Goal: Task Accomplishment & Management: Manage account settings

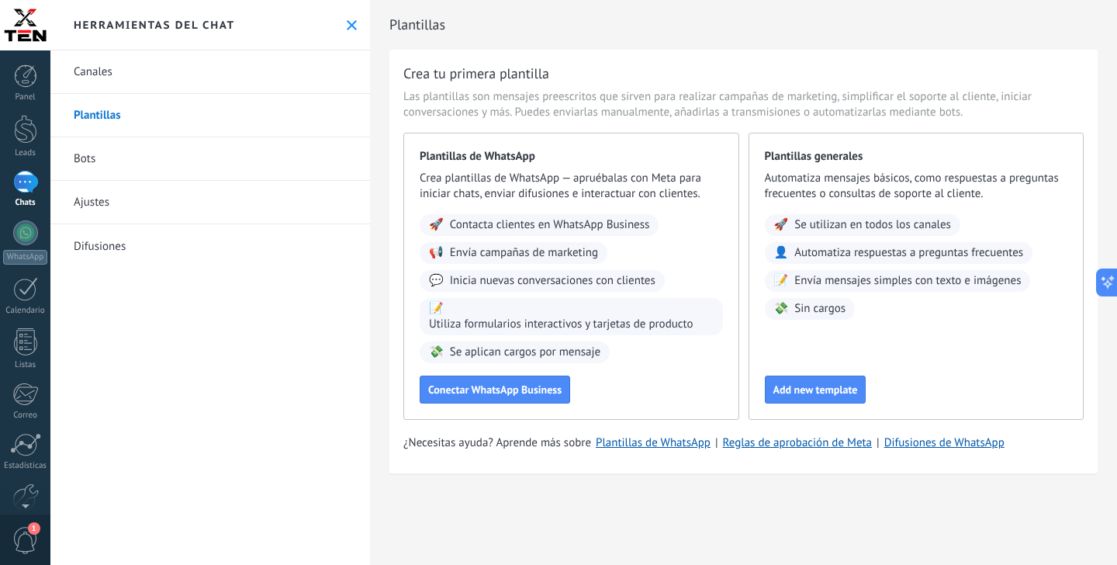
click at [23, 185] on div at bounding box center [25, 182] width 25 height 22
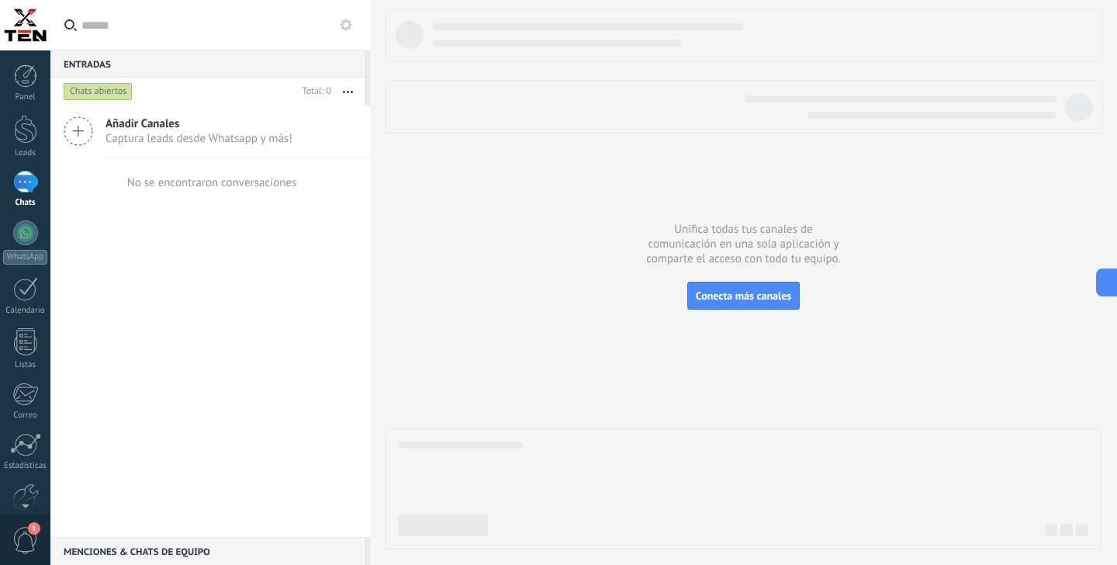
click at [199, 141] on span "Captura leads desde Whatsapp y más!" at bounding box center [198, 138] width 187 height 15
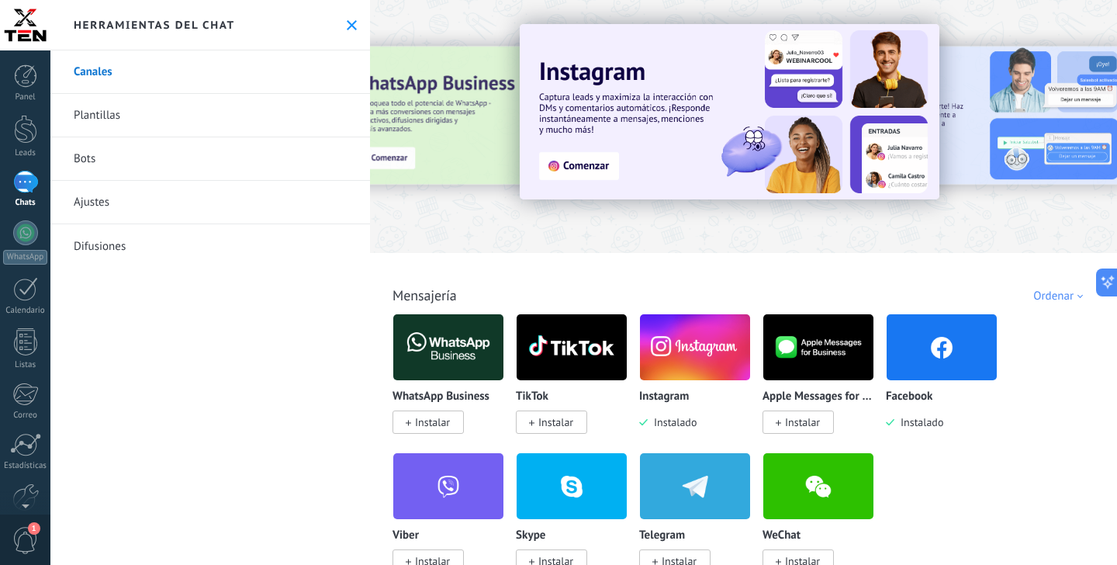
click at [955, 348] on img at bounding box center [941, 346] width 110 height 75
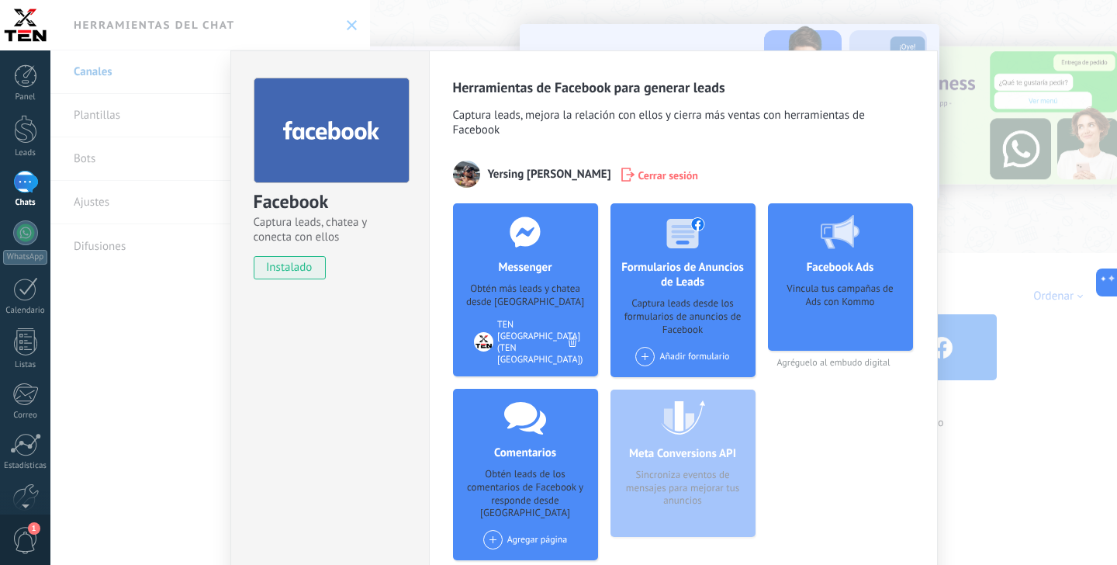
click at [514, 267] on h4 "Messenger" at bounding box center [524, 267] width 61 height 15
click at [813, 117] on span "Captura leads, mejora la relación con ellos y cierra más ventas con herramienta…" at bounding box center [683, 124] width 461 height 33
click at [1050, 420] on div "Facebook Captura leads, chatea y conecta con ellos instalado Desinstalar Herram…" at bounding box center [583, 282] width 1066 height 565
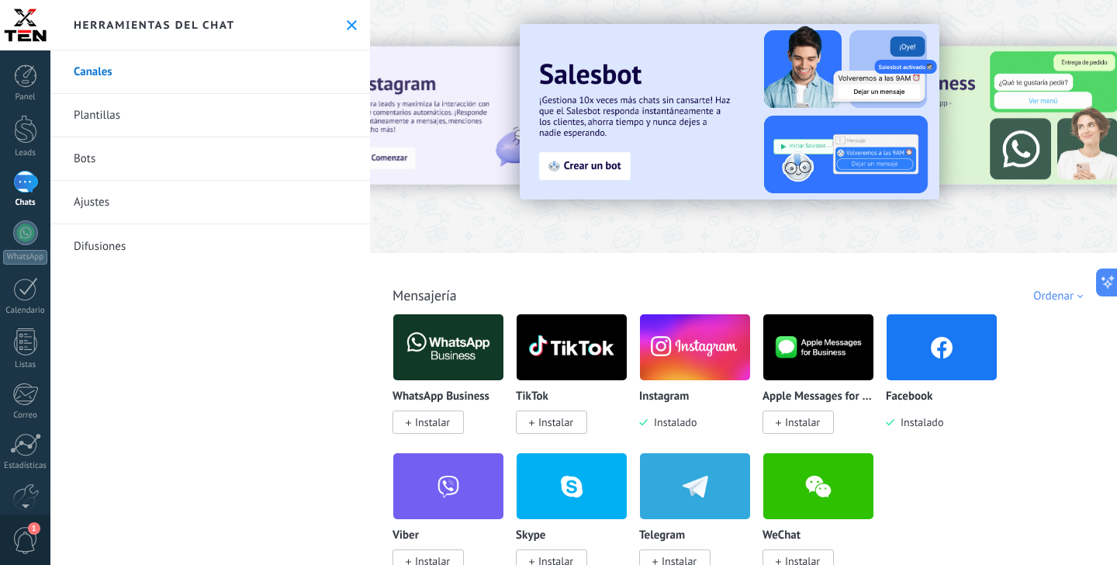
click at [26, 173] on div at bounding box center [25, 182] width 25 height 22
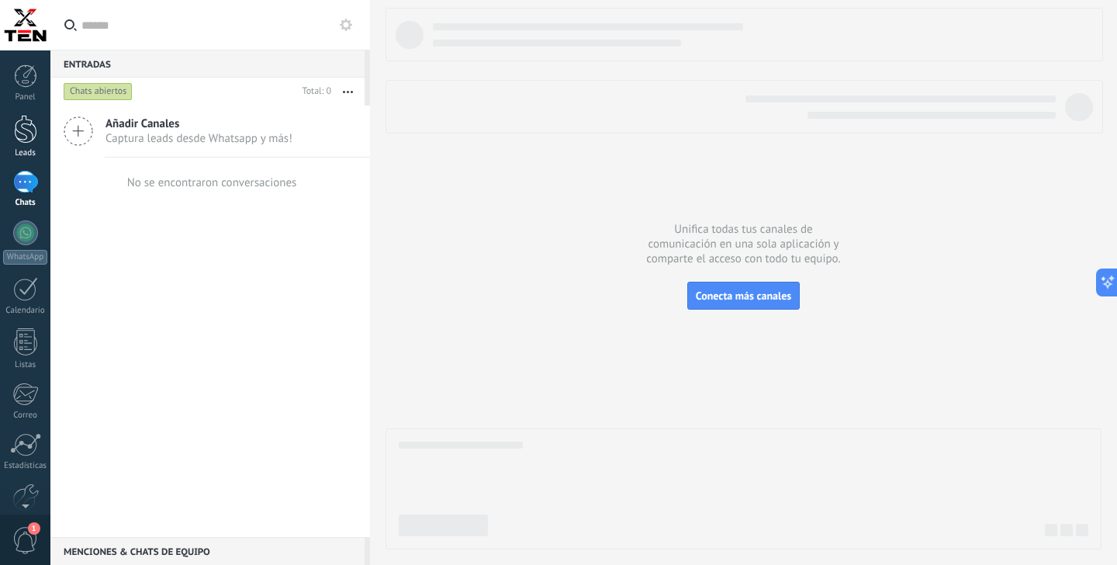
click at [30, 131] on div at bounding box center [25, 129] width 23 height 29
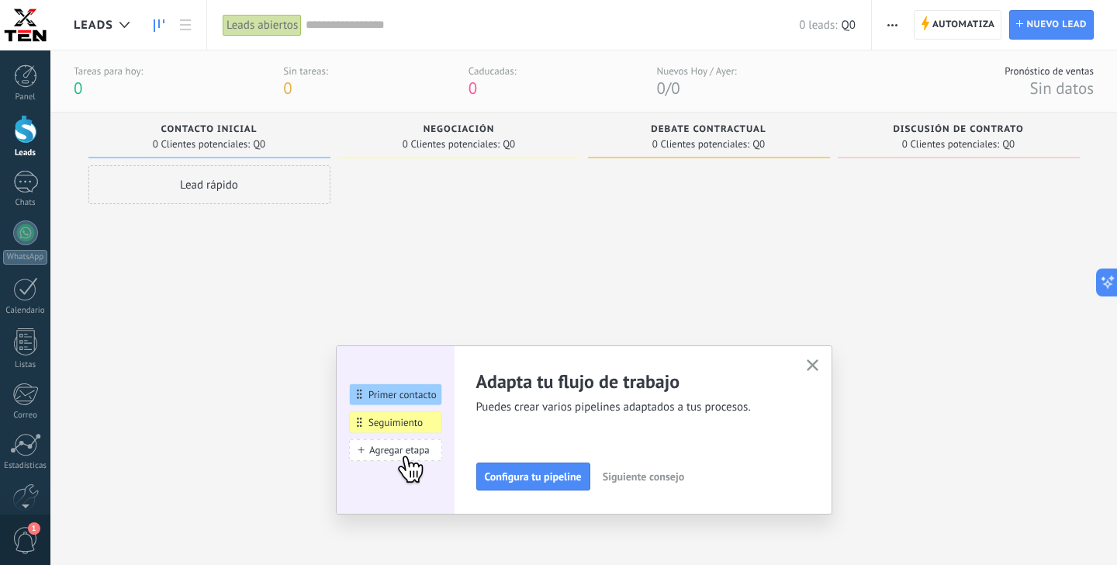
click at [484, 128] on span "Negociación" at bounding box center [458, 129] width 71 height 11
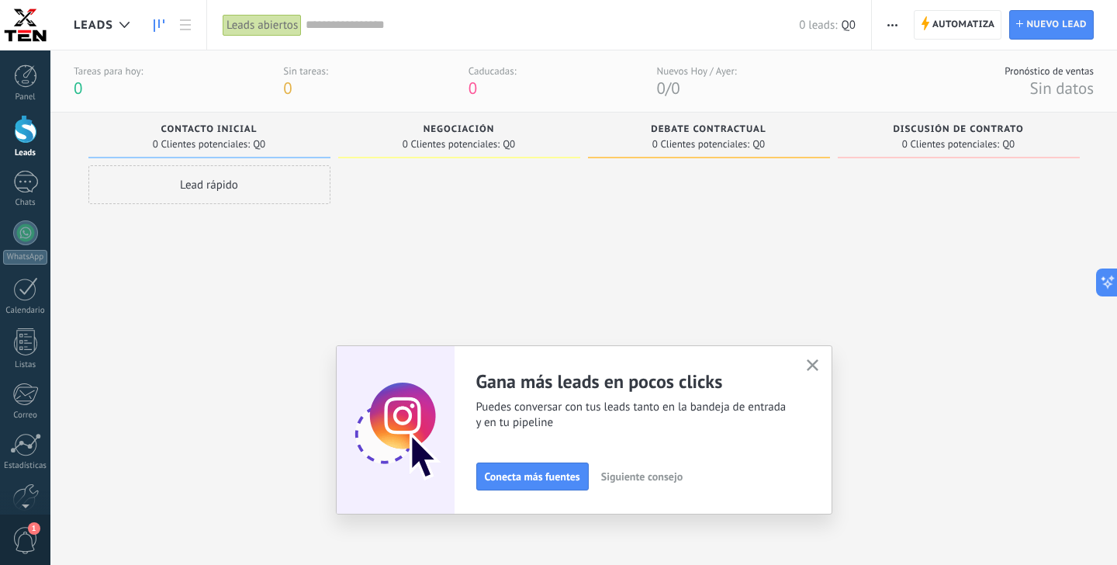
click at [815, 368] on use "button" at bounding box center [812, 365] width 12 height 12
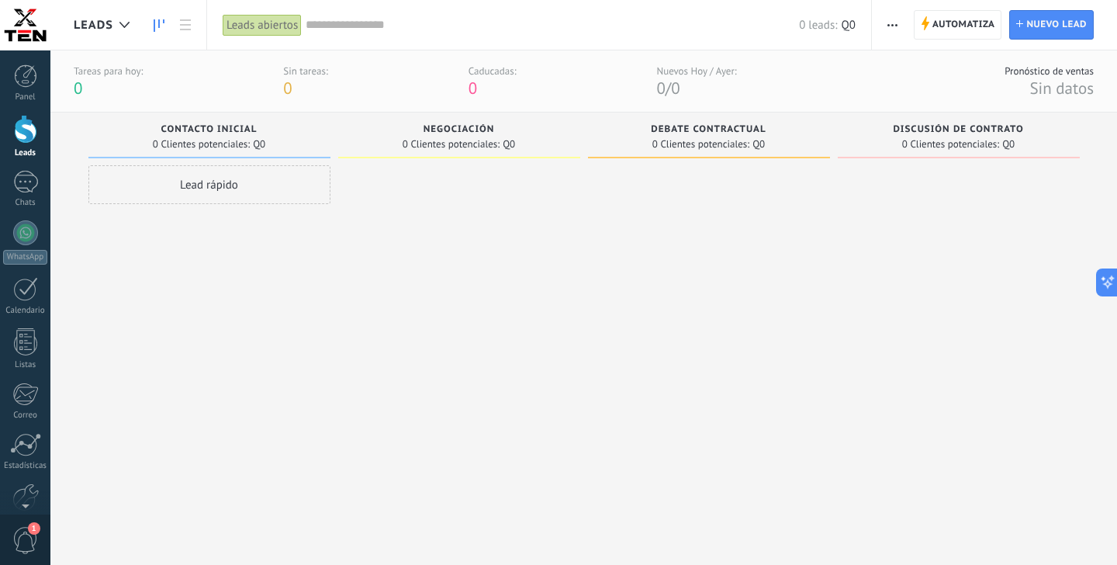
click at [471, 133] on span "Negociación" at bounding box center [458, 129] width 71 height 11
click at [185, 32] on link at bounding box center [185, 25] width 26 height 30
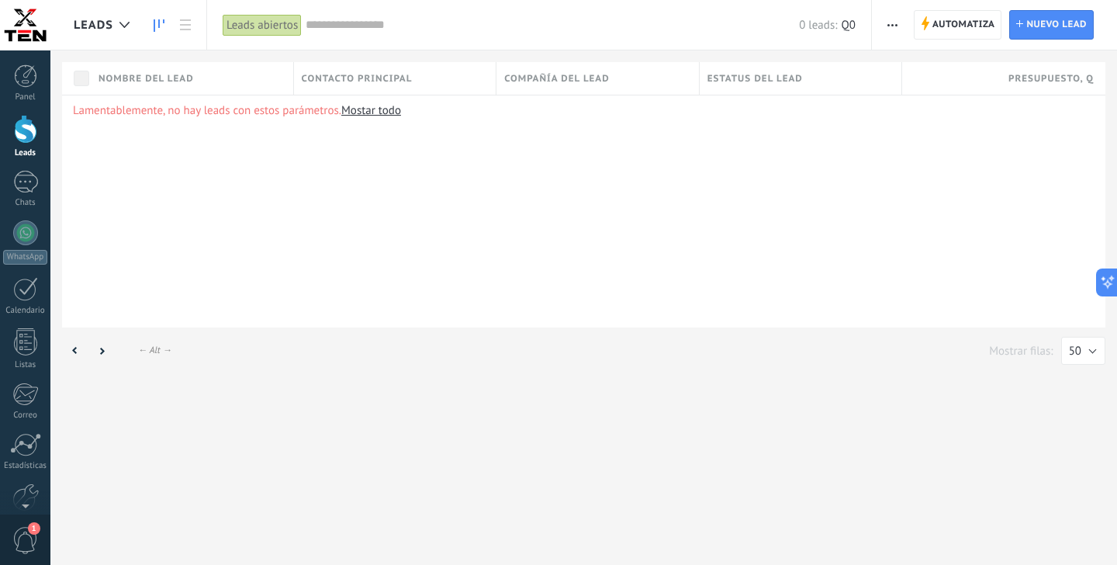
click at [158, 27] on use at bounding box center [159, 25] width 11 height 12
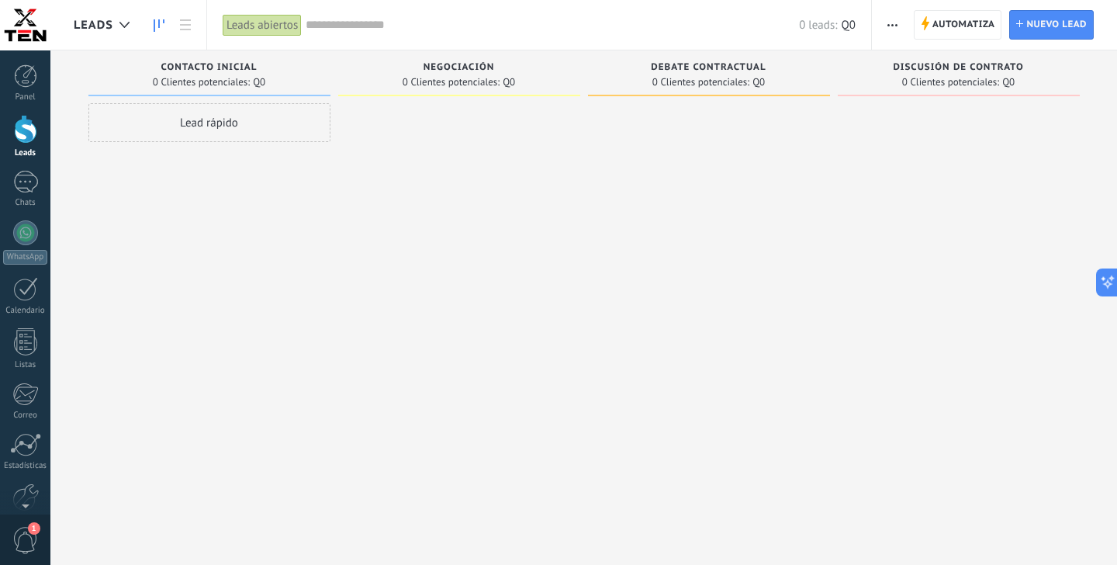
click at [889, 21] on span "button" at bounding box center [892, 24] width 10 height 29
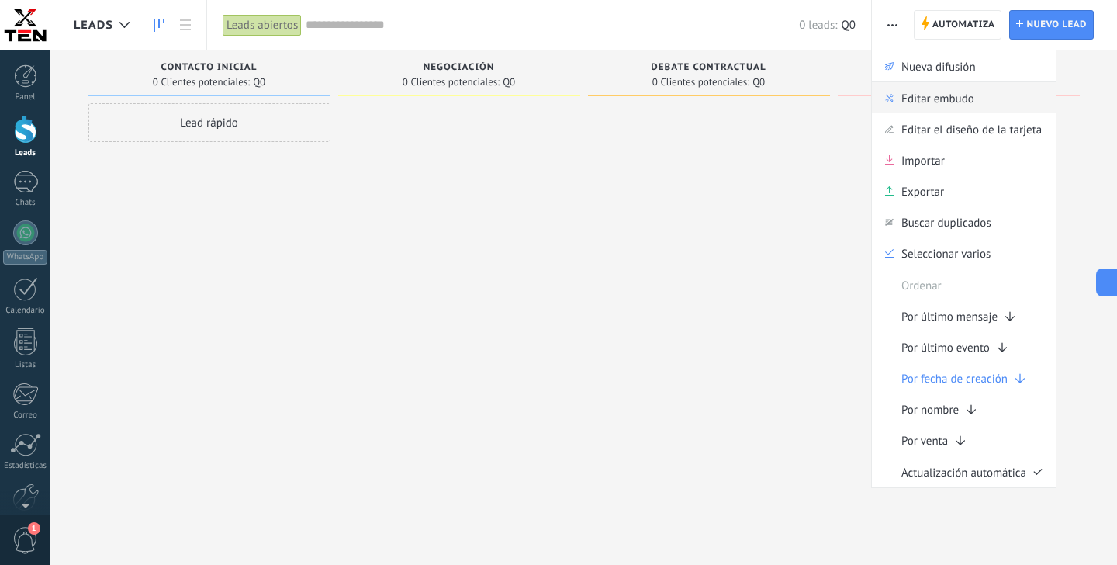
click at [931, 94] on span "Editar embudo" at bounding box center [937, 97] width 73 height 31
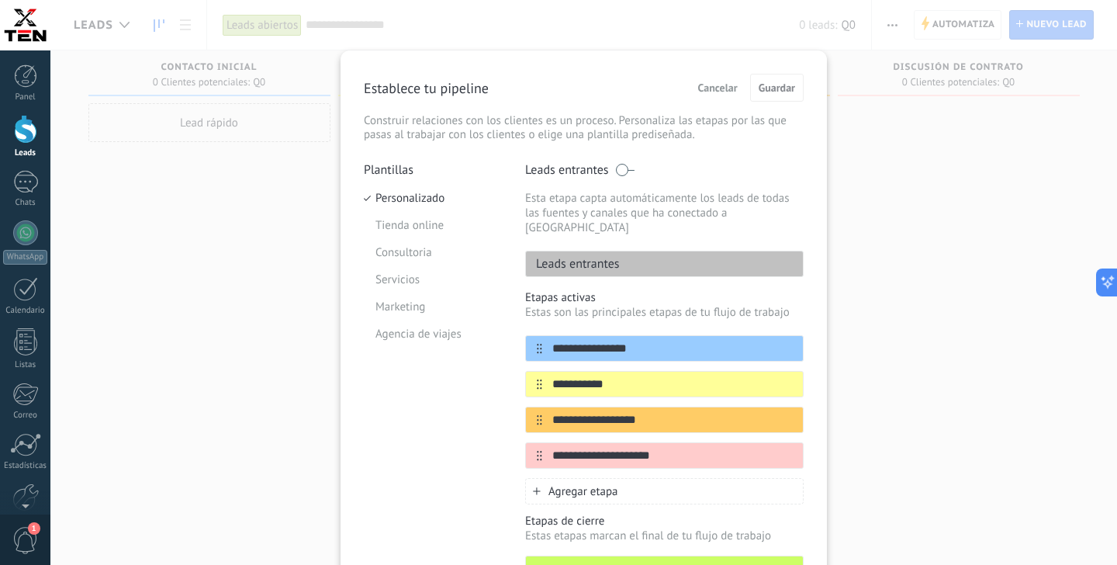
click at [576, 256] on p "Leads entrantes" at bounding box center [573, 264] width 94 height 16
click at [564, 291] on p "Etapas activas" at bounding box center [664, 297] width 278 height 15
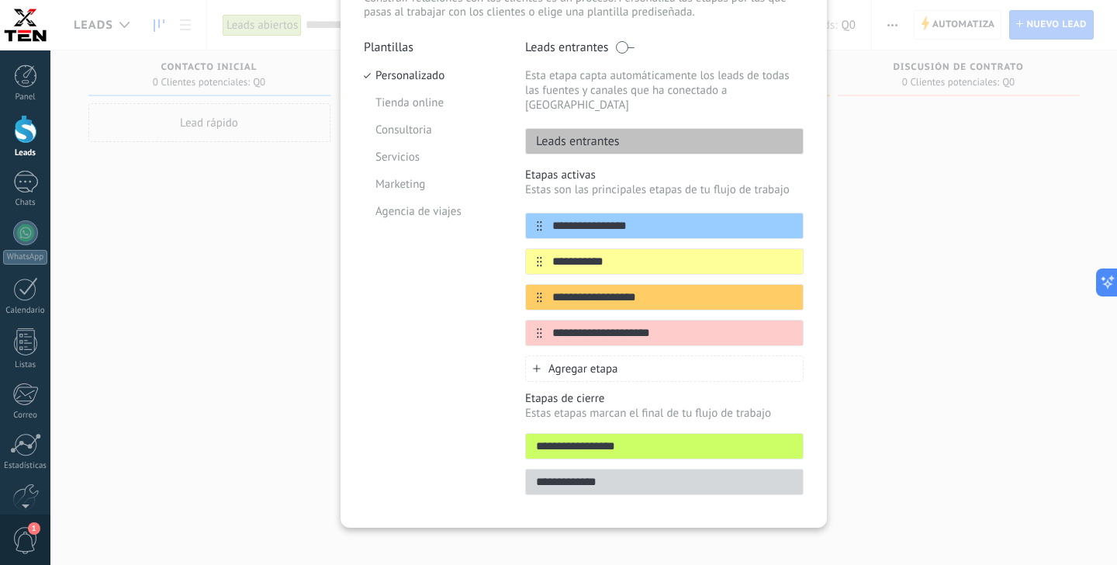
scroll to position [126, 0]
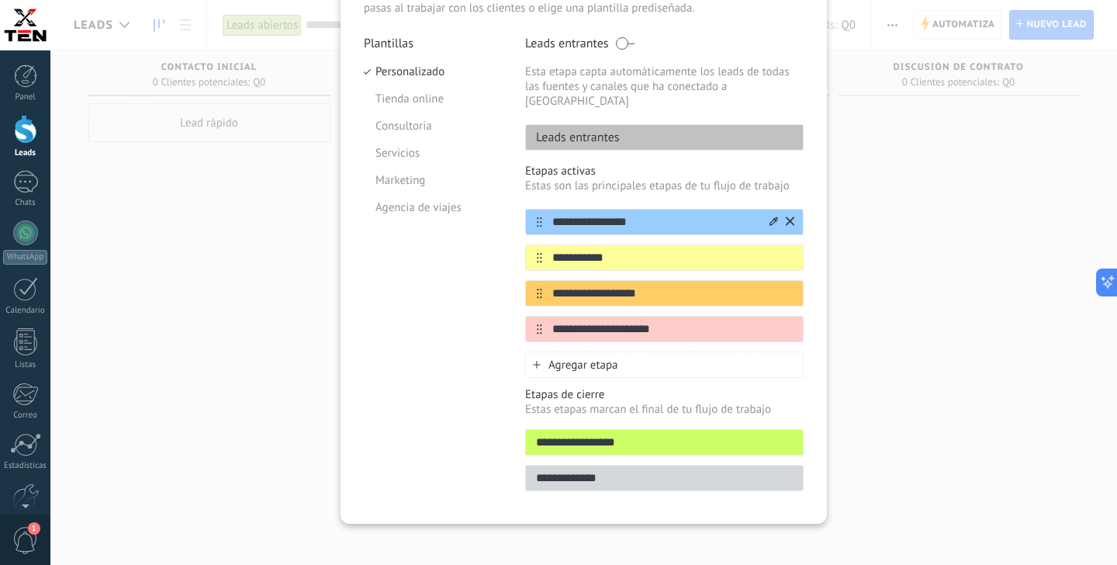
click at [772, 216] on icon at bounding box center [773, 220] width 9 height 9
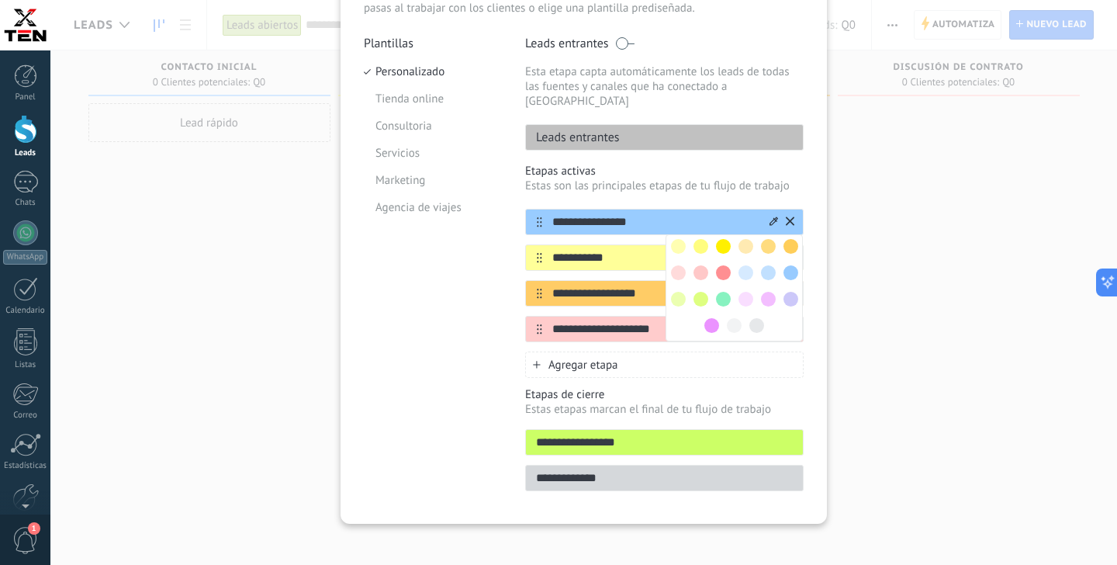
click at [639, 209] on div "**********" at bounding box center [664, 222] width 278 height 26
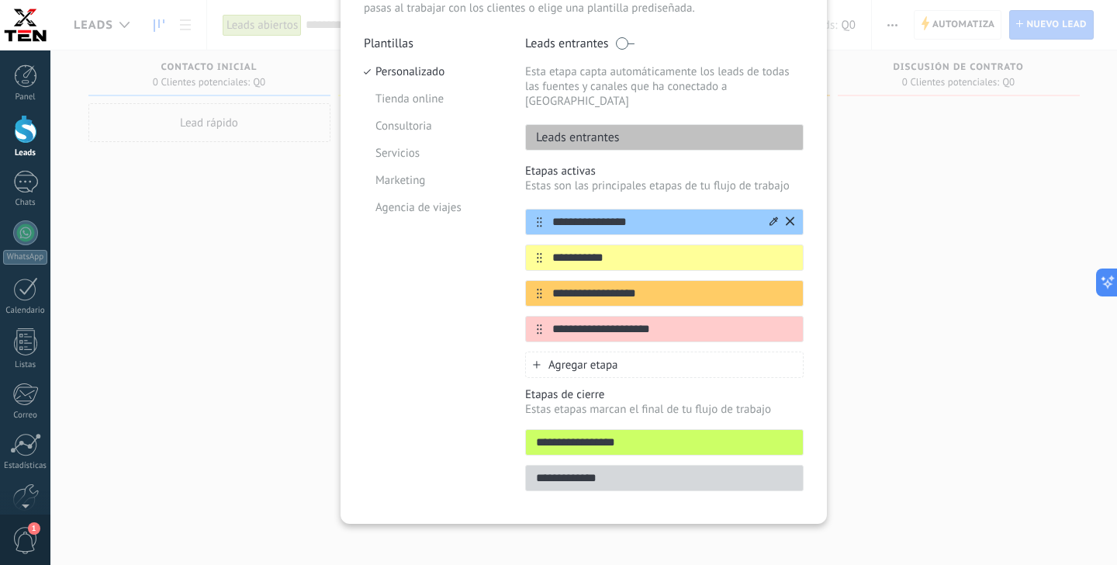
click at [600, 214] on input "**********" at bounding box center [654, 222] width 225 height 16
click at [592, 214] on input "**********" at bounding box center [654, 222] width 225 height 16
drag, startPoint x: 596, startPoint y: 213, endPoint x: 554, endPoint y: 213, distance: 41.9
click at [554, 214] on input "**********" at bounding box center [654, 222] width 225 height 16
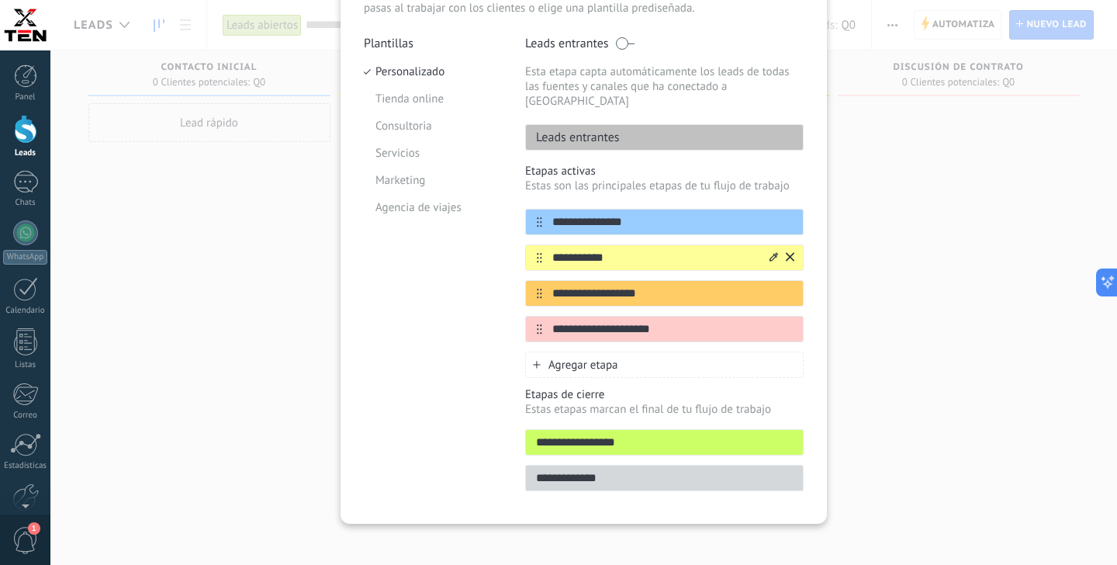
type input "**********"
click at [582, 250] on input "**********" at bounding box center [654, 258] width 225 height 16
drag, startPoint x: 613, startPoint y: 247, endPoint x: 556, endPoint y: 250, distance: 56.7
click at [556, 250] on input "**********" at bounding box center [654, 258] width 225 height 16
drag, startPoint x: 741, startPoint y: 247, endPoint x: 550, endPoint y: 249, distance: 190.8
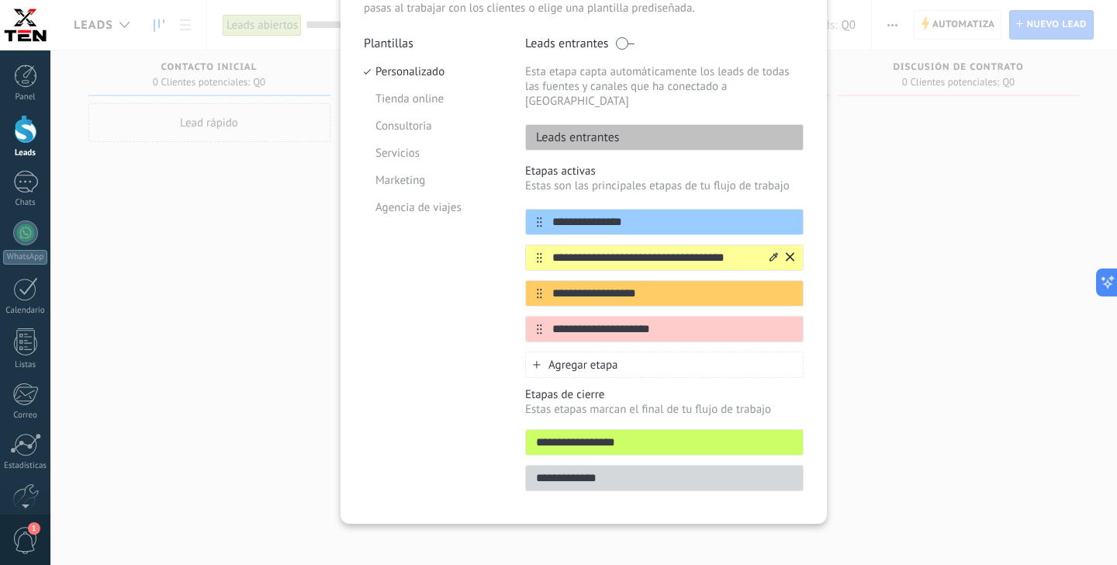
click at [550, 250] on input "**********" at bounding box center [654, 258] width 225 height 16
type input "*"
type input "**********"
click at [601, 285] on input "**********" at bounding box center [654, 293] width 225 height 16
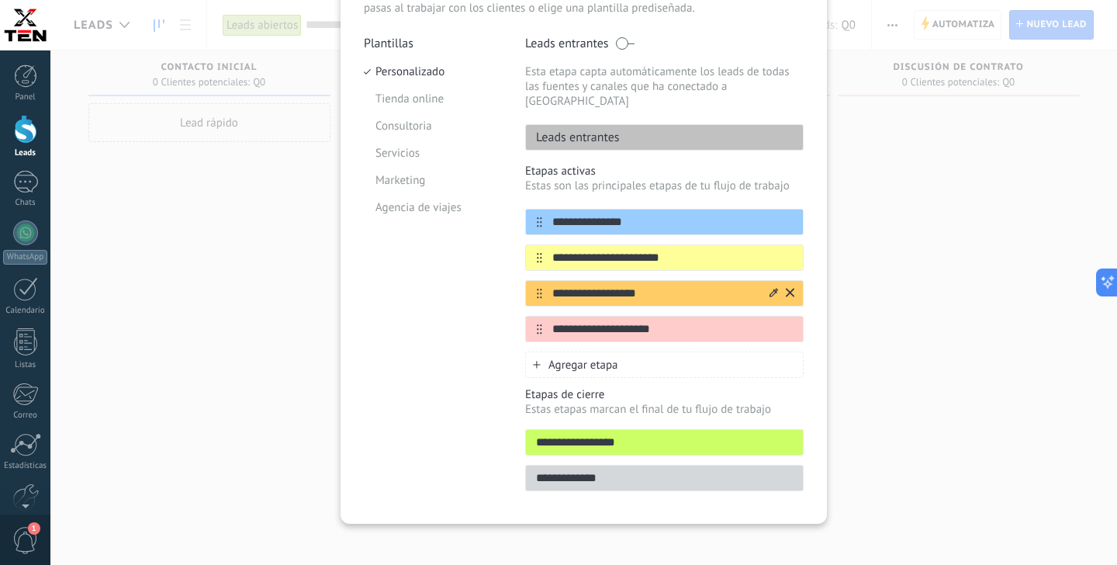
click at [601, 285] on input "**********" at bounding box center [654, 293] width 225 height 16
type input "**********"
click at [597, 321] on input "**********" at bounding box center [654, 329] width 225 height 16
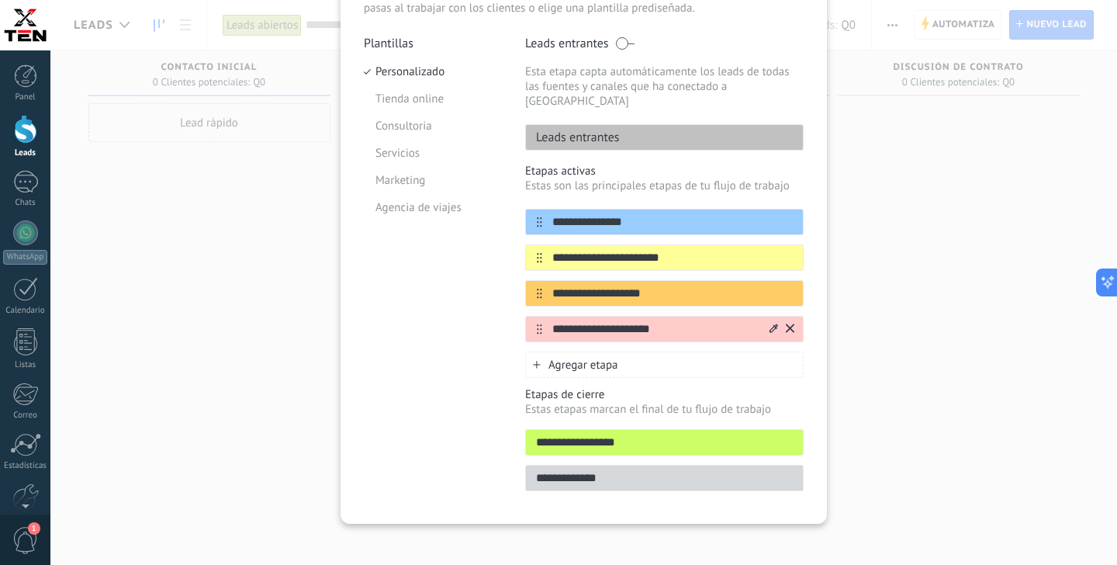
click at [604, 321] on input "**********" at bounding box center [654, 329] width 225 height 16
drag, startPoint x: 619, startPoint y: 318, endPoint x: 675, endPoint y: 315, distance: 55.9
click at [675, 321] on input "**********" at bounding box center [654, 329] width 225 height 16
type input "*"
type input "**********"
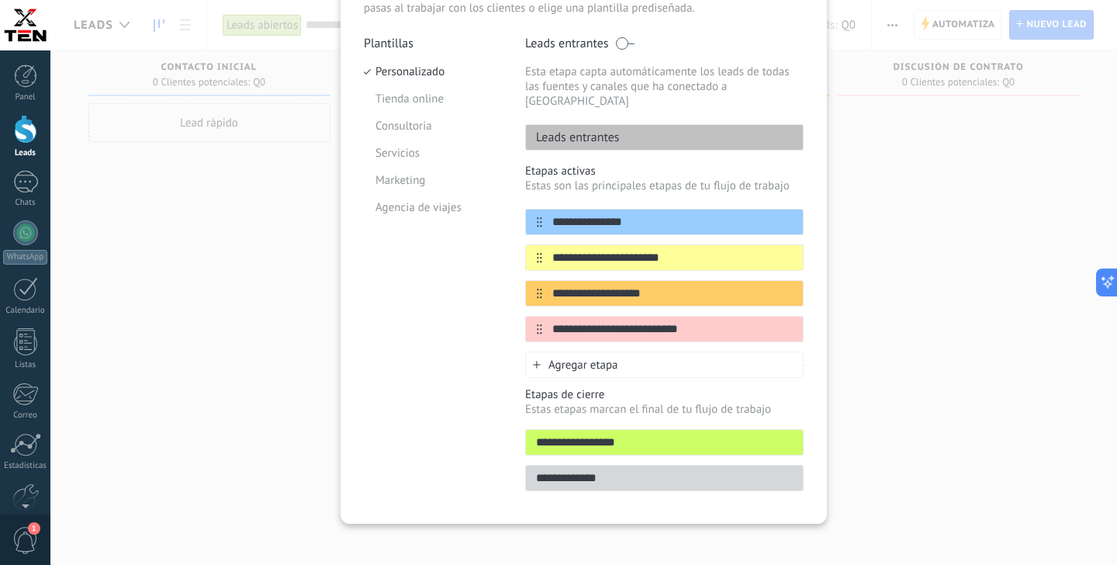
click at [591, 434] on input "**********" at bounding box center [664, 442] width 277 height 16
type input "**********"
click at [613, 470] on input "**********" at bounding box center [664, 478] width 277 height 16
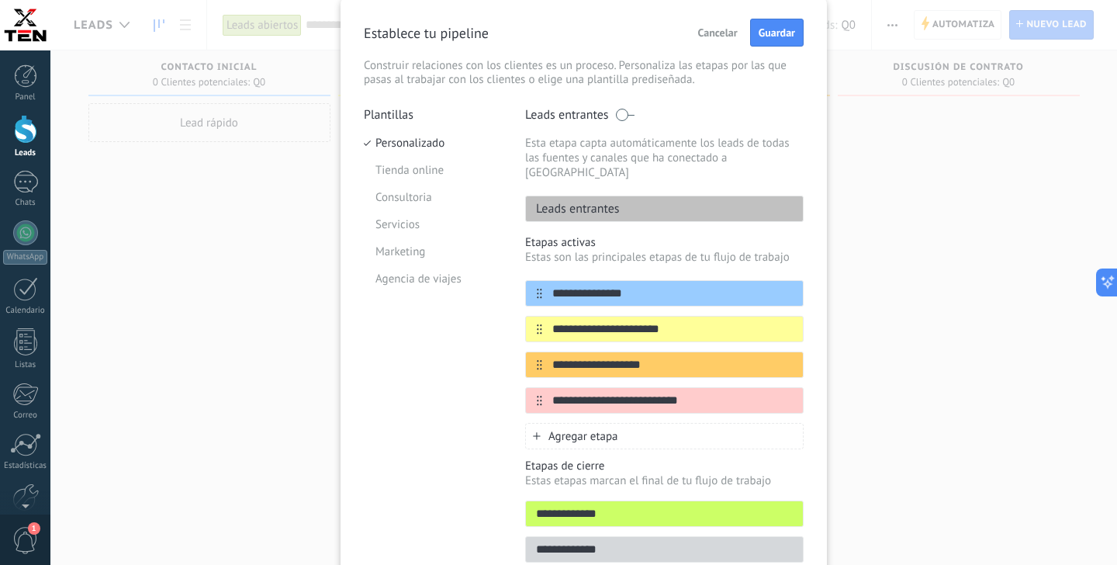
scroll to position [34, 0]
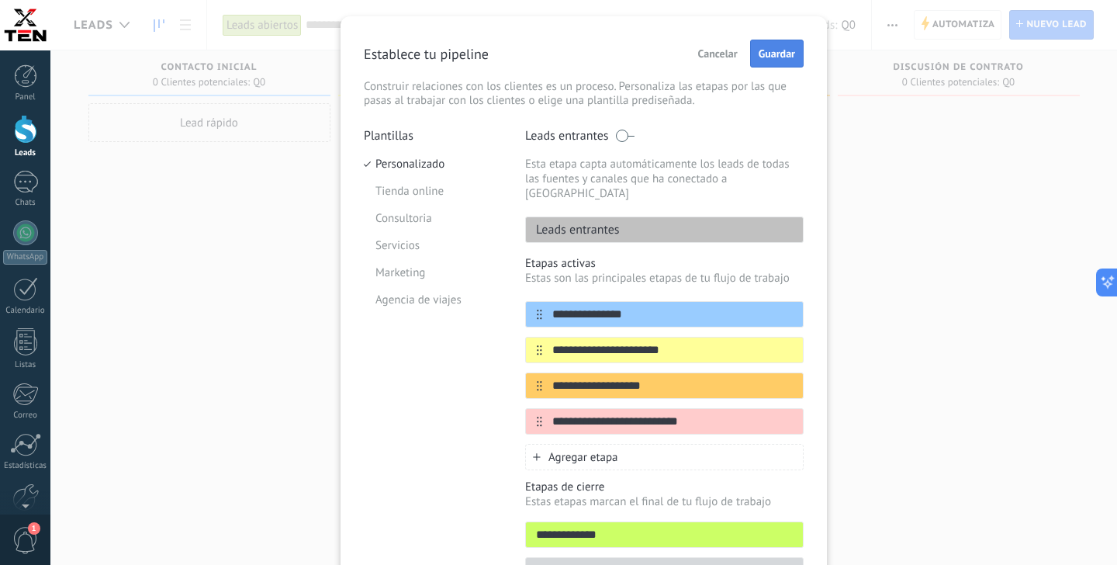
type input "**********"
click at [791, 56] on span "Guardar" at bounding box center [776, 53] width 36 height 11
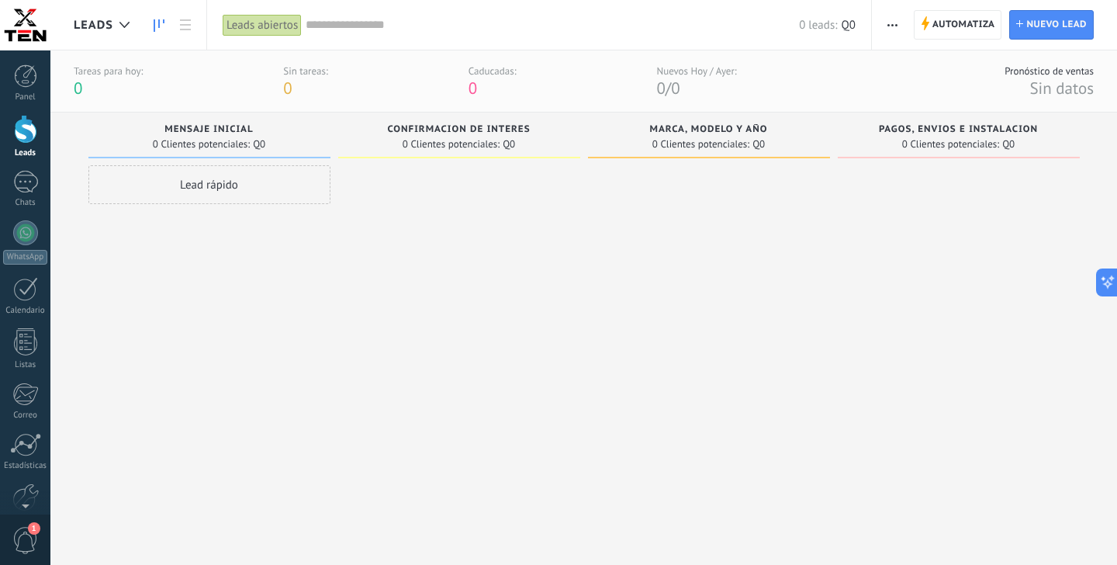
click at [899, 20] on button "button" at bounding box center [892, 24] width 22 height 29
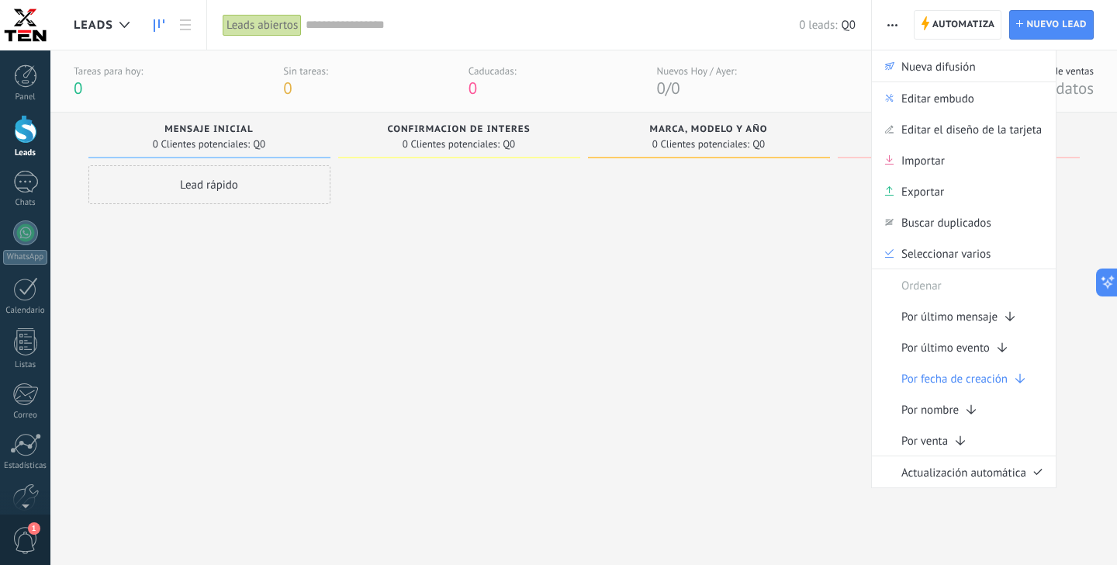
click at [495, 227] on div at bounding box center [459, 346] width 242 height 362
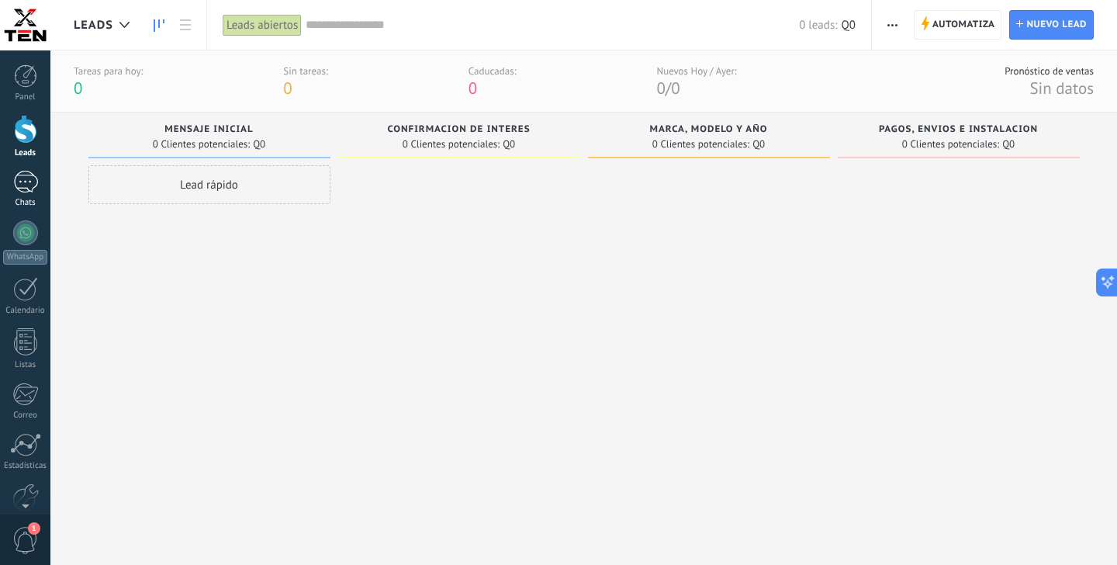
click at [35, 178] on div at bounding box center [25, 182] width 25 height 22
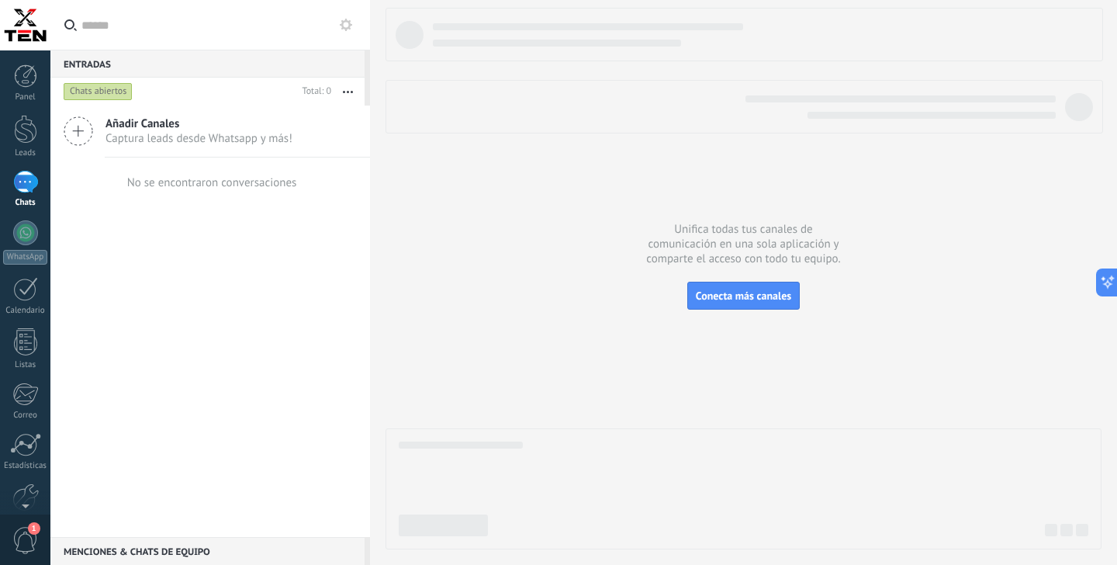
click at [354, 93] on button "button" at bounding box center [347, 92] width 33 height 28
click at [163, 274] on div "Añadir Canales Captura leads desde Whatsapp y más! No se encontraron conversaci…" at bounding box center [209, 320] width 319 height 431
click at [735, 296] on span "Conecta más canales" at bounding box center [743, 295] width 95 height 14
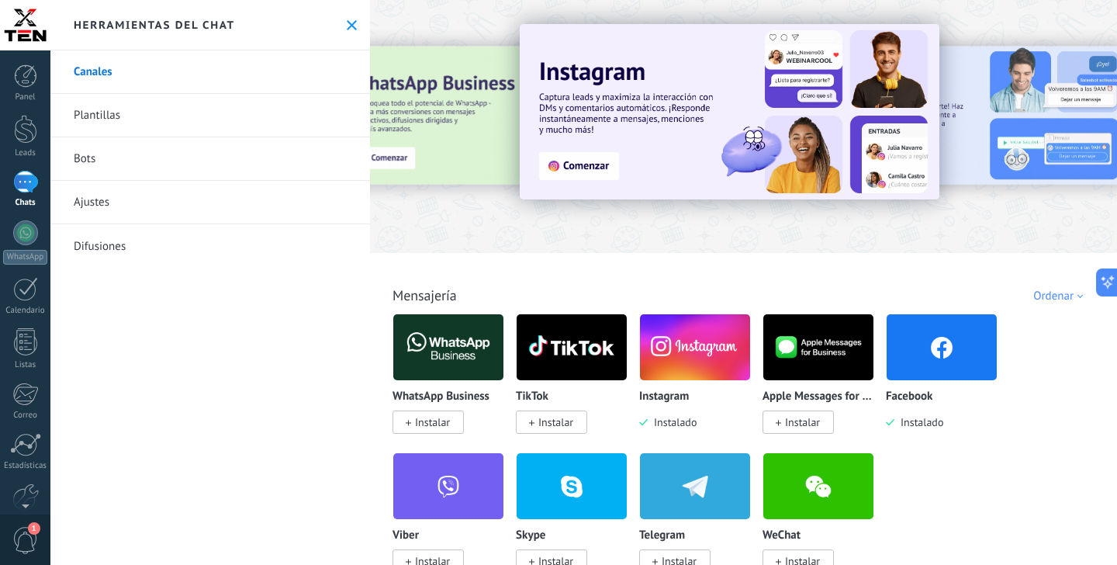
click at [105, 72] on link "Canales" at bounding box center [209, 71] width 319 height 43
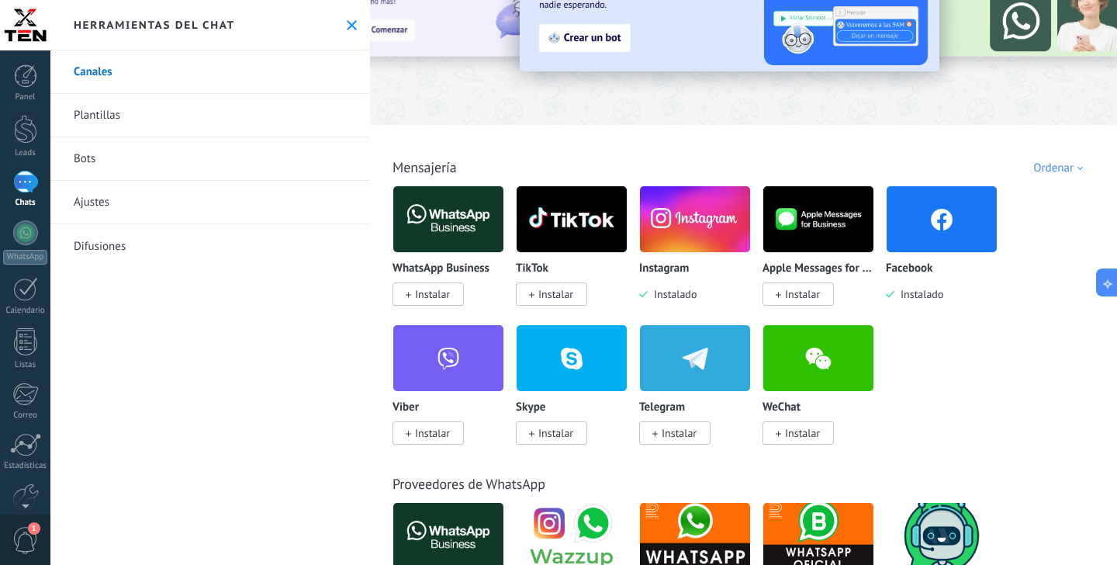
scroll to position [125, 0]
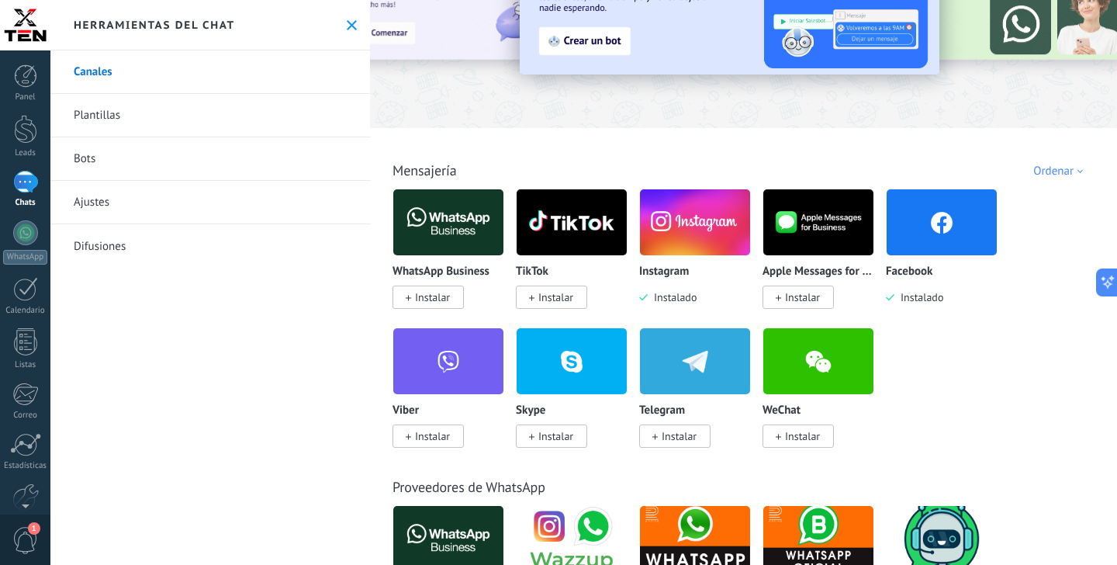
click at [454, 226] on img at bounding box center [448, 222] width 110 height 75
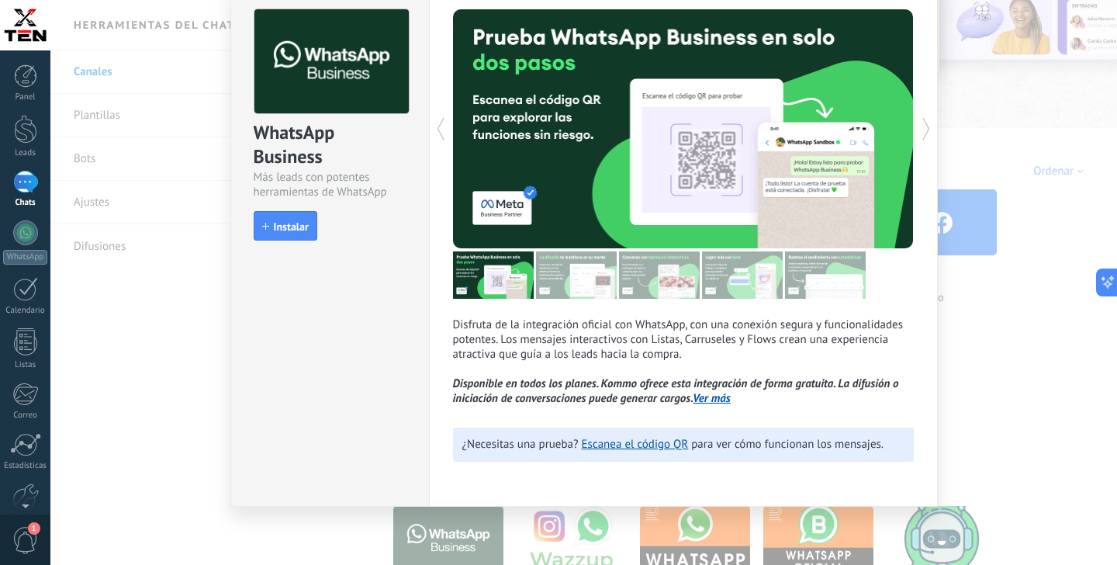
scroll to position [76, 0]
click at [720, 399] on link "Ver más" at bounding box center [711, 398] width 38 height 15
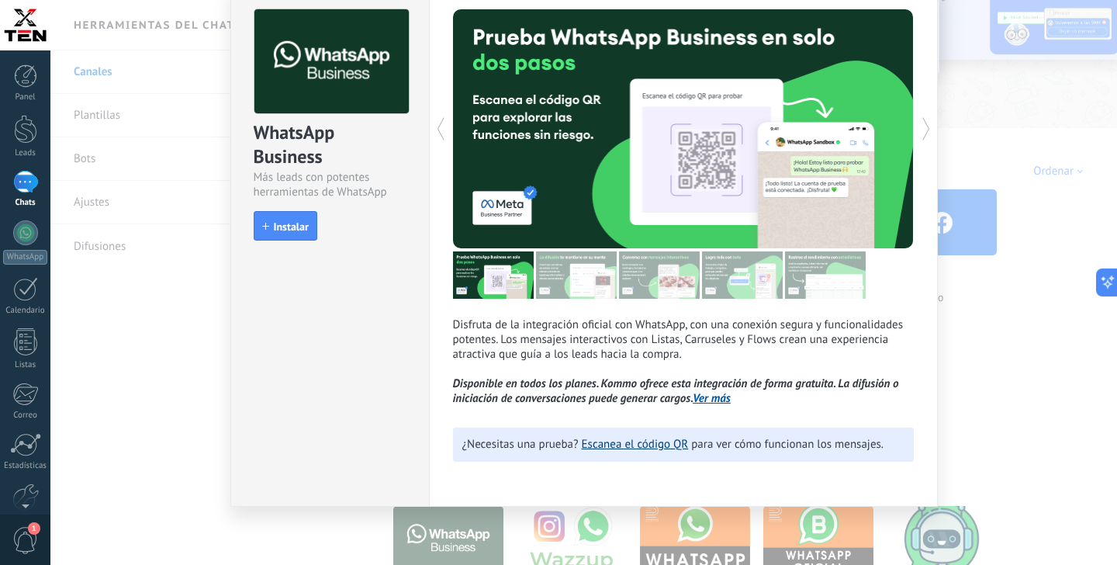
click at [666, 446] on link "Escanea el código QR" at bounding box center [635, 444] width 107 height 15
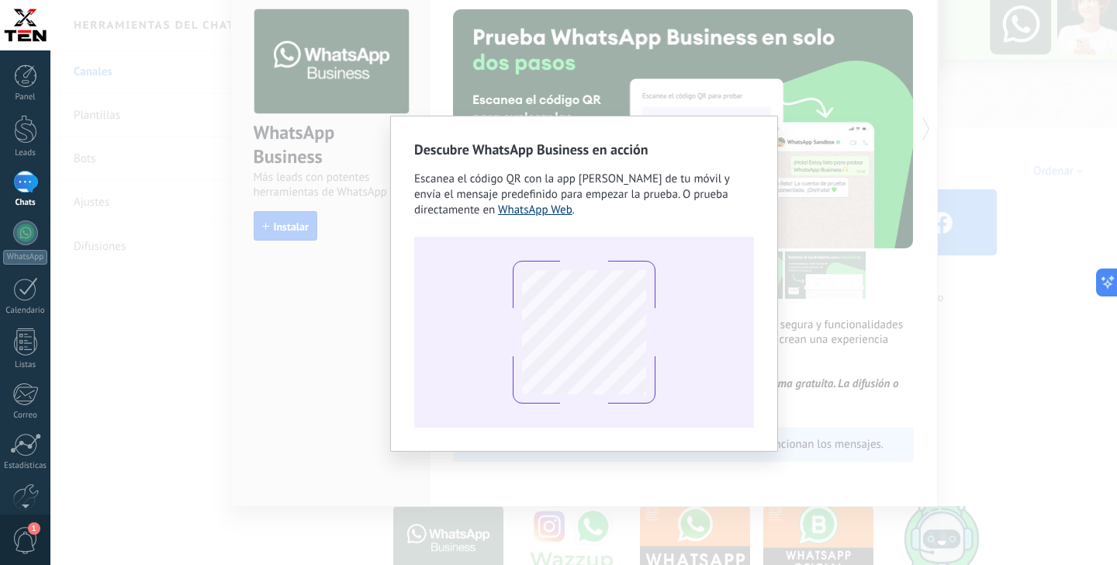
click at [554, 212] on link "WhatsApp Web" at bounding box center [535, 209] width 74 height 15
click at [287, 408] on div "Descubre WhatsApp Business en acción Escanea el código QR con la app [PERSON_NA…" at bounding box center [583, 282] width 1066 height 565
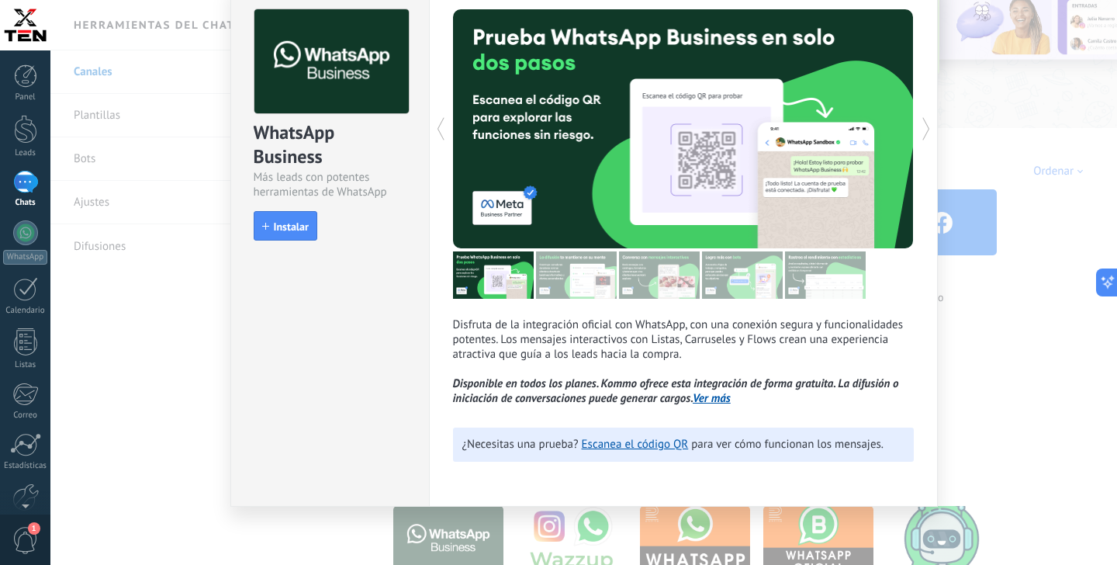
click at [111, 97] on div "WhatsApp Business Más leads con potentes herramientas de WhatsApp install Insta…" at bounding box center [583, 282] width 1066 height 565
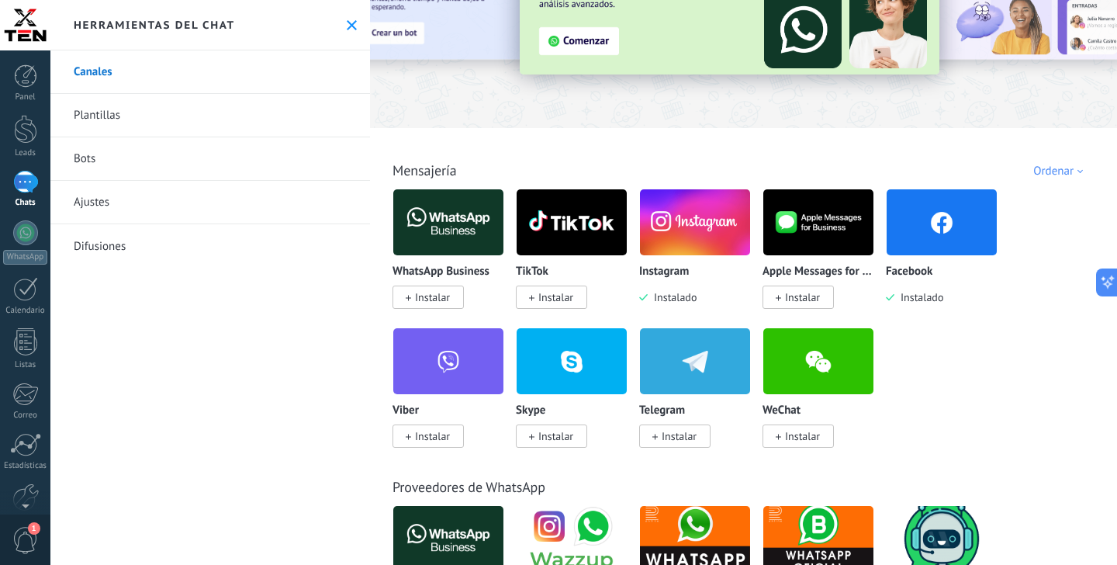
scroll to position [0, 0]
click at [109, 118] on link "Plantillas" at bounding box center [209, 115] width 319 height 43
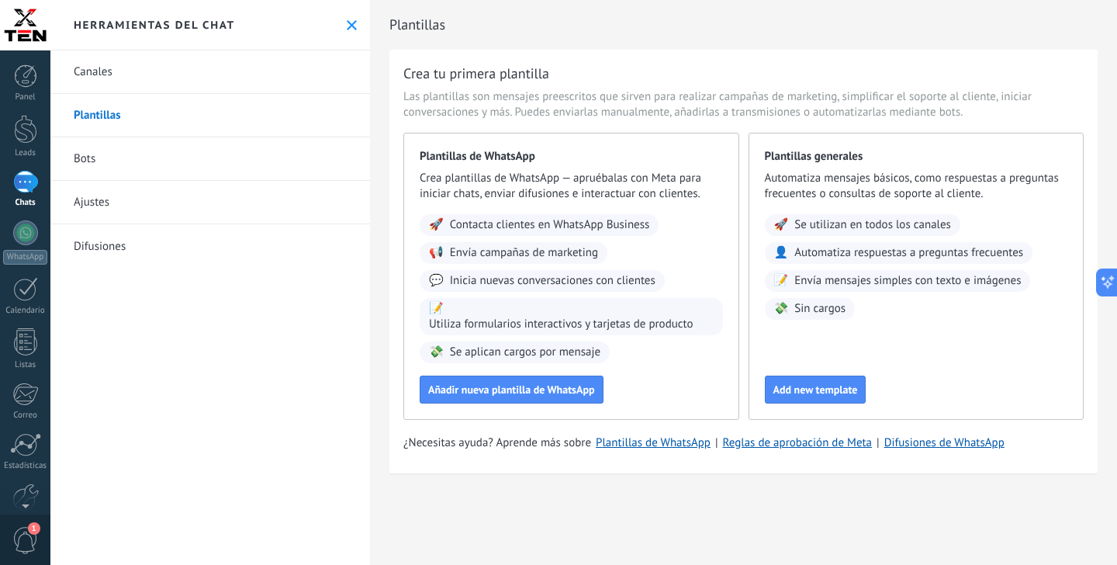
click at [106, 66] on link "Canales" at bounding box center [209, 71] width 319 height 43
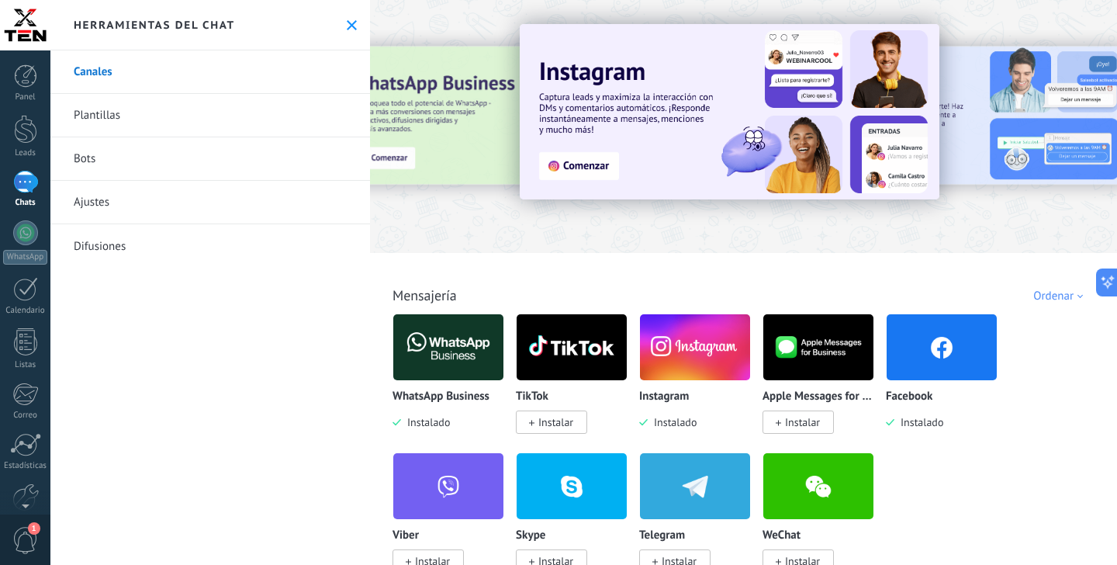
click at [101, 156] on link "Bots" at bounding box center [209, 158] width 319 height 43
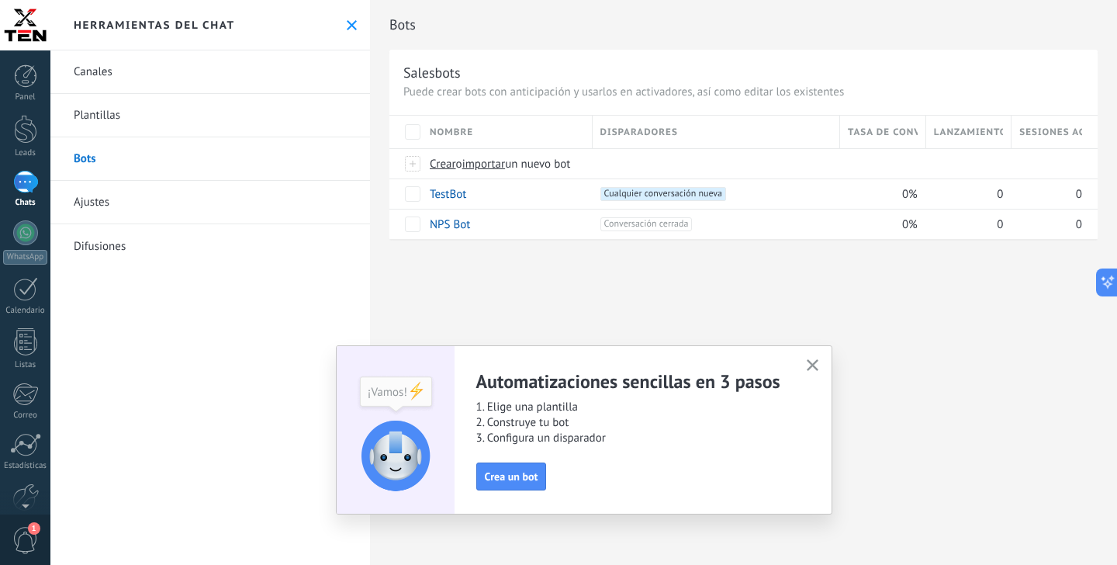
click at [96, 200] on link "Ajustes" at bounding box center [209, 202] width 319 height 43
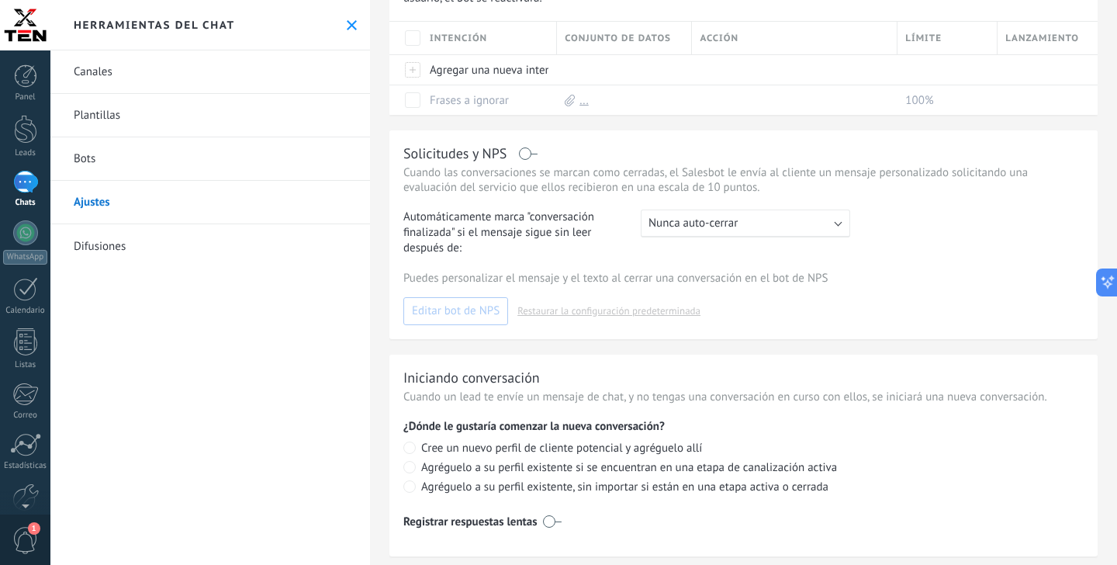
scroll to position [374, 0]
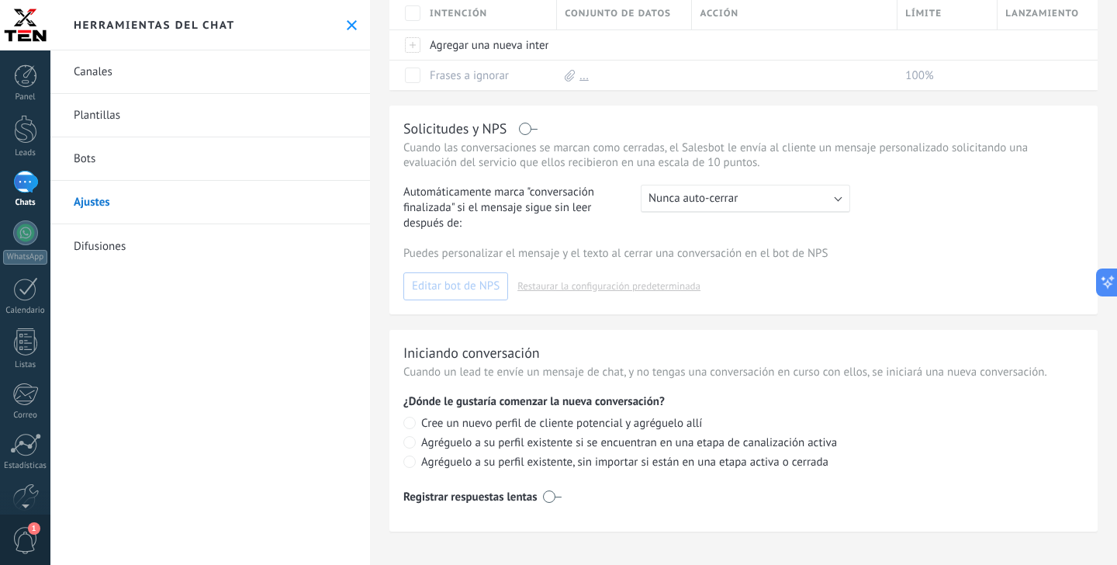
click at [154, 252] on link "Difusiones" at bounding box center [209, 245] width 319 height 43
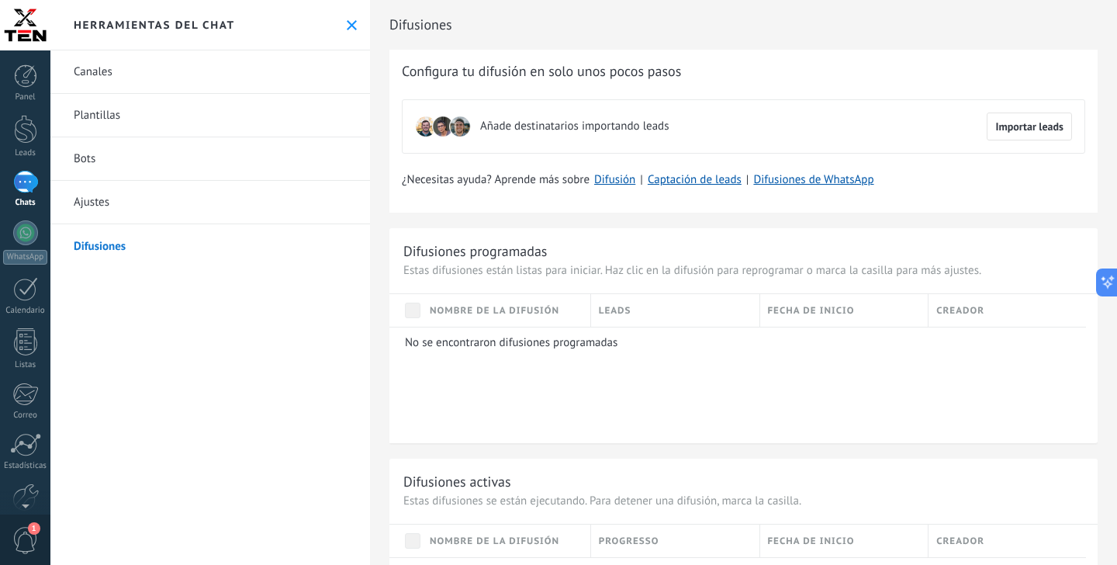
click at [104, 75] on link "Canales" at bounding box center [209, 71] width 319 height 43
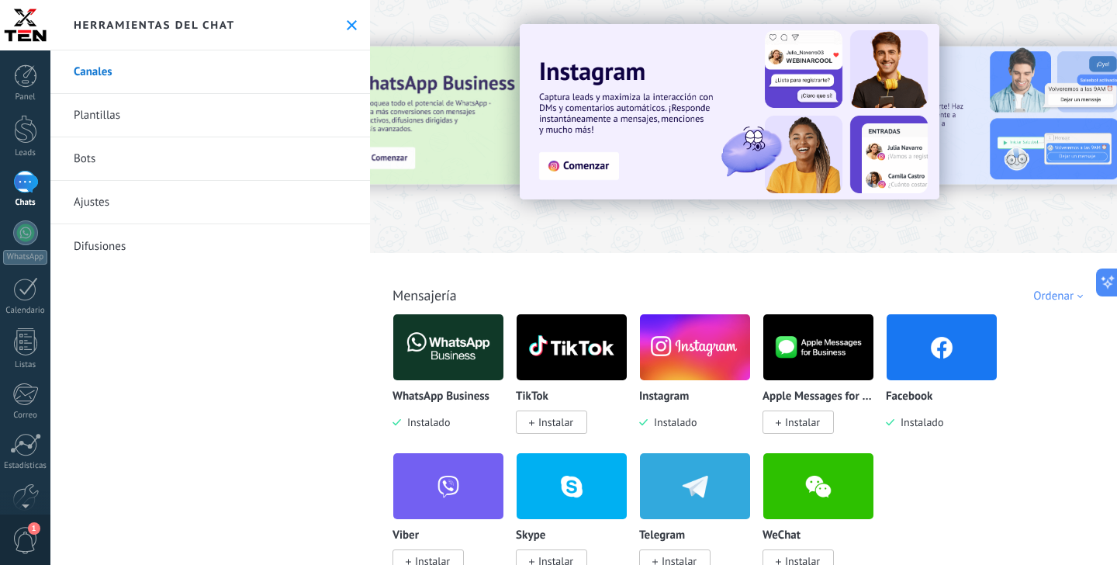
click at [932, 353] on img at bounding box center [941, 346] width 110 height 75
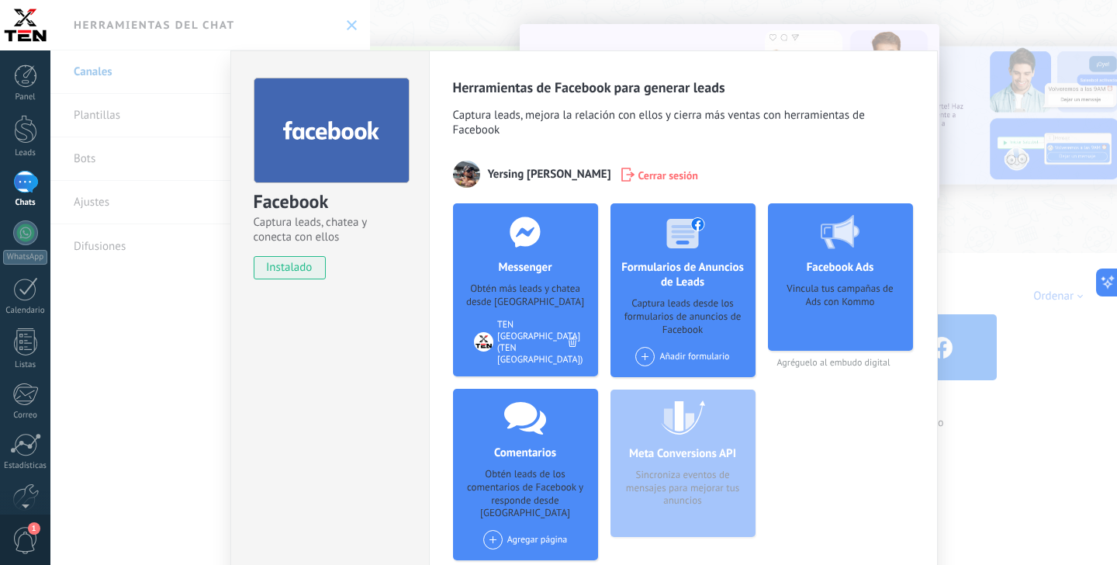
click at [515, 293] on div "Obtén más leads y chatea desde [GEOGRAPHIC_DATA]" at bounding box center [525, 295] width 120 height 26
click at [530, 279] on div "Messenger Obtén más leads y chatea desde Kommo Agregar página TEN [GEOGRAPHIC_D…" at bounding box center [525, 289] width 145 height 173
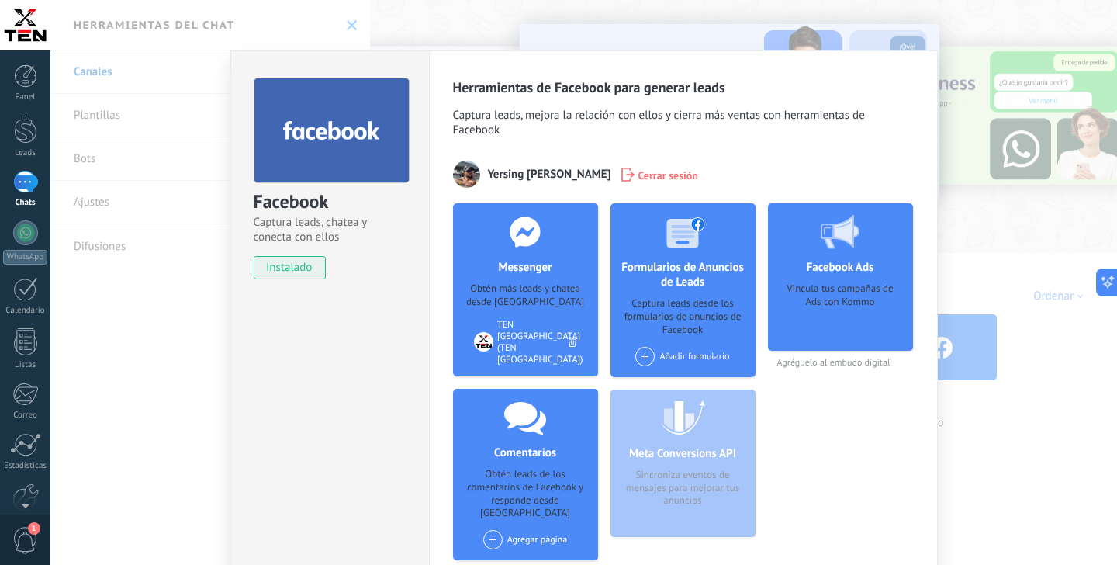
click at [530, 279] on div "Messenger Obtén más leads y chatea desde Kommo Agregar página TEN [GEOGRAPHIC_D…" at bounding box center [525, 289] width 145 height 173
click at [527, 243] on use at bounding box center [524, 231] width 30 height 30
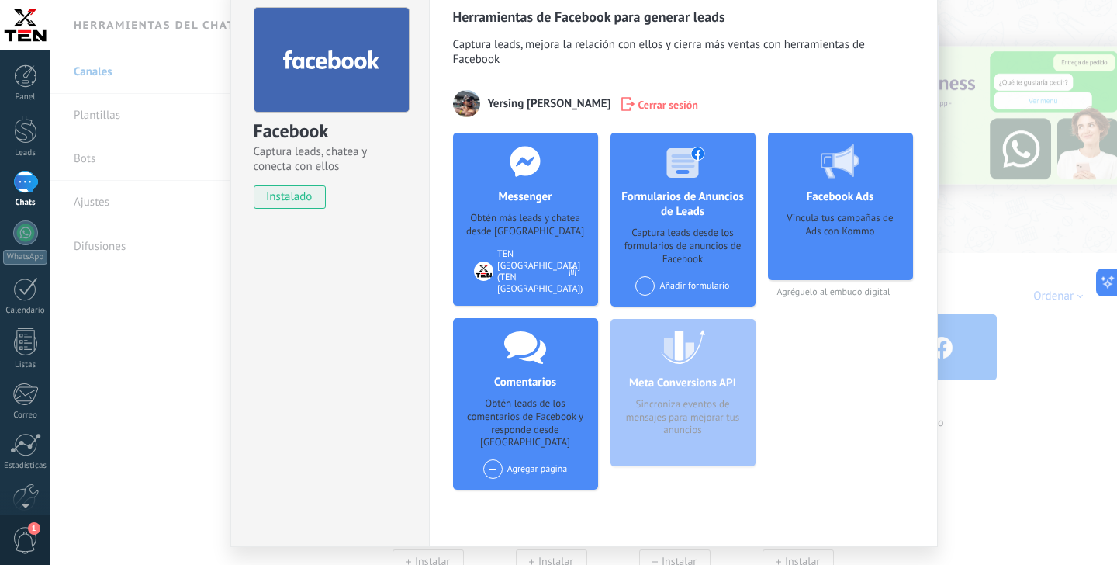
scroll to position [92, 0]
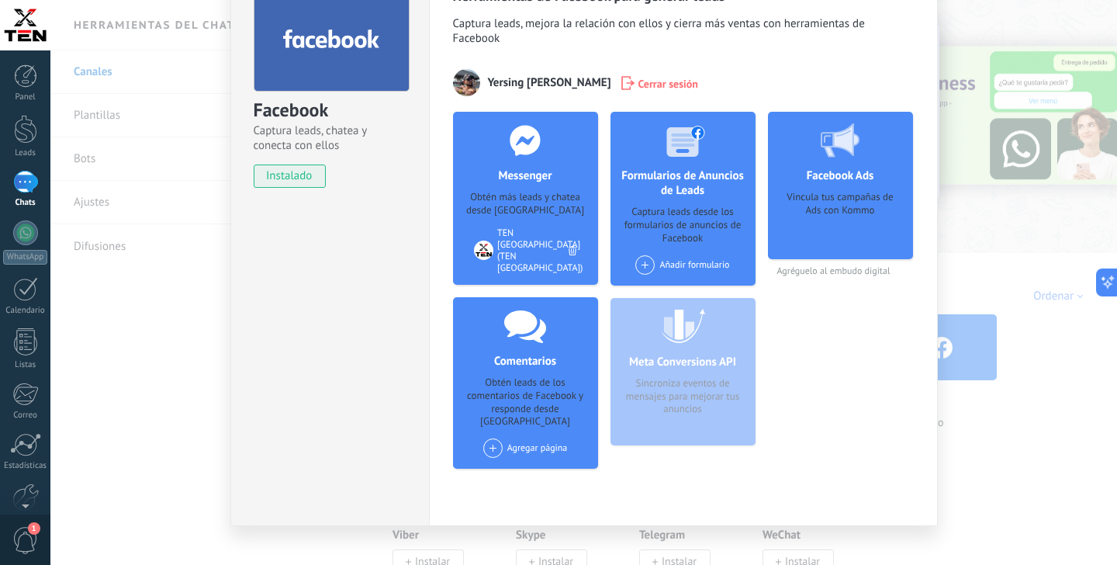
click at [525, 146] on use at bounding box center [524, 140] width 30 height 30
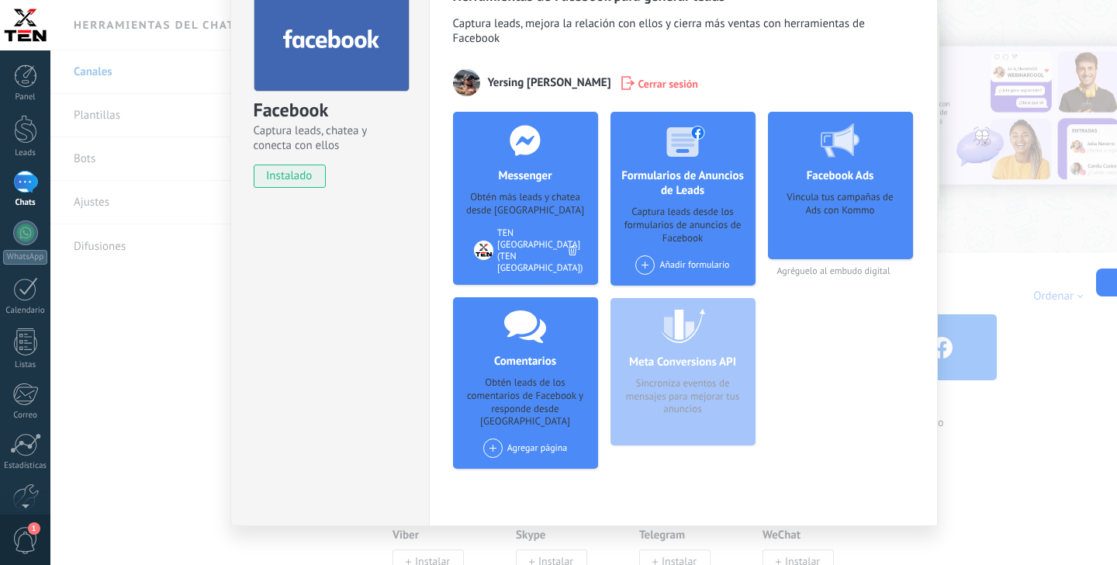
click at [579, 206] on div "Obtén más leads y chatea desde [GEOGRAPHIC_DATA]" at bounding box center [525, 204] width 120 height 26
click at [519, 151] on use at bounding box center [524, 140] width 30 height 30
click at [1041, 454] on div "Facebook Captura leads, chatea y conecta con ellos instalado Desinstalar Herram…" at bounding box center [583, 282] width 1066 height 565
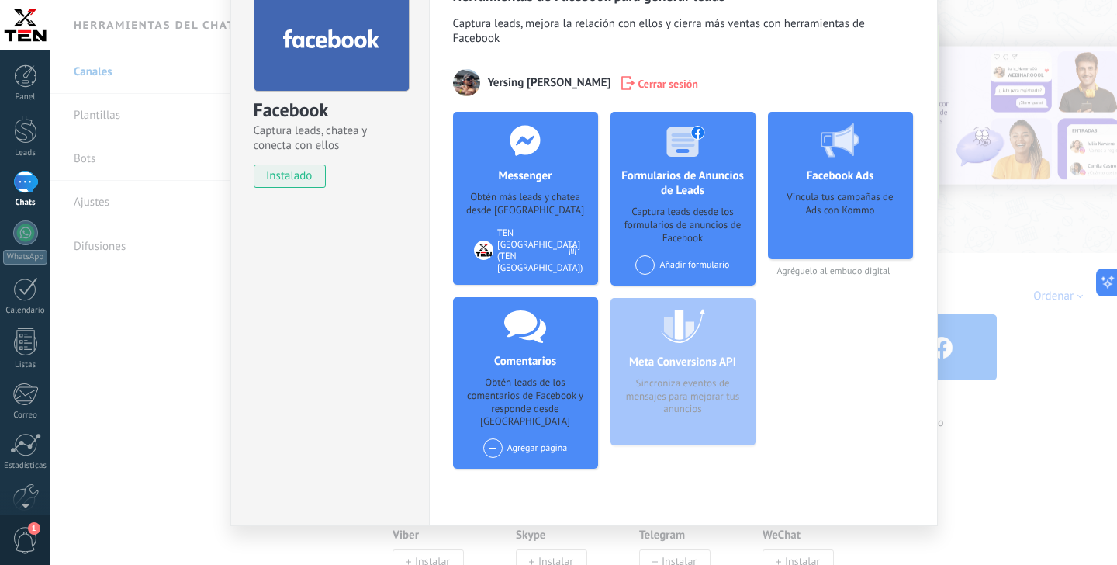
scroll to position [0, 0]
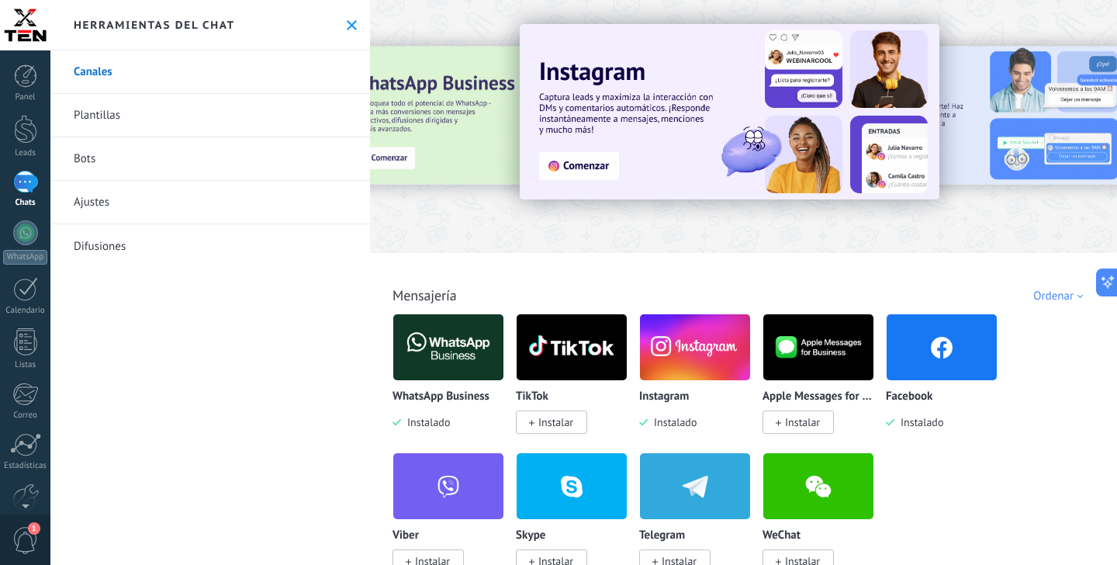
click at [38, 181] on link "Chats" at bounding box center [25, 189] width 50 height 37
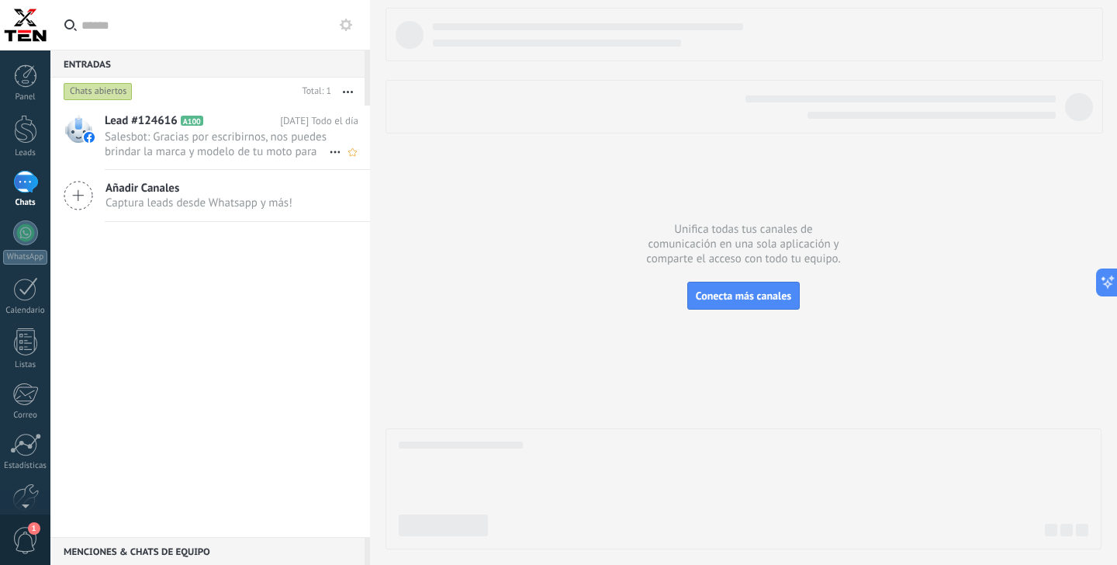
click at [236, 154] on span "Salesbot: Gracias por escribirnos, nos puedes brindar la marca y modelo de tu m…" at bounding box center [217, 143] width 224 height 29
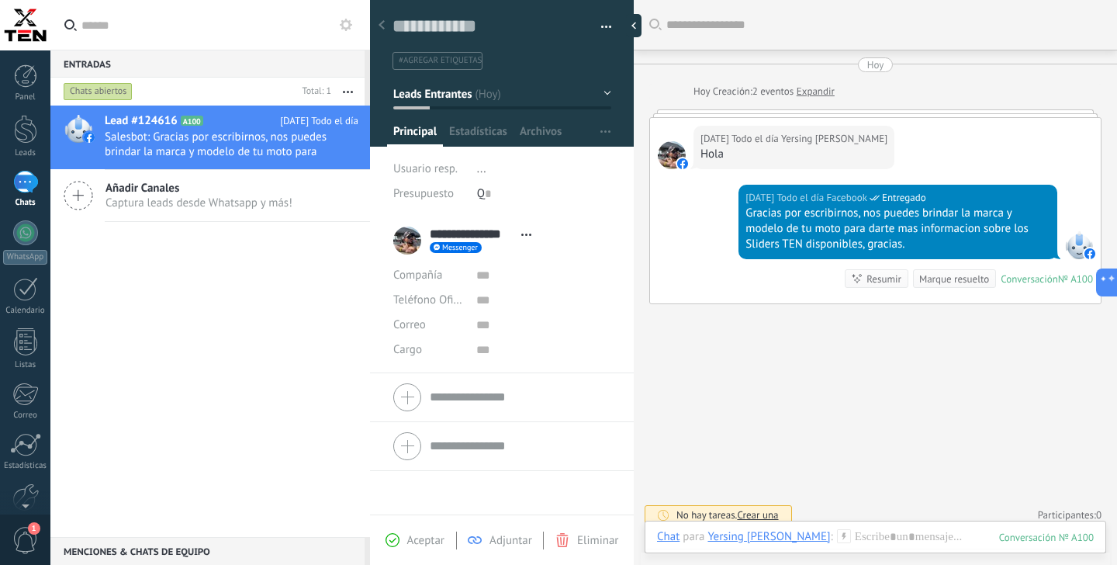
scroll to position [12, 0]
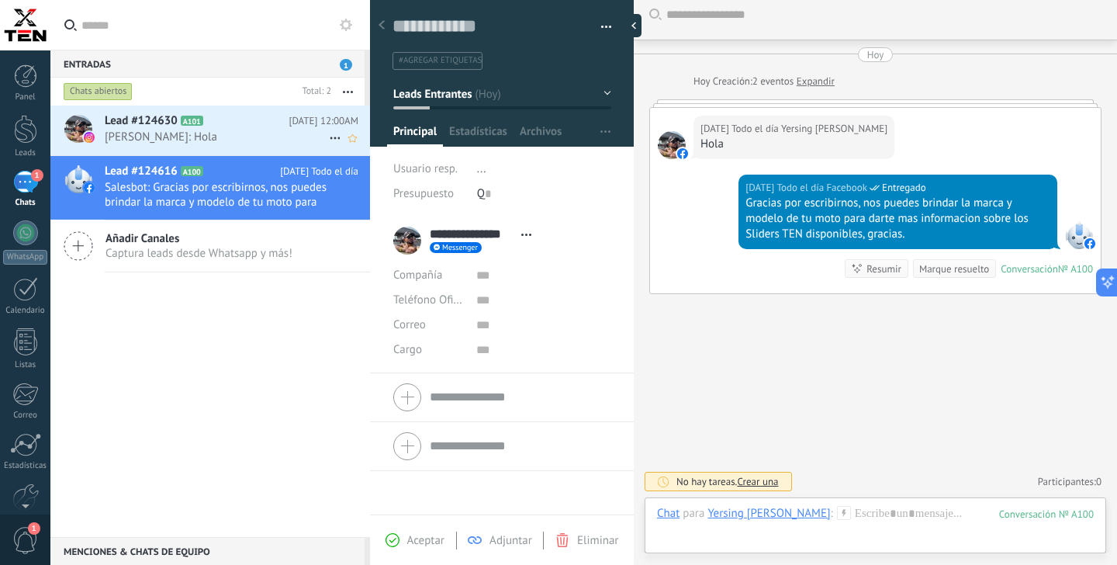
click at [254, 129] on span "[PERSON_NAME]: Hola" at bounding box center [217, 136] width 224 height 15
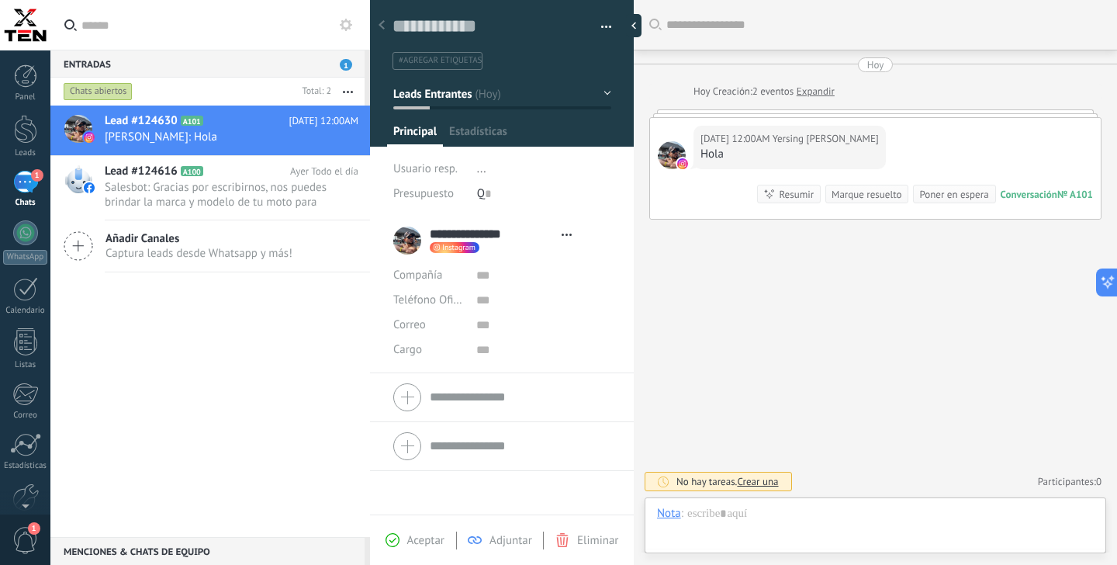
scroll to position [23, 0]
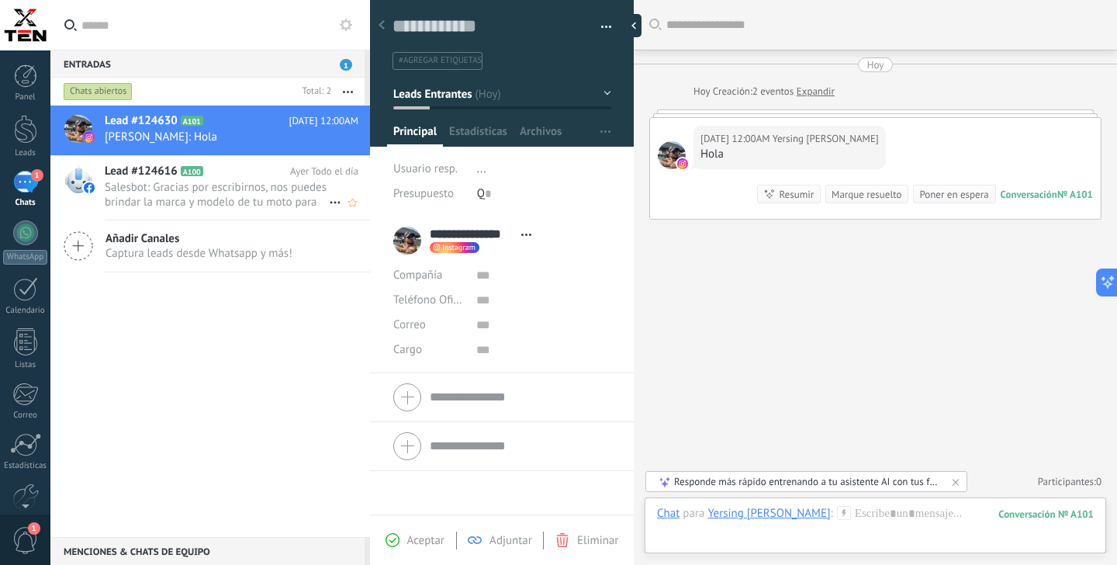
click at [251, 192] on span "Salesbot: Gracias por escribirnos, nos puedes brindar la marca y modelo de tu m…" at bounding box center [217, 194] width 224 height 29
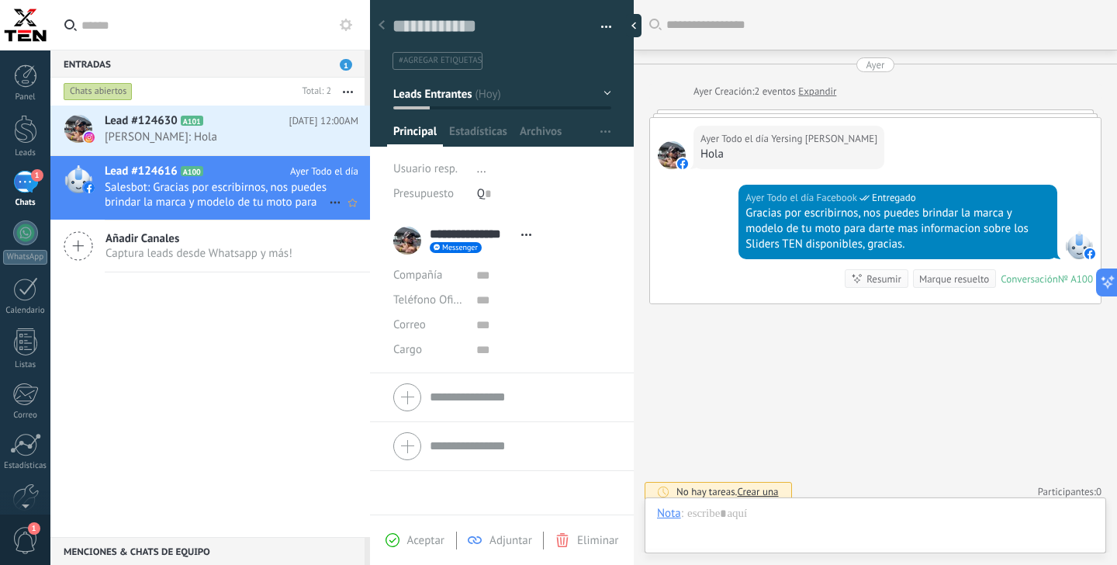
scroll to position [11, 0]
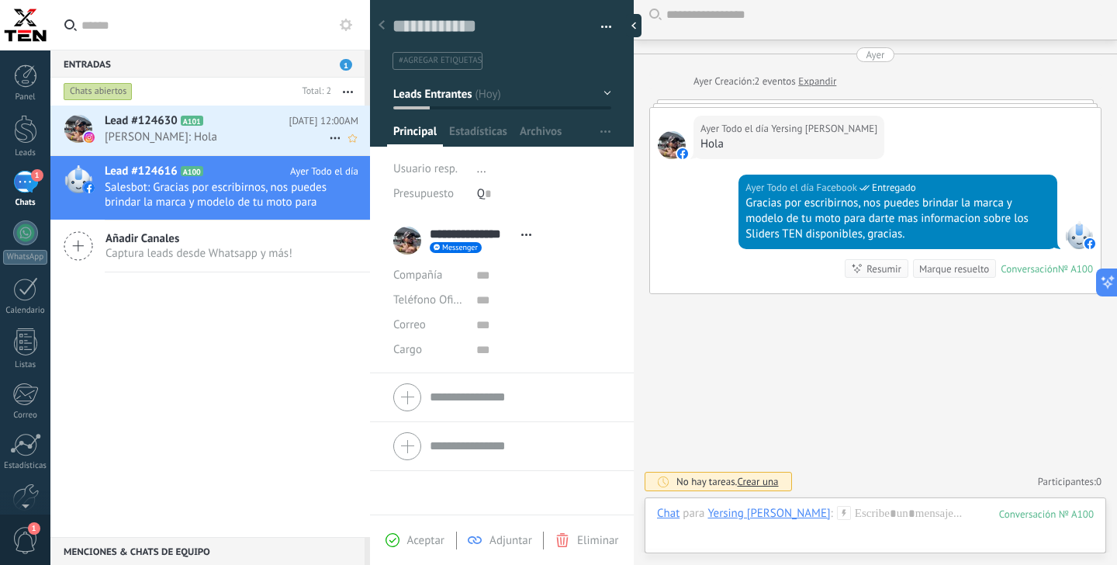
click at [253, 147] on div "Lead #124630 A101 [DATE] 12:00AM Yersing [PERSON_NAME]: Hola" at bounding box center [237, 129] width 265 height 49
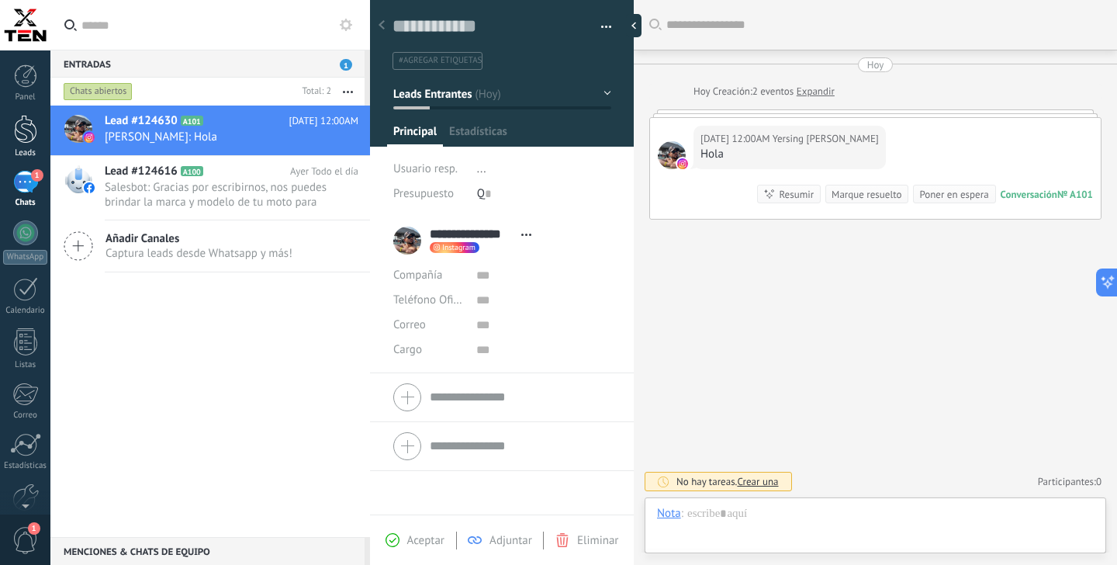
click at [29, 133] on div at bounding box center [25, 129] width 23 height 29
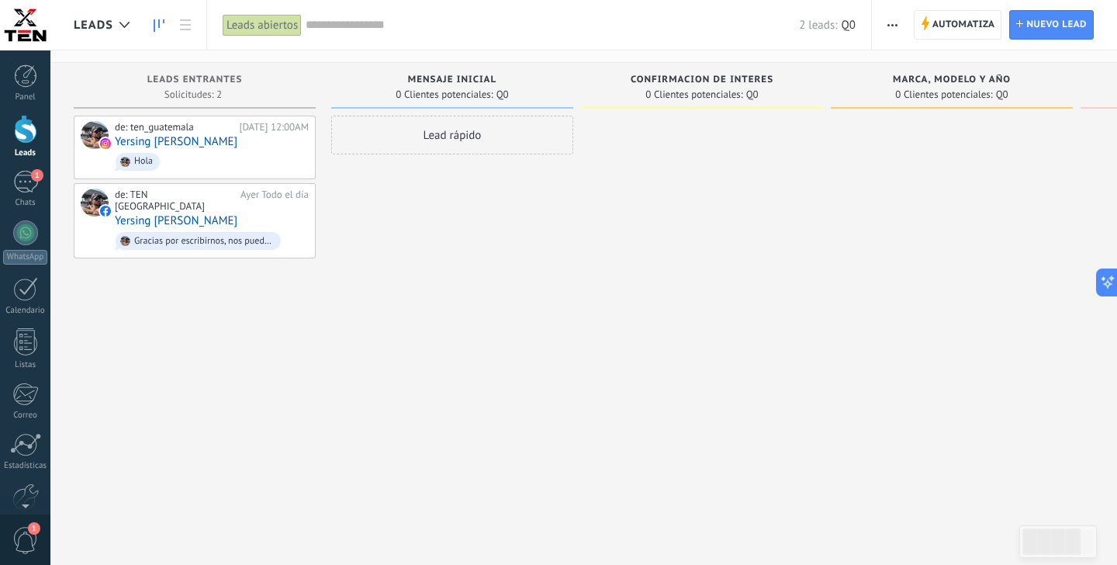
scroll to position [45, 0]
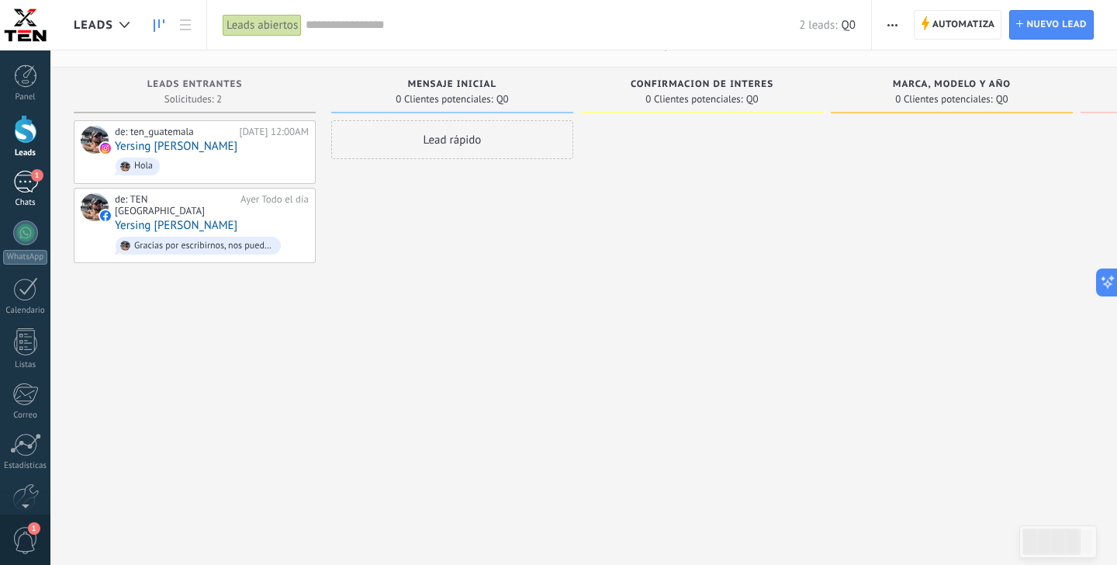
click at [26, 181] on div "1" at bounding box center [25, 182] width 25 height 22
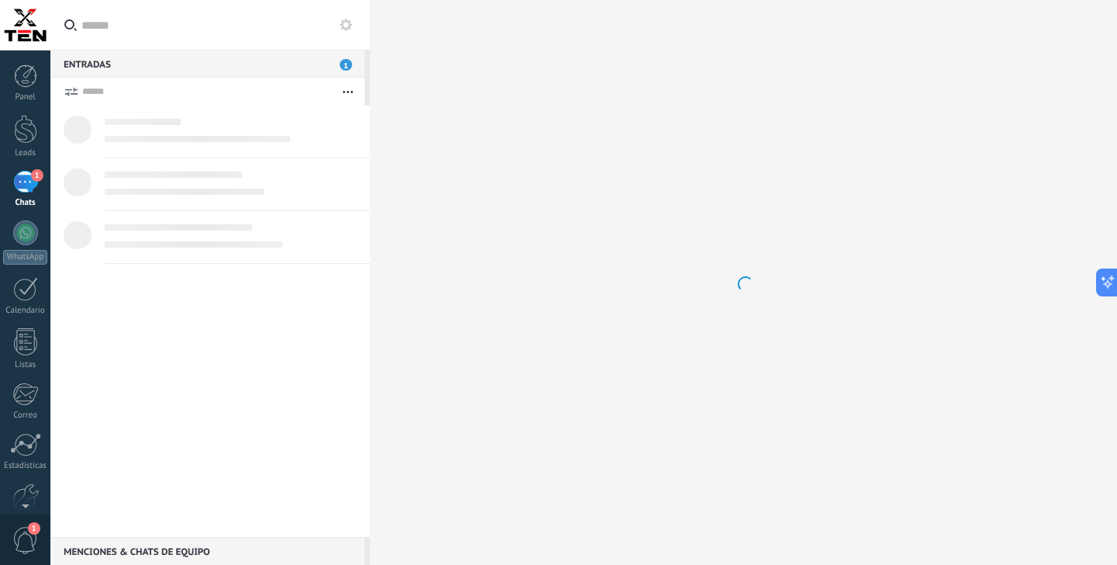
scroll to position [23, 0]
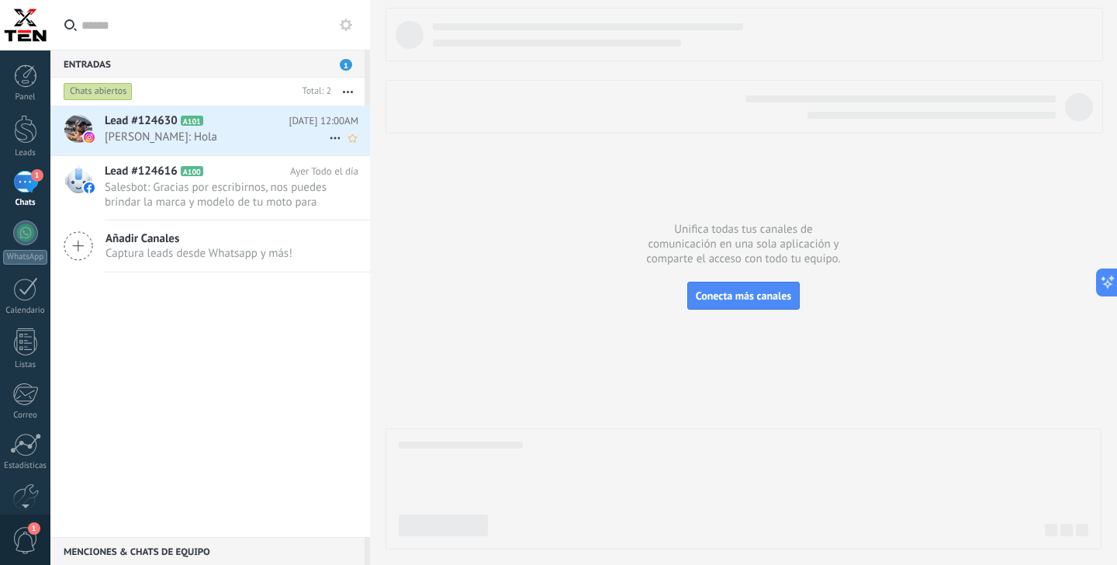
click at [251, 131] on span "[PERSON_NAME]: Hola" at bounding box center [217, 136] width 224 height 15
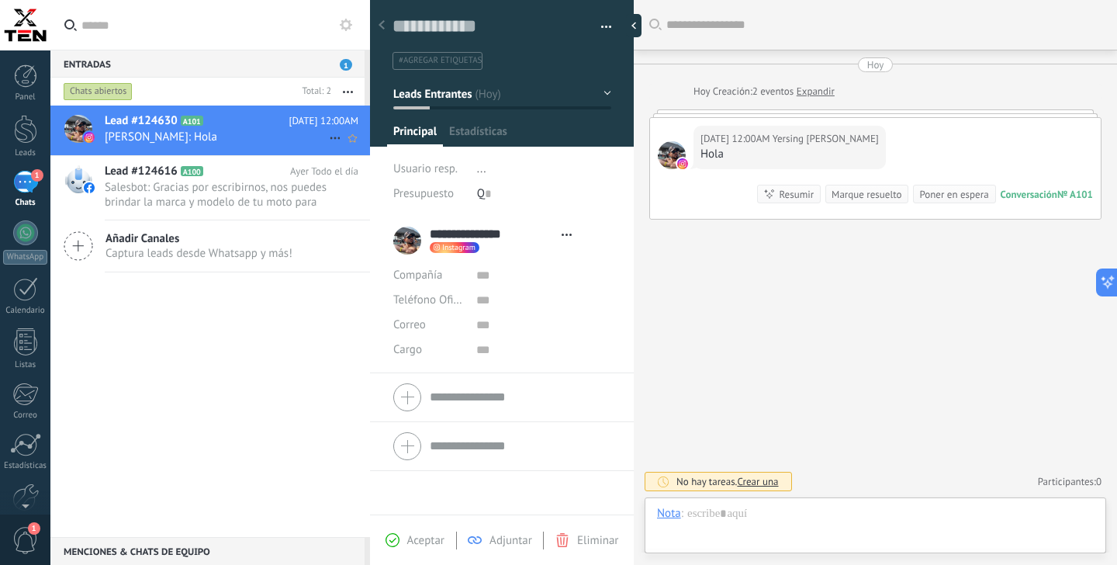
scroll to position [23, 0]
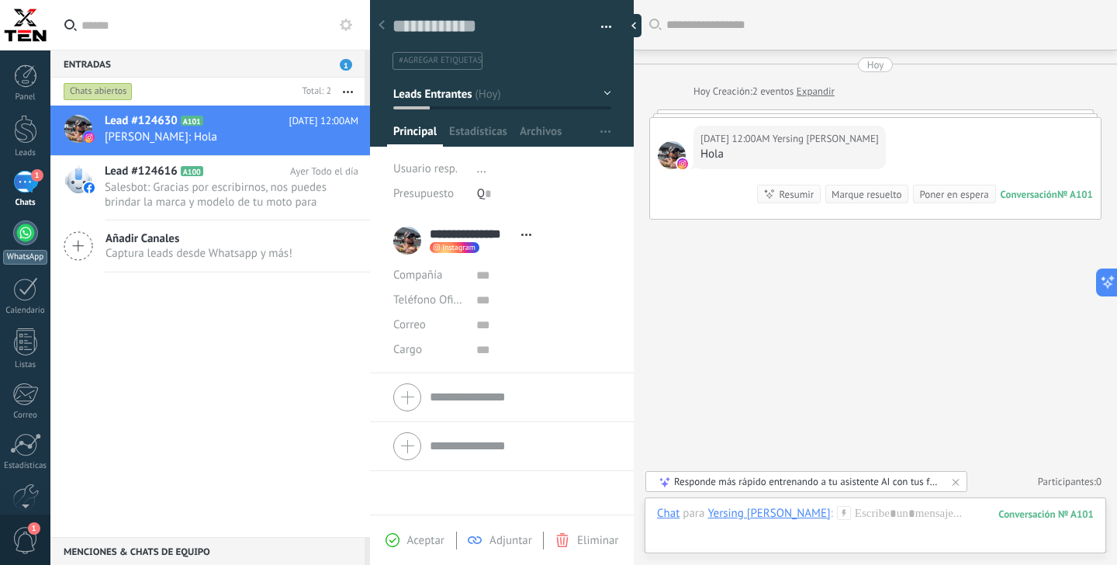
click at [26, 233] on div at bounding box center [25, 232] width 25 height 25
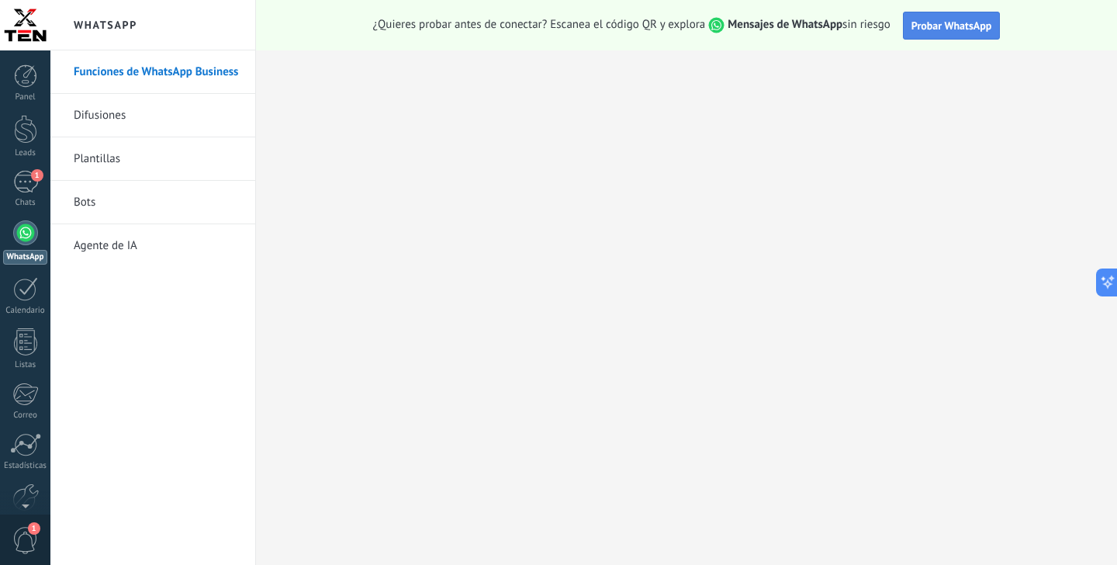
click at [964, 29] on span "Probar WhatsApp" at bounding box center [951, 26] width 81 height 14
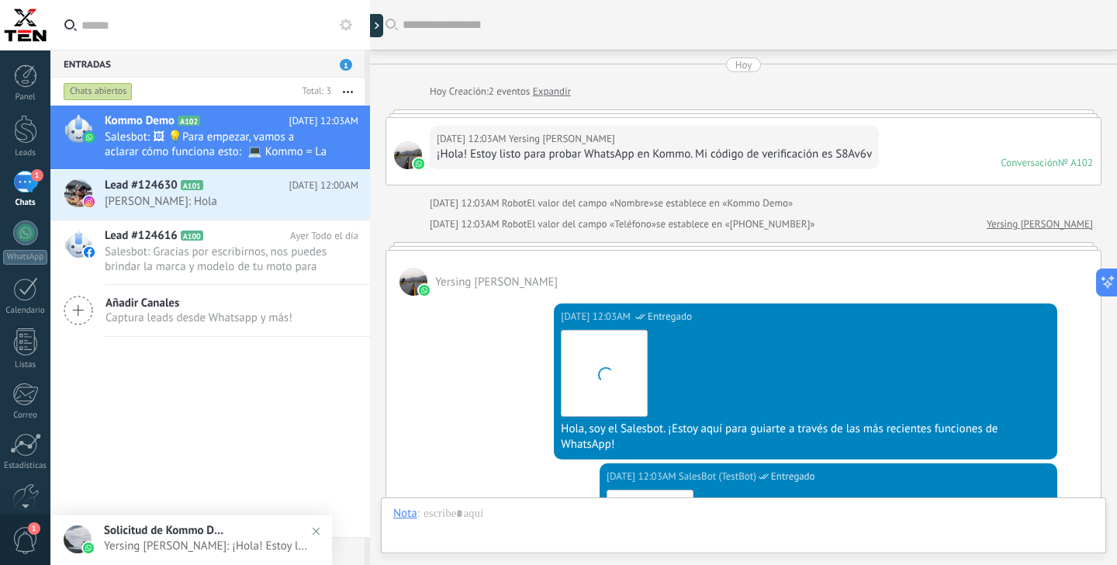
scroll to position [480, 0]
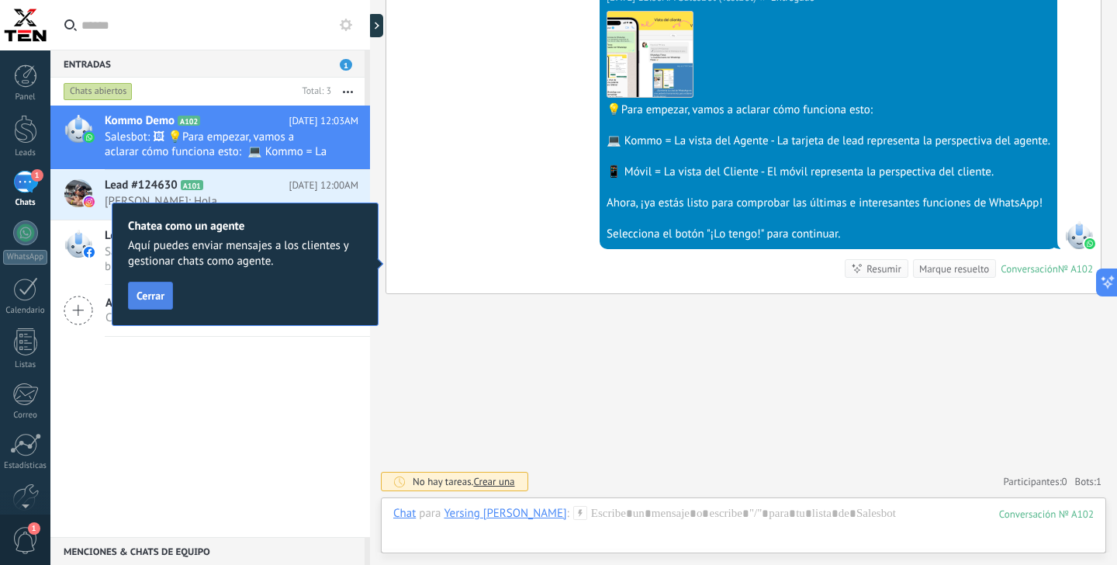
click at [158, 299] on span "Cerrar" at bounding box center [150, 295] width 28 height 11
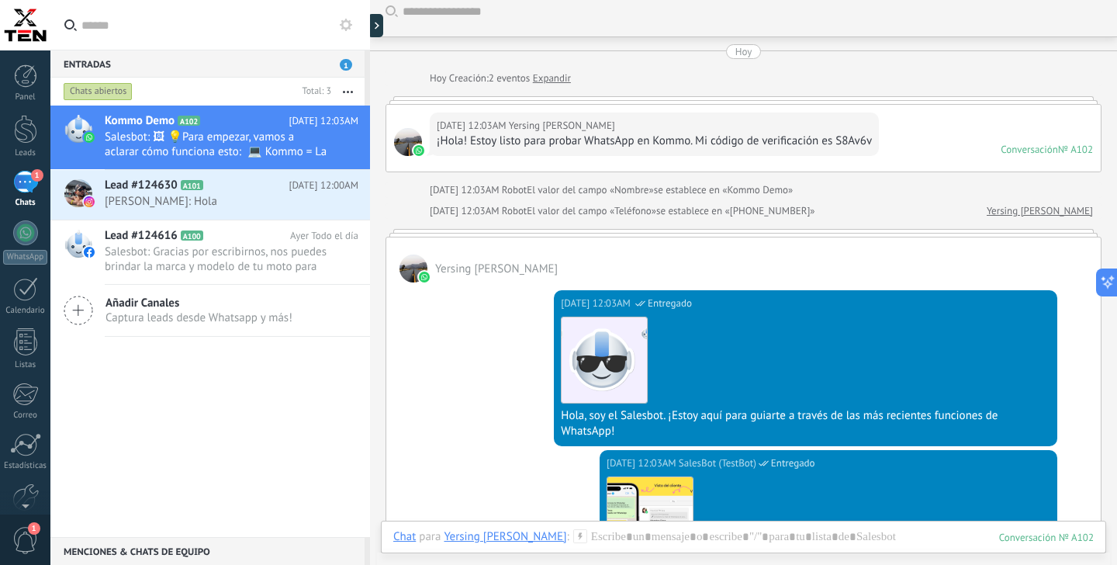
scroll to position [0, 0]
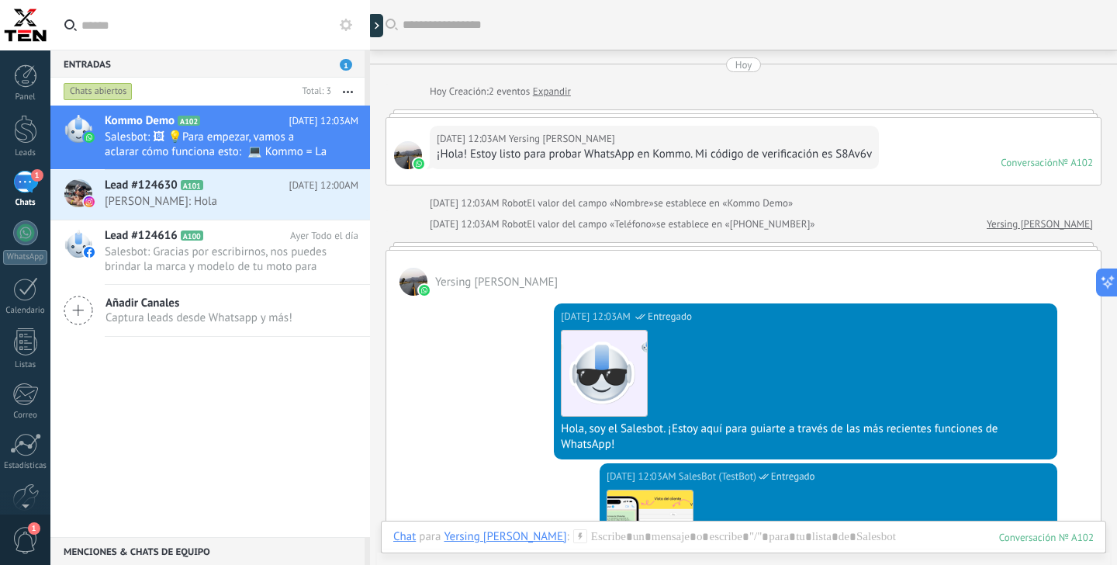
click at [414, 274] on div at bounding box center [413, 282] width 28 height 28
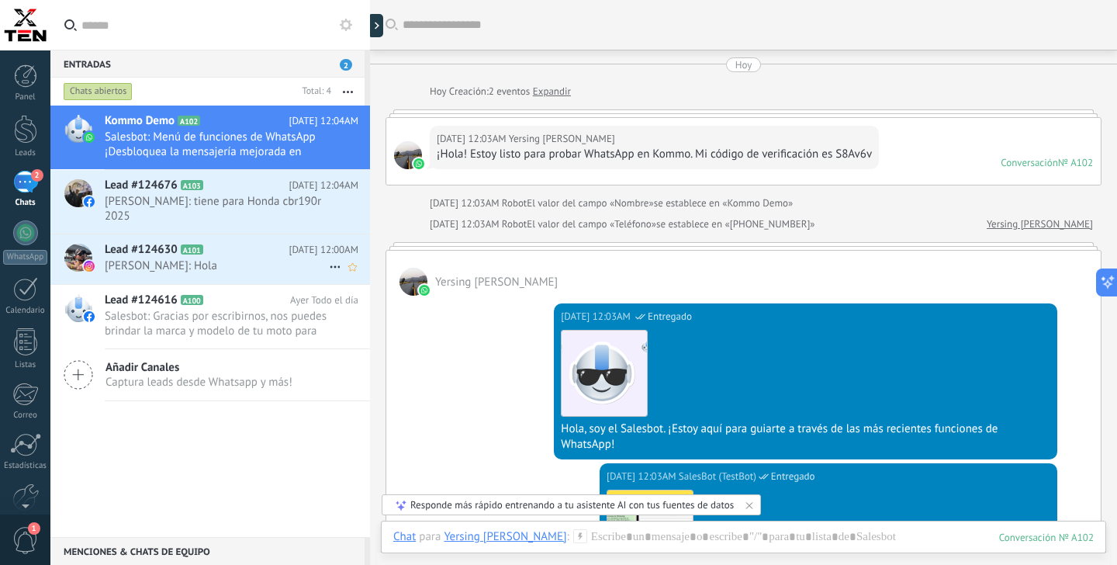
click at [254, 258] on span "[PERSON_NAME]: Hola" at bounding box center [217, 265] width 224 height 15
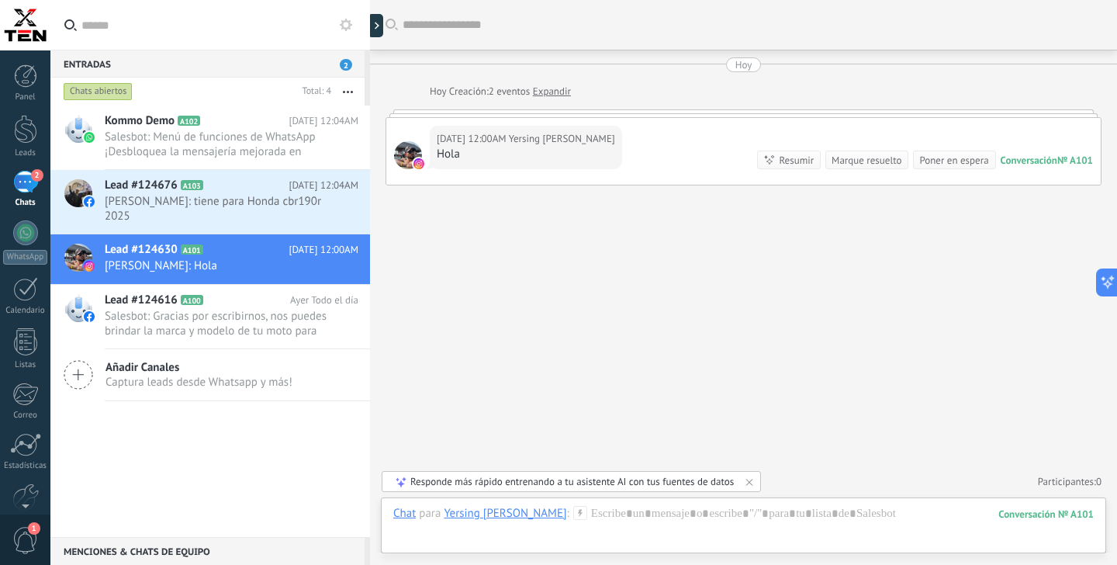
click at [648, 323] on div "Buscar Carga más [DATE] [DATE] Creación: 2 eventos Expandir [DATE] 12:00AM Yers…" at bounding box center [743, 282] width 747 height 565
click at [24, 52] on div "Panel Leads 2 Chats WhatsApp Clientes" at bounding box center [50, 282] width 101 height 464
click at [24, 78] on div at bounding box center [25, 75] width 23 height 23
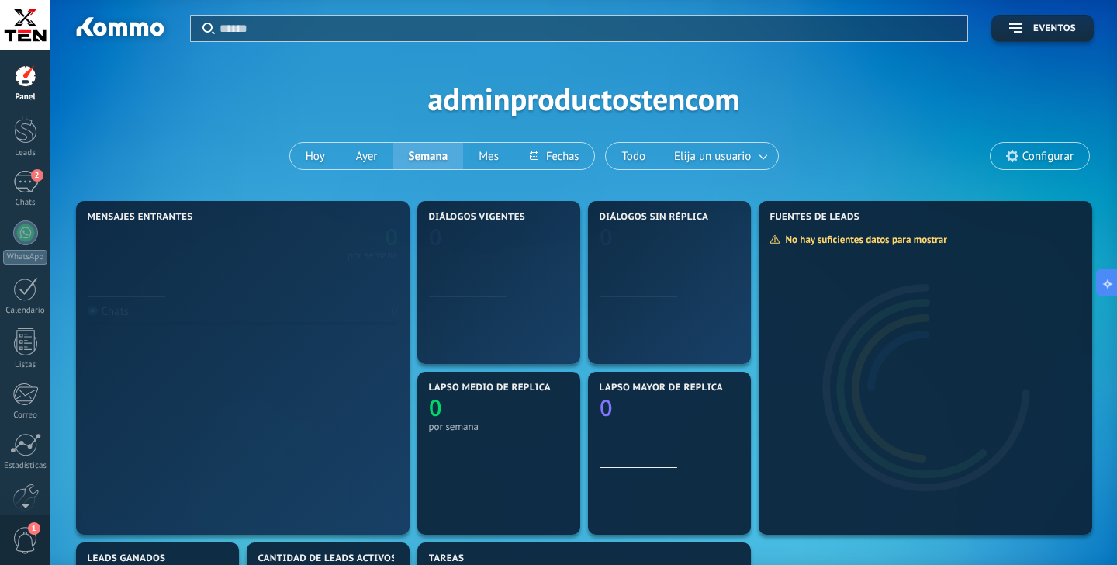
scroll to position [23, 0]
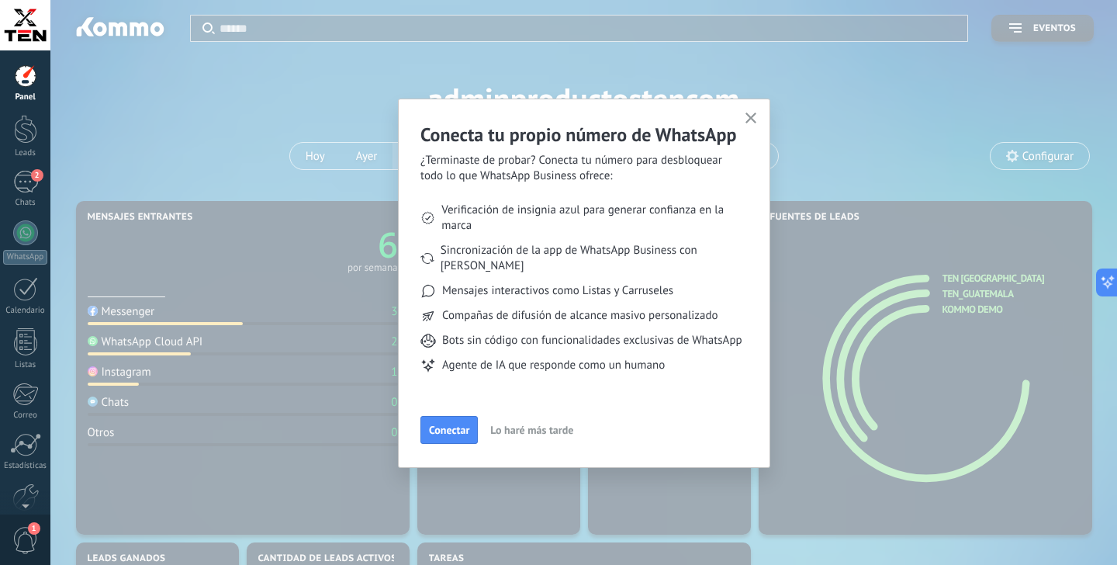
click at [543, 430] on span "Lo haré más tarde" at bounding box center [531, 429] width 83 height 11
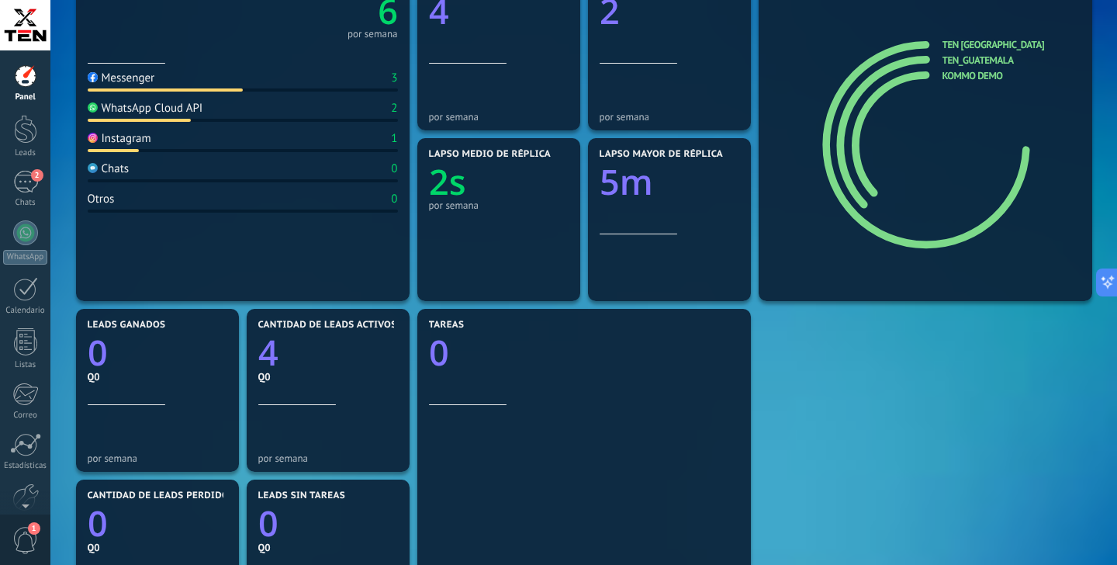
scroll to position [0, 0]
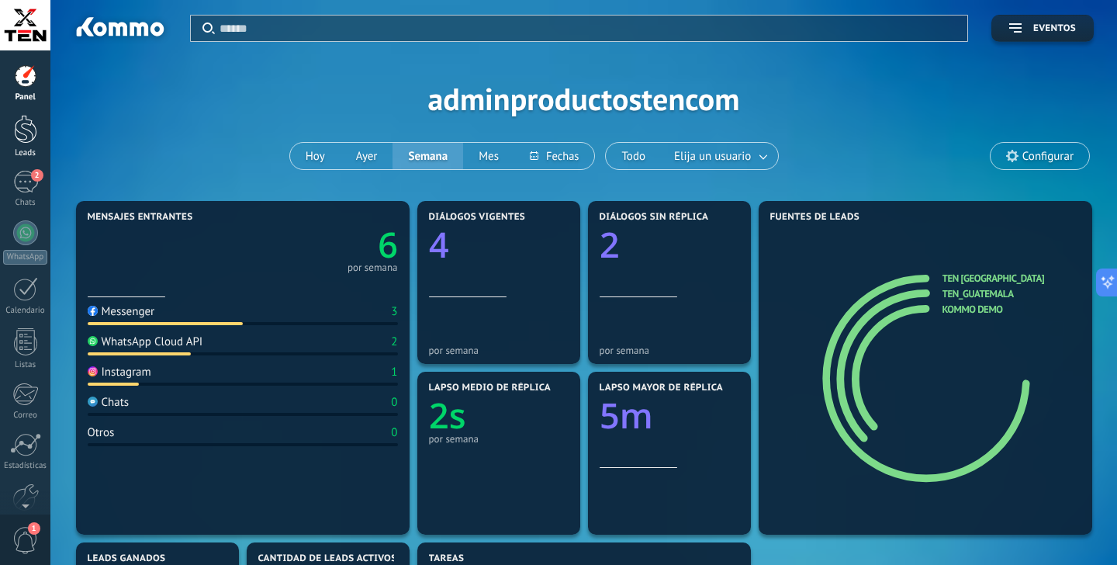
click at [31, 128] on div at bounding box center [25, 129] width 23 height 29
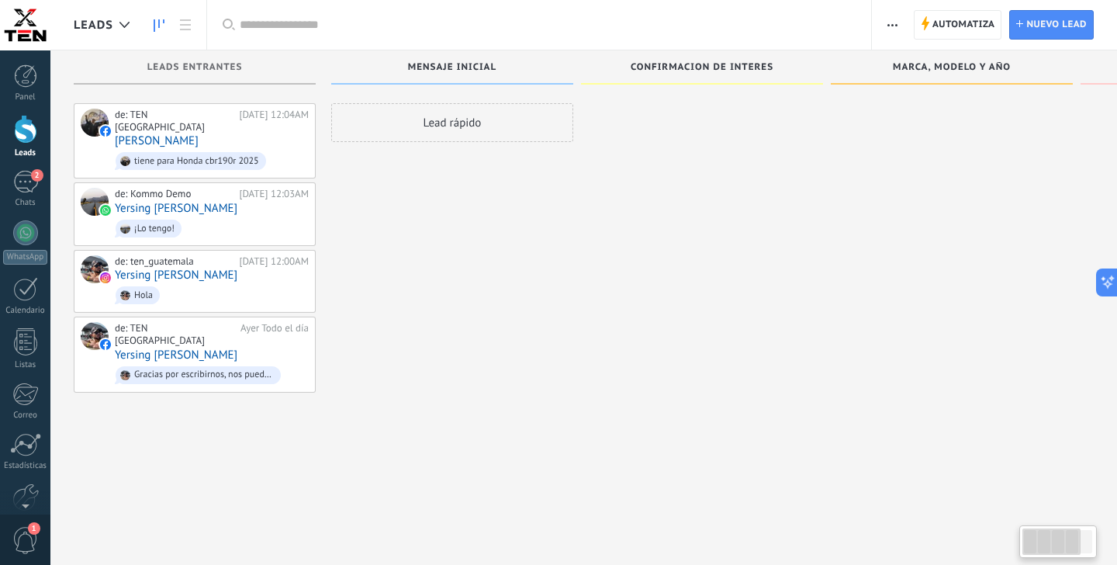
scroll to position [23, 0]
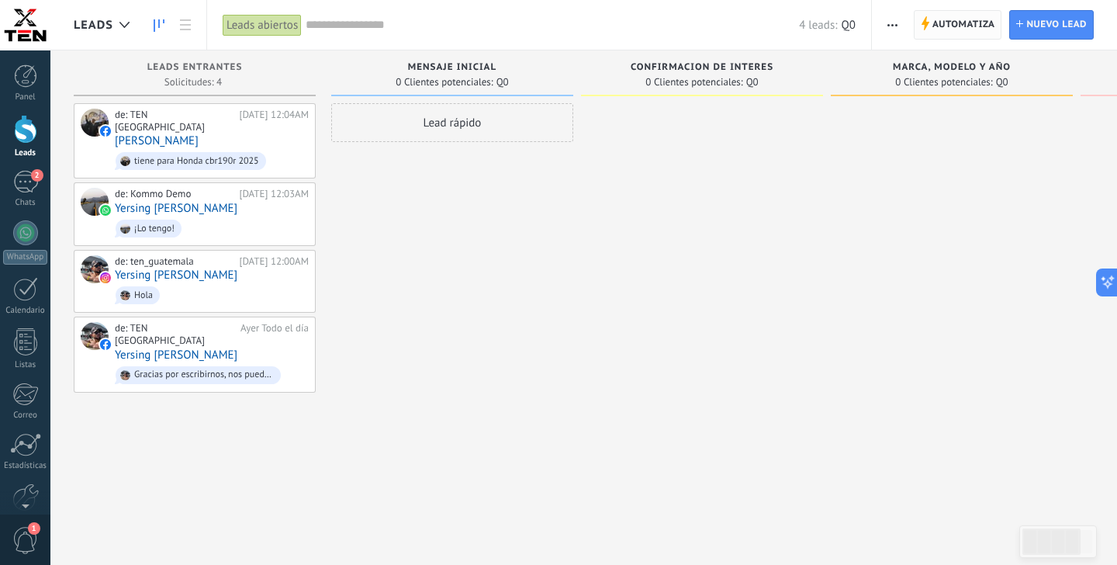
click at [956, 26] on span "Automatiza" at bounding box center [963, 25] width 63 height 28
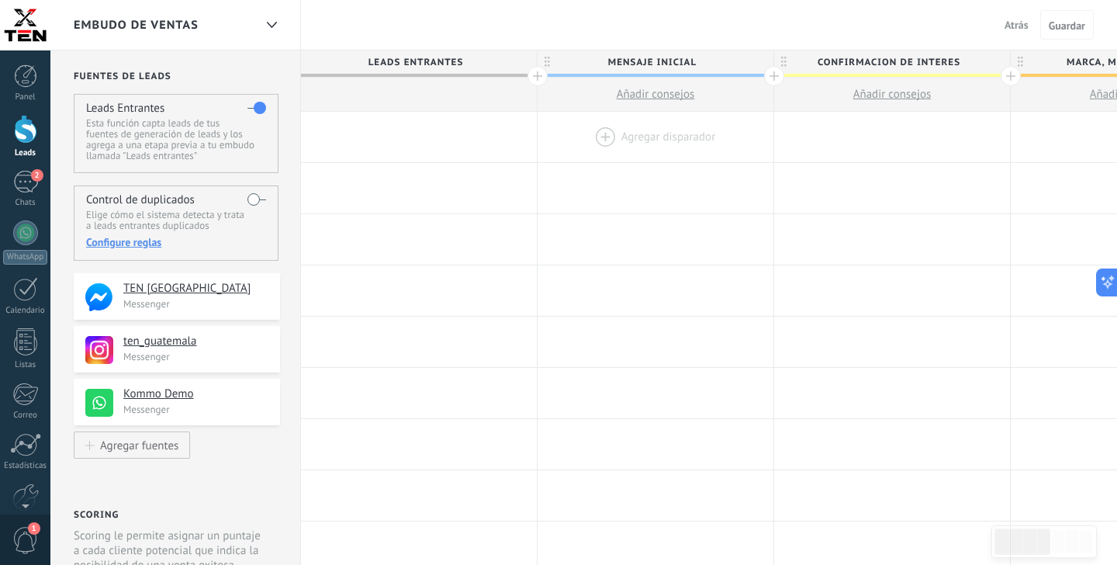
click at [648, 137] on div at bounding box center [655, 137] width 236 height 50
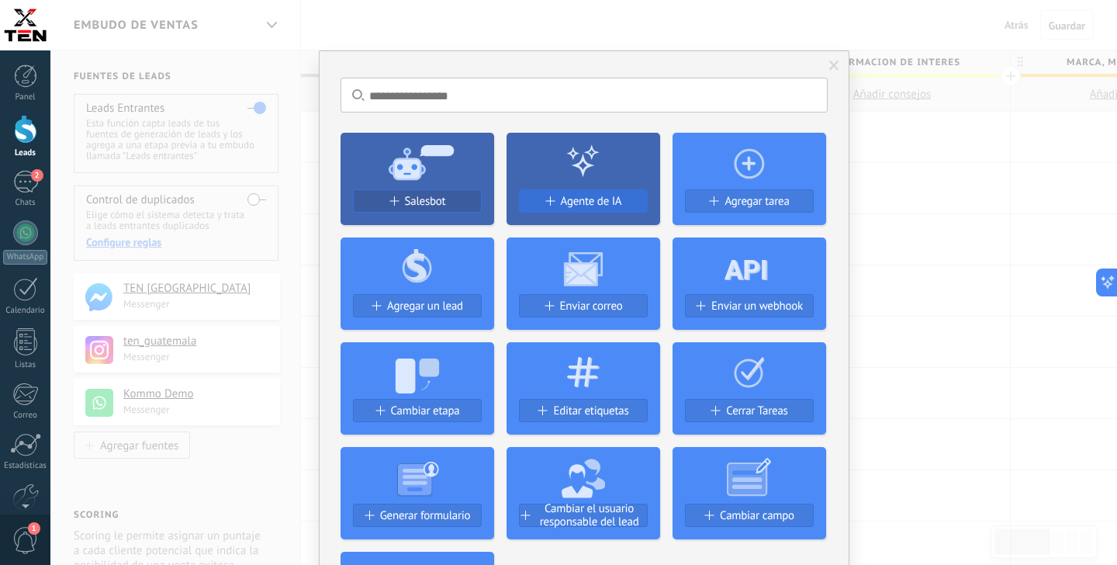
click at [560, 198] on div "Agente de IA" at bounding box center [583, 201] width 127 height 13
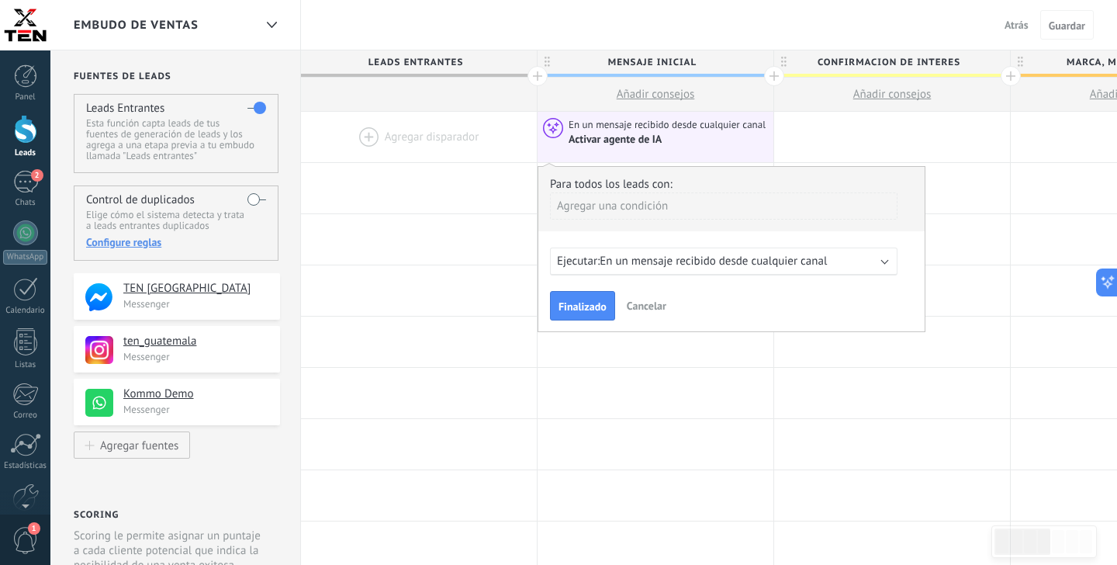
click at [424, 140] on div at bounding box center [419, 137] width 236 height 50
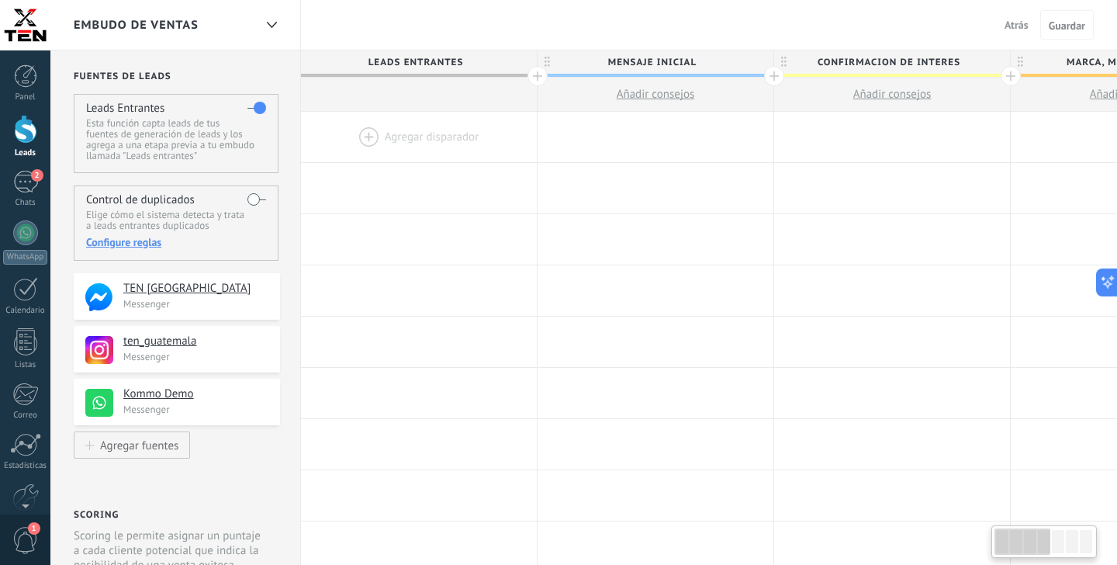
click at [399, 131] on div at bounding box center [419, 137] width 236 height 50
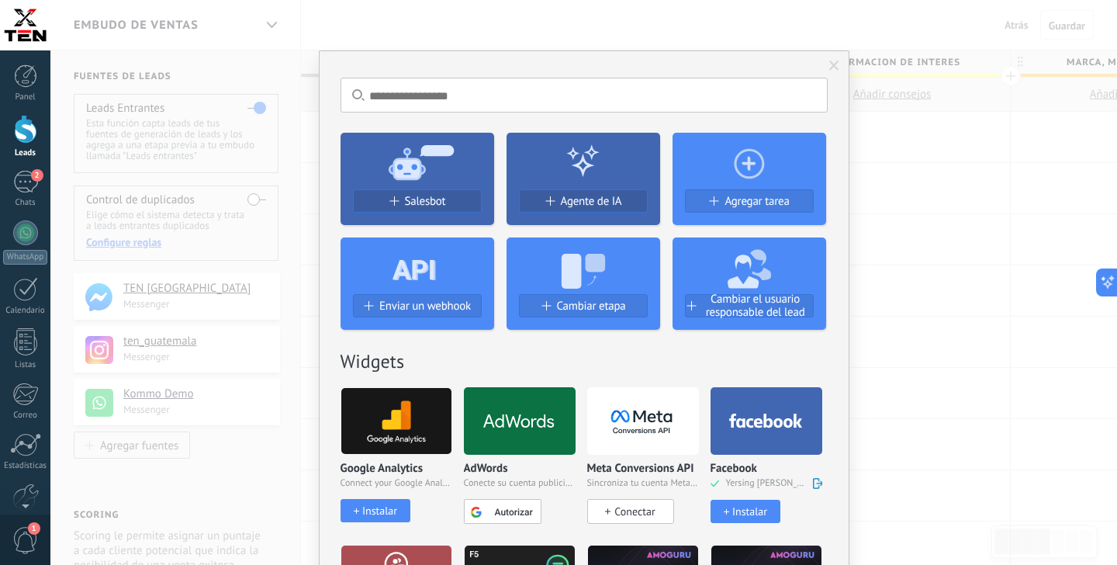
click at [935, 274] on div "No hay resultados Salesbot Agente de IA Agregar tarea Enviar un webhook Cambiar…" at bounding box center [583, 282] width 1066 height 565
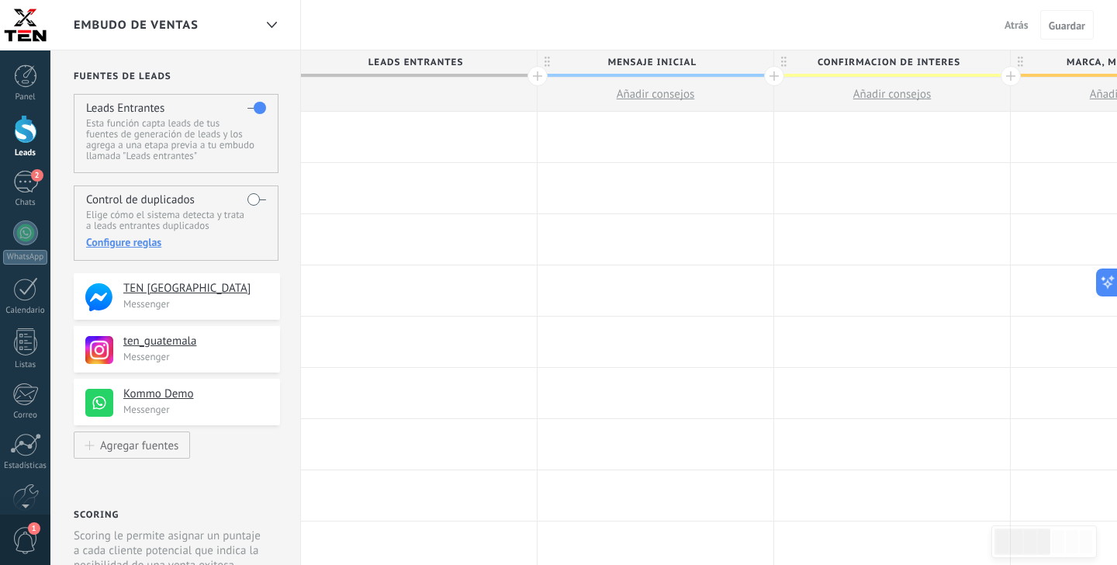
click at [638, 144] on div at bounding box center [655, 137] width 236 height 50
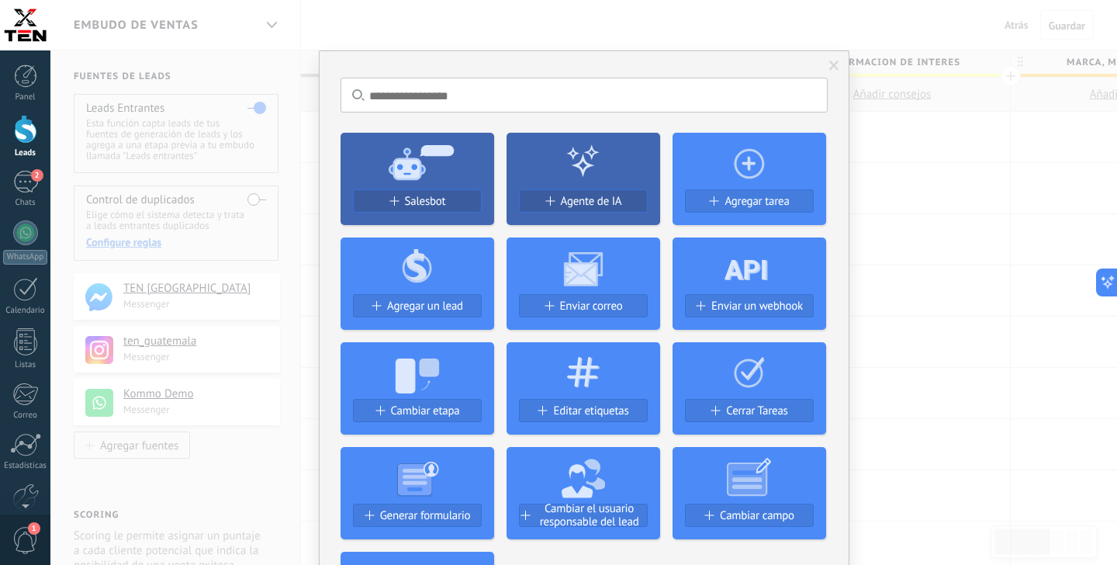
click at [575, 201] on span "Agente de IA" at bounding box center [591, 201] width 61 height 13
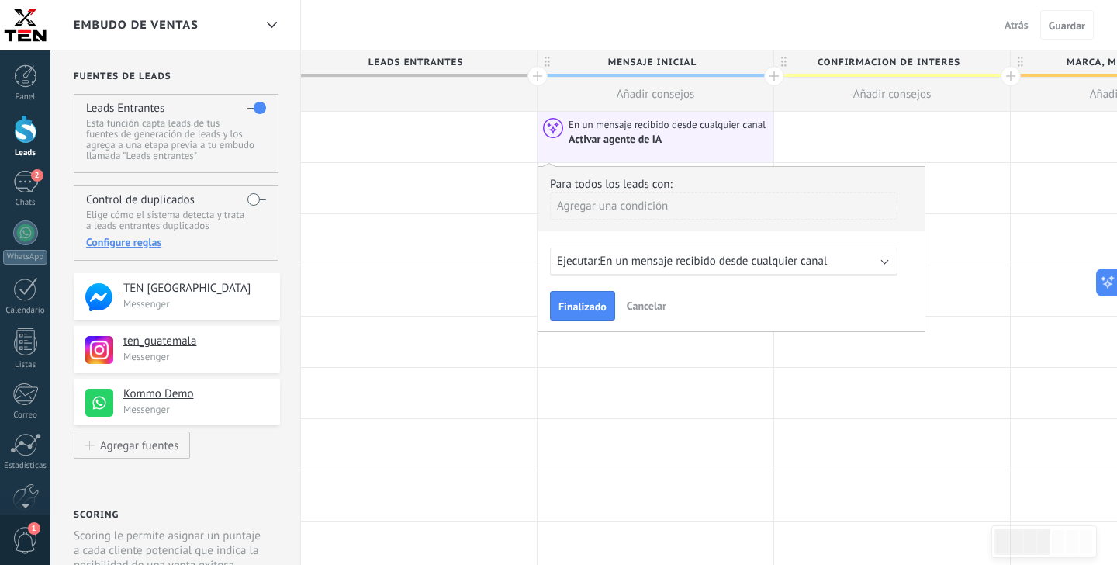
click at [817, 268] on span "En un mensaje recibido desde cualquier canal" at bounding box center [712, 261] width 227 height 15
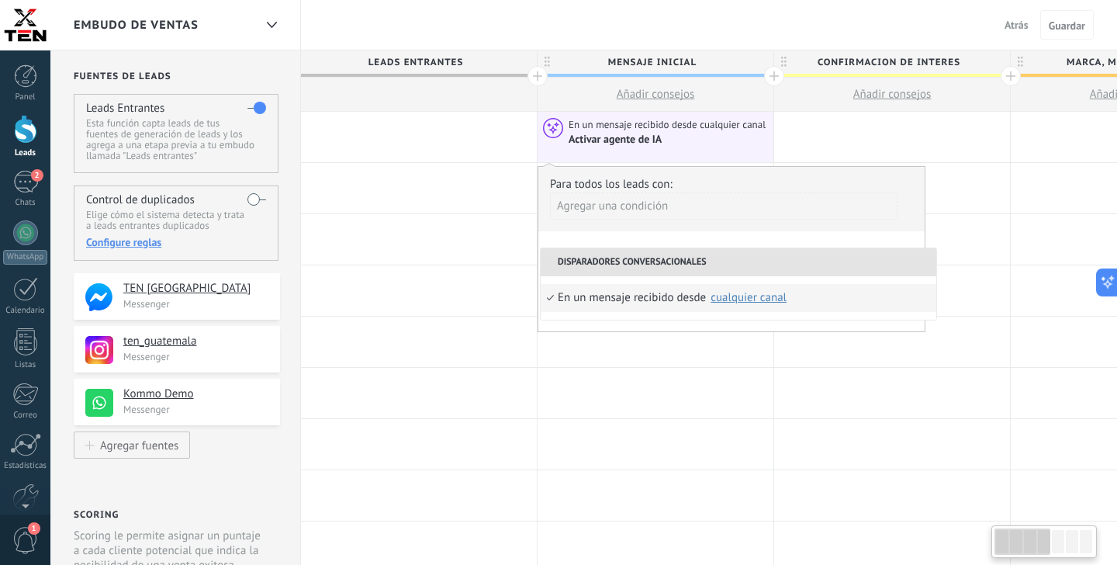
click at [637, 210] on div "Agregar una condición" at bounding box center [723, 205] width 347 height 27
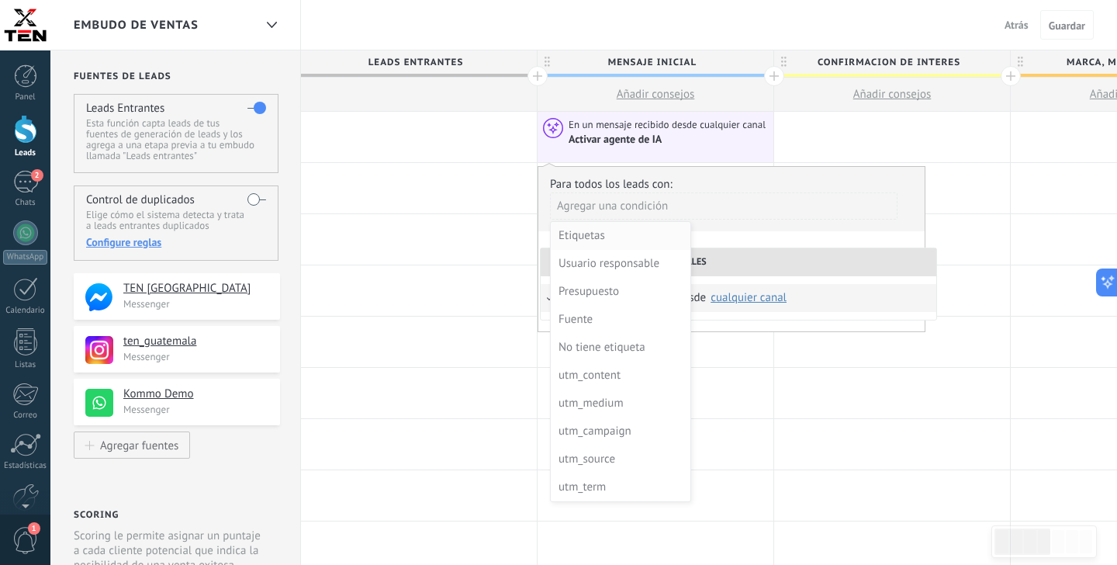
click at [637, 234] on div "Etiquetas" at bounding box center [618, 236] width 121 height 22
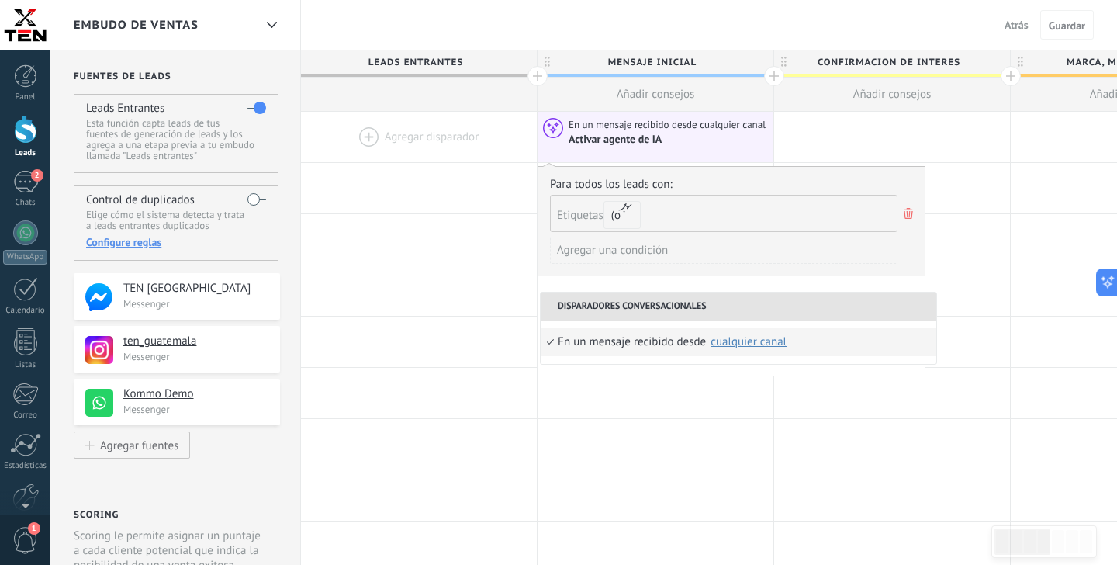
click at [906, 216] on icon at bounding box center [907, 213] width 17 height 19
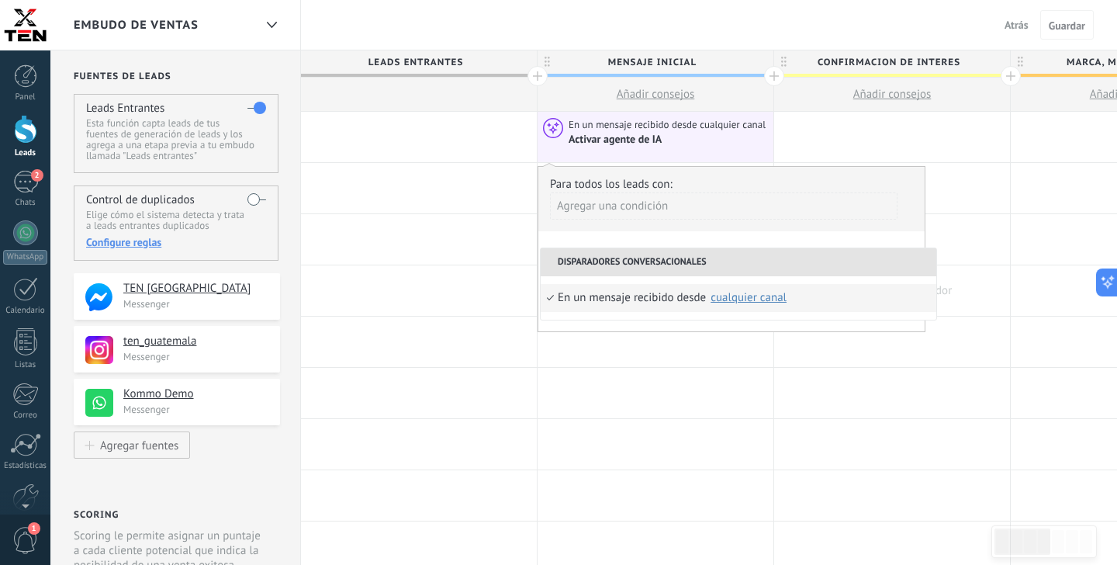
click at [981, 272] on div at bounding box center [892, 290] width 236 height 50
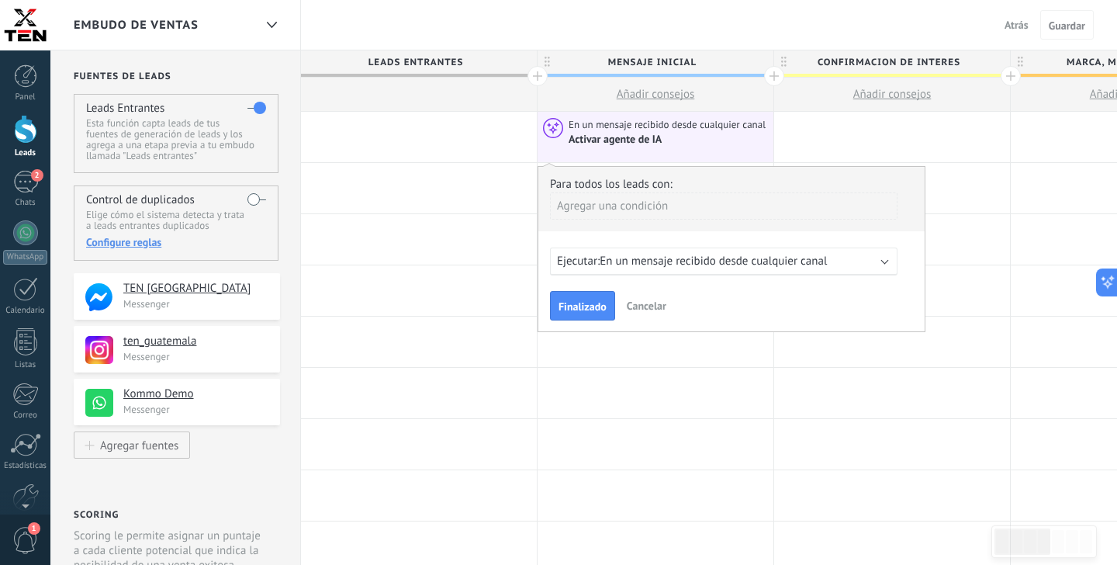
click at [636, 302] on button "Cancelar" at bounding box center [646, 305] width 52 height 23
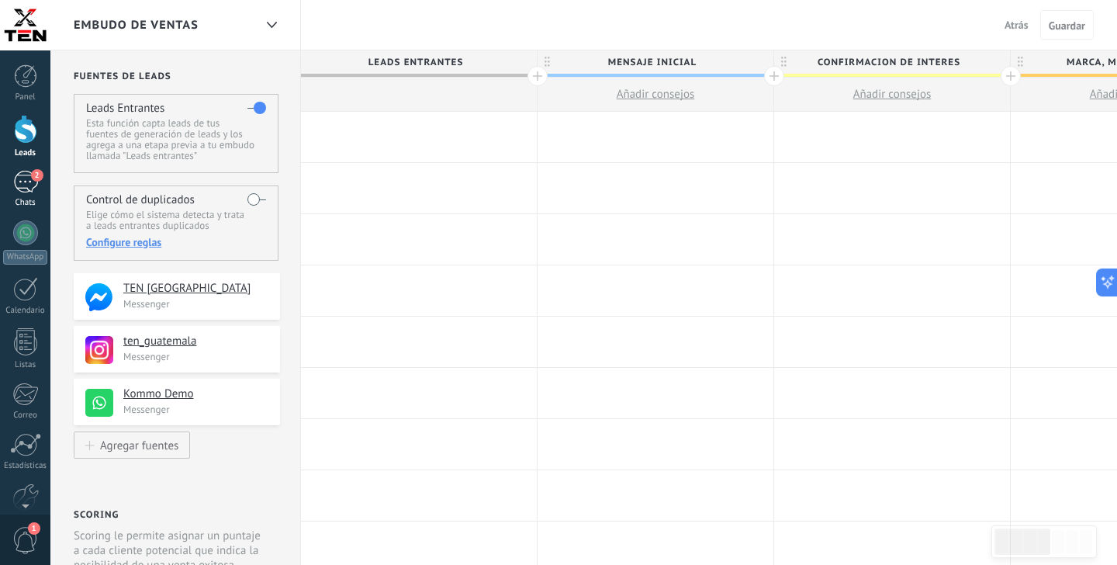
click at [17, 174] on div "2" at bounding box center [25, 182] width 25 height 22
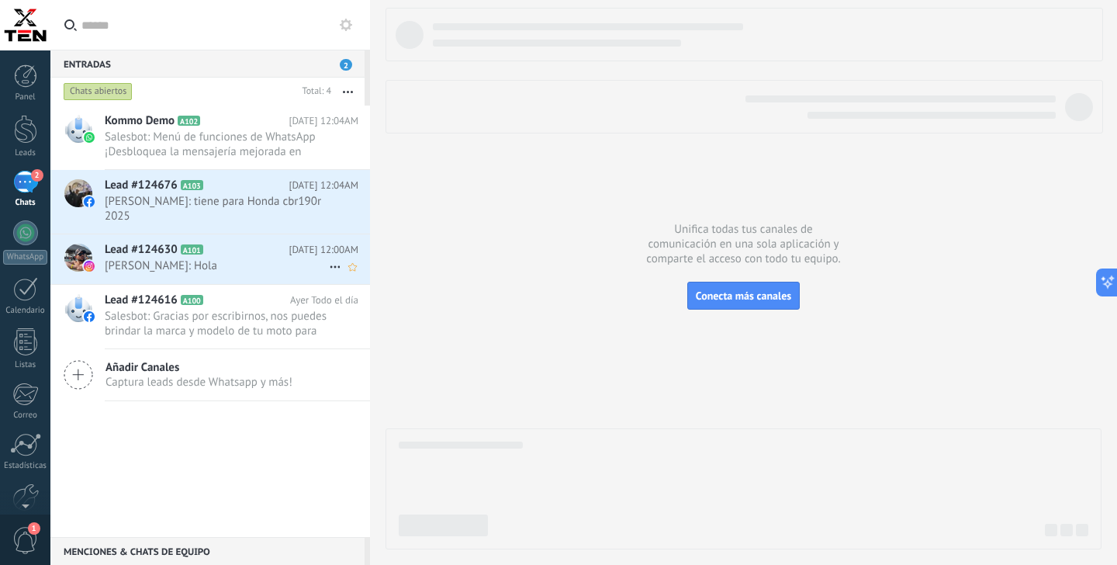
click at [245, 258] on span "[PERSON_NAME]: Hola" at bounding box center [217, 265] width 224 height 15
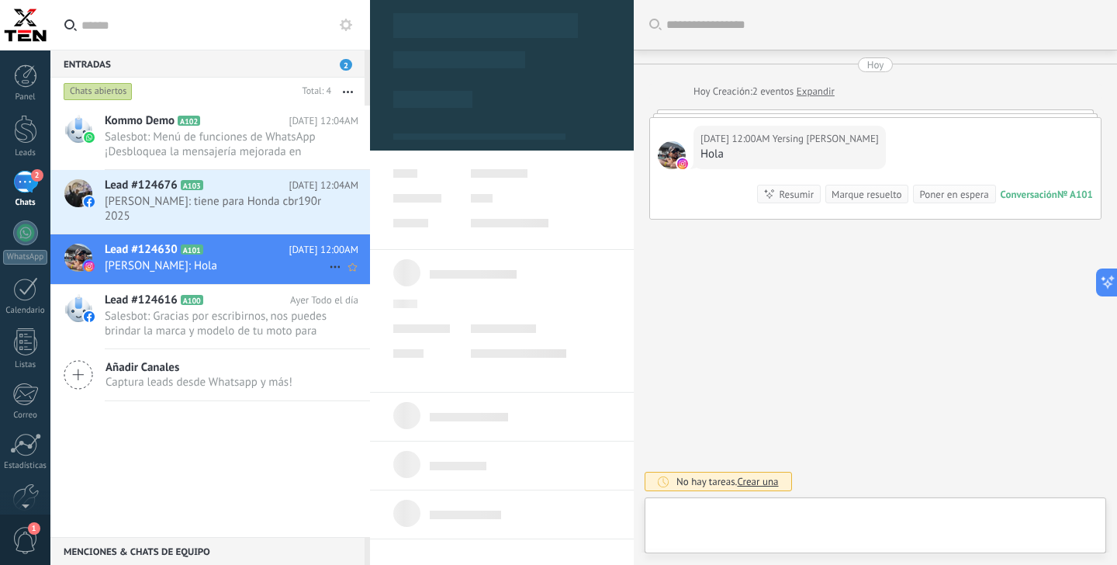
scroll to position [23, 0]
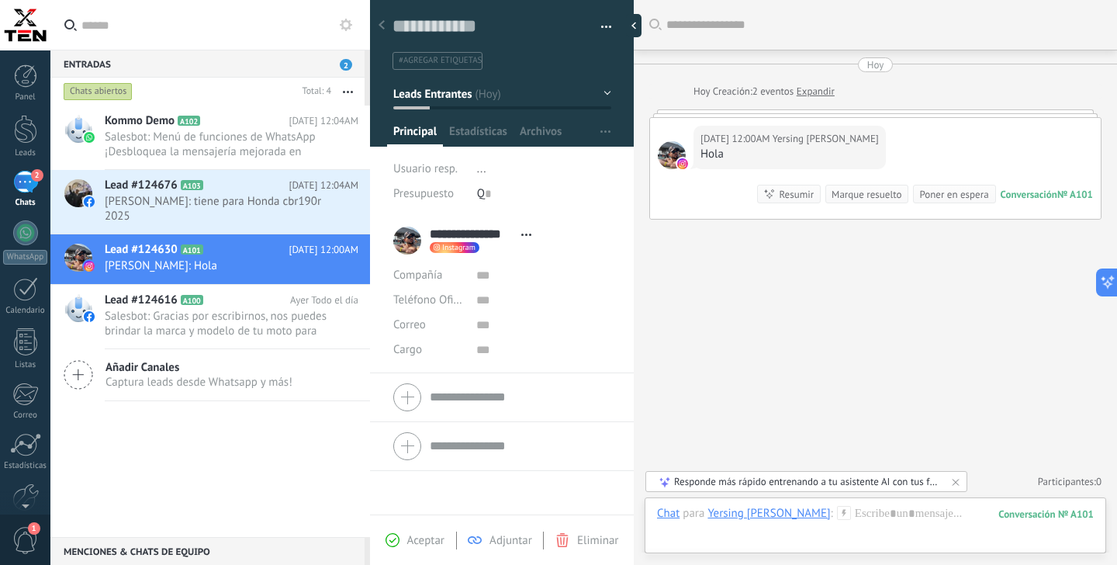
click at [879, 480] on div "Responde más rápido entrenando a tu asistente AI con tus fuentes de datos" at bounding box center [807, 481] width 266 height 13
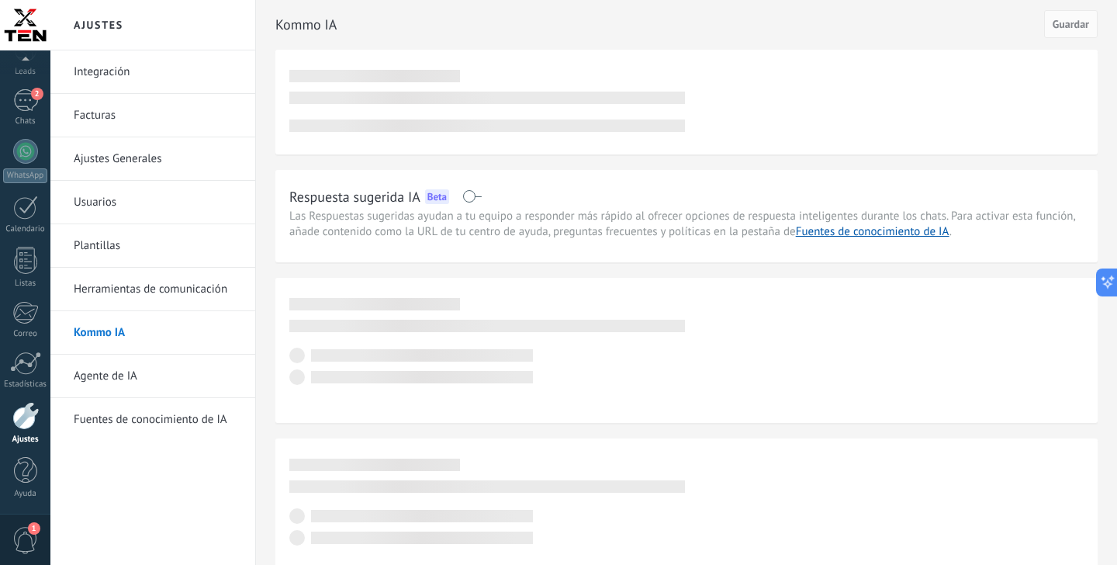
scroll to position [82, 0]
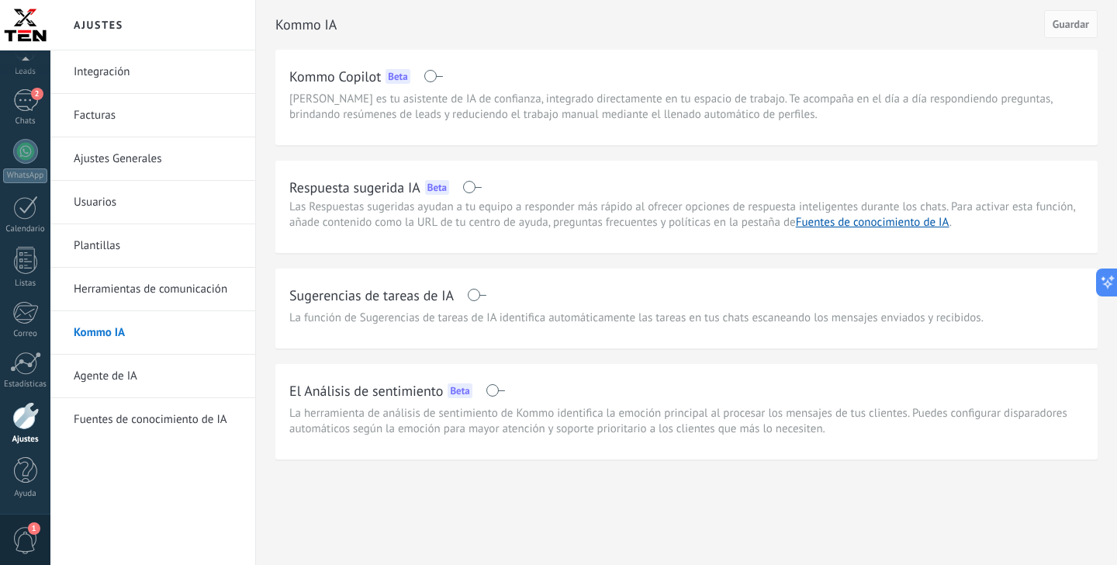
click at [117, 381] on link "Agente de IA" at bounding box center [157, 375] width 166 height 43
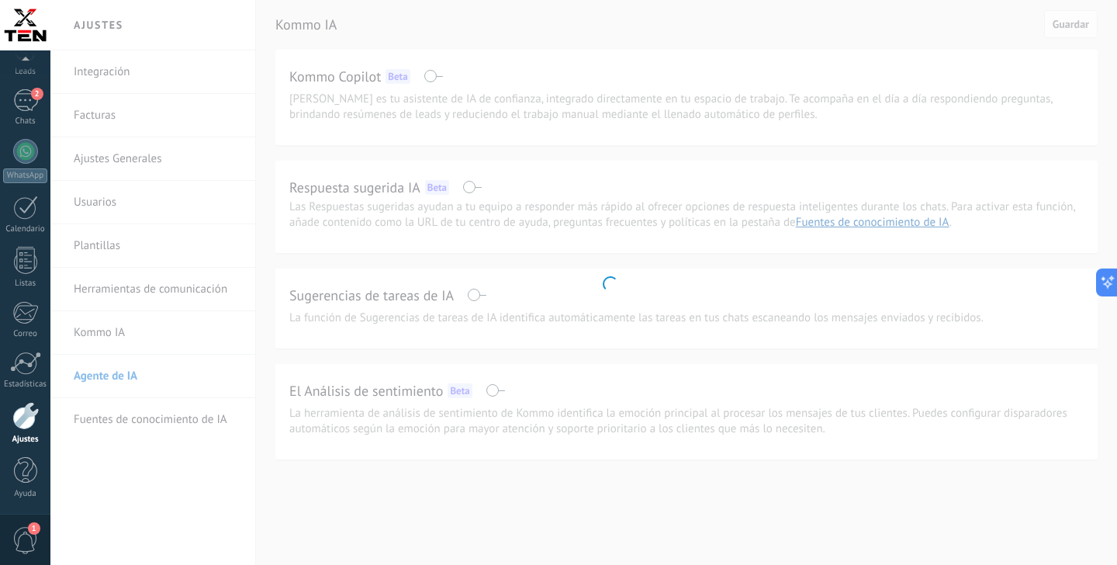
scroll to position [82, 0]
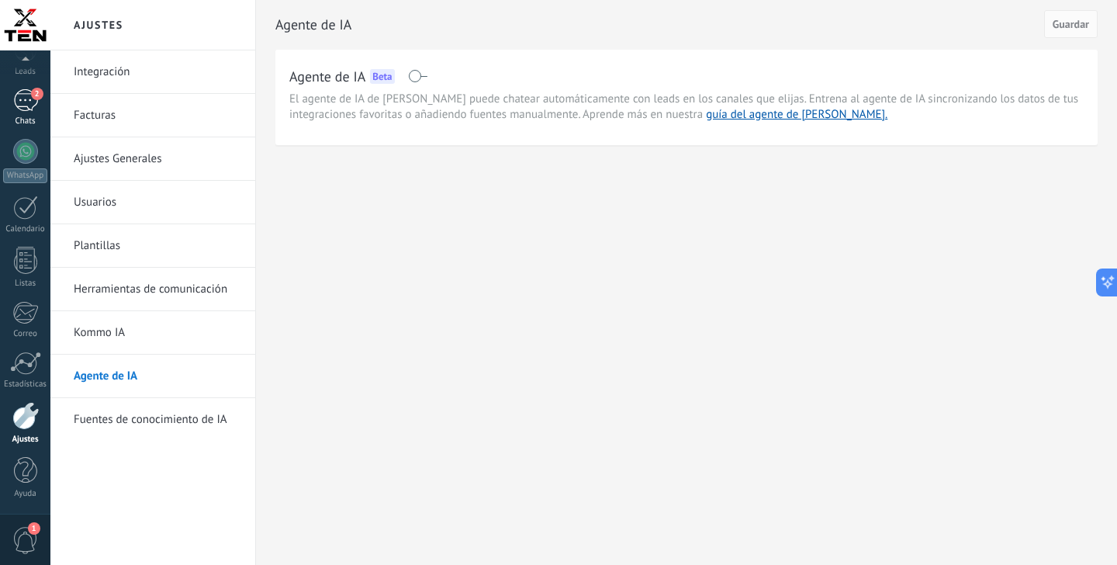
click at [19, 97] on div "2" at bounding box center [25, 100] width 25 height 22
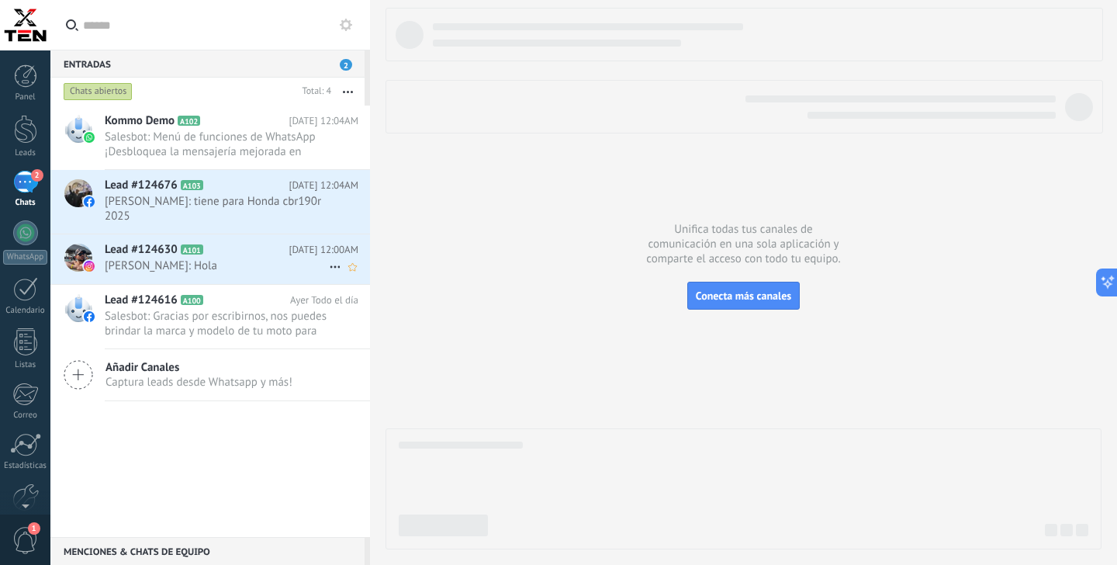
click at [242, 258] on span "[PERSON_NAME]: Hola" at bounding box center [217, 265] width 224 height 15
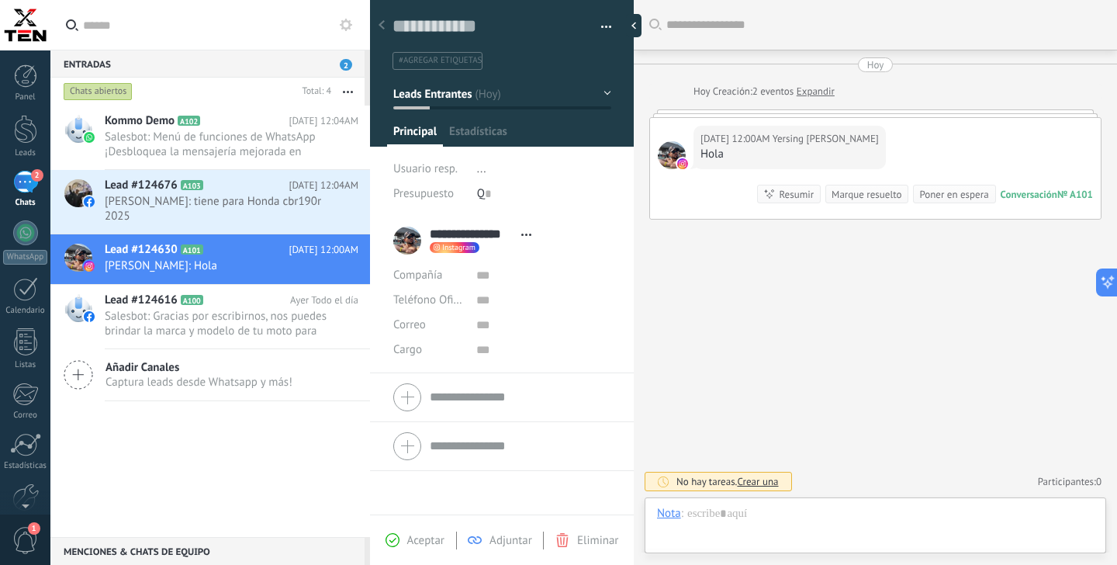
scroll to position [23, 0]
click at [226, 309] on span "Salesbot: Gracias por escribirnos, nos puedes brindar la marca y modelo de tu m…" at bounding box center [217, 323] width 224 height 29
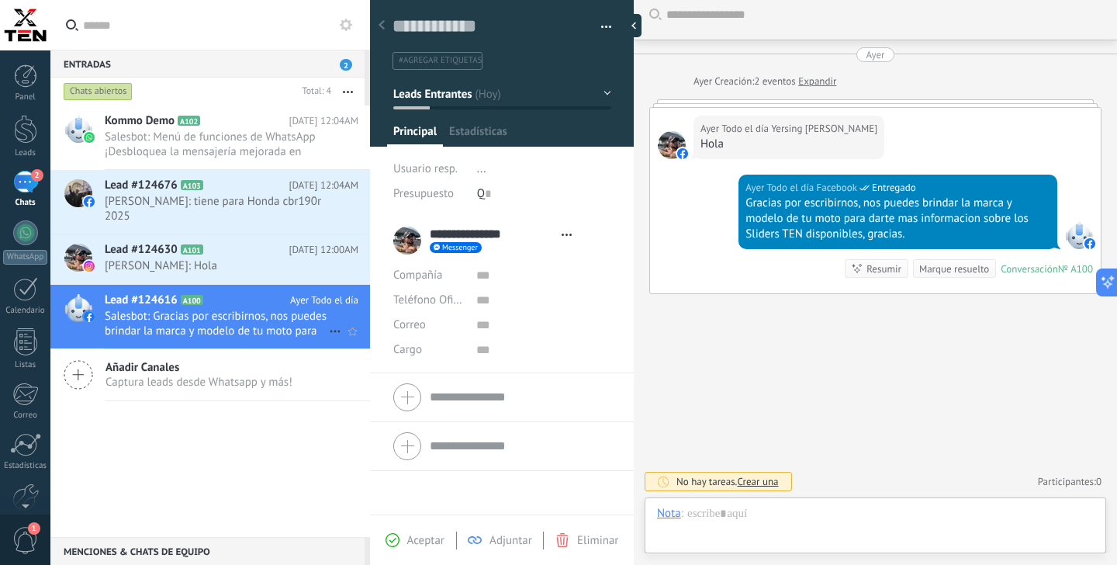
scroll to position [23, 0]
click at [223, 145] on span "Salesbot: Menú de funciones de WhatsApp ¡Desbloquea la mensajería mejorada en W…" at bounding box center [217, 143] width 224 height 29
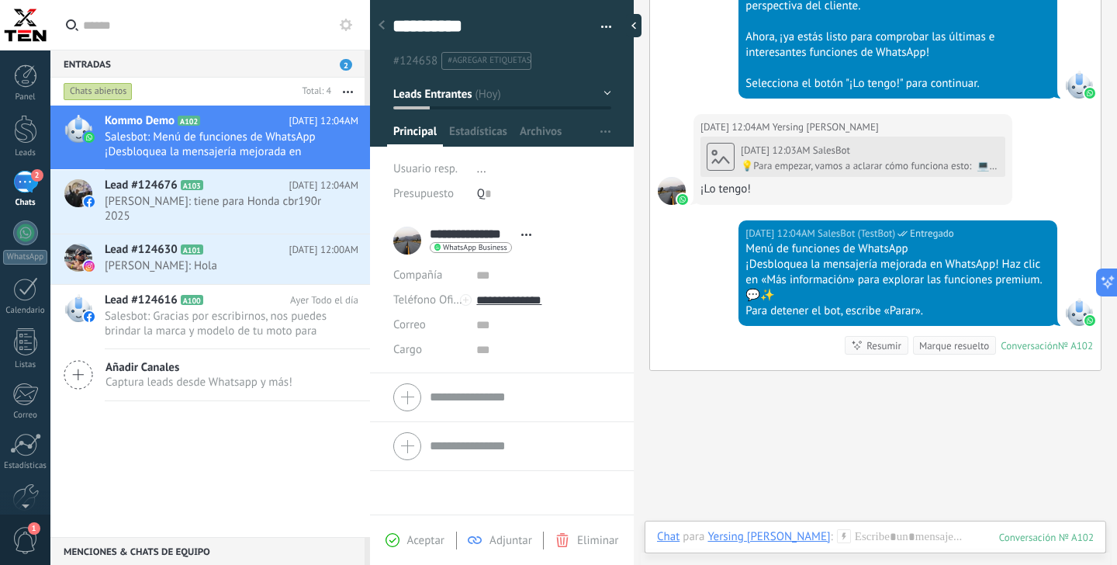
scroll to position [730, 0]
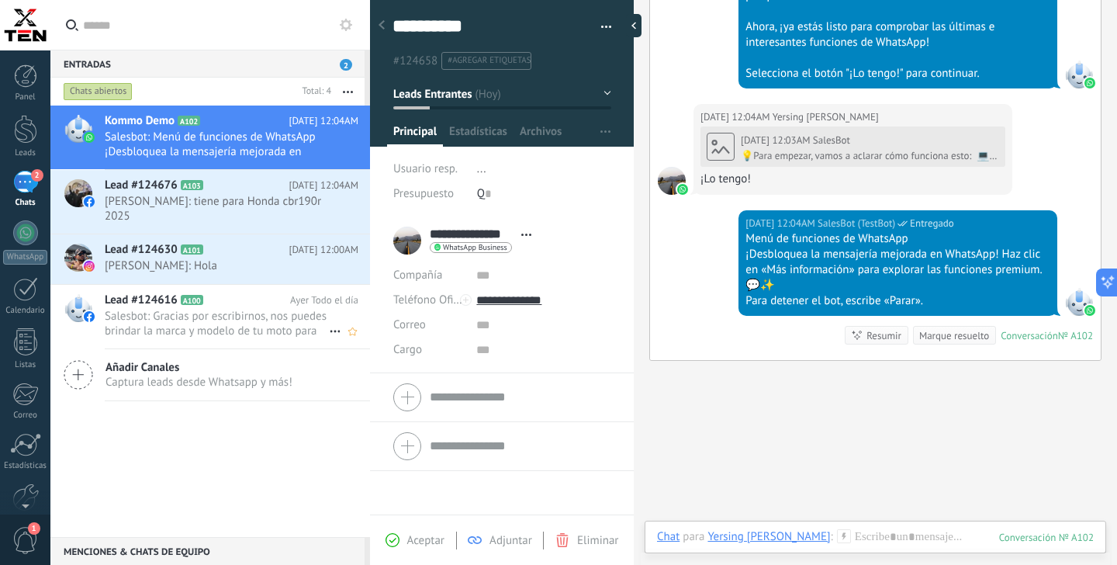
click at [252, 309] on span "Salesbot: Gracias por escribirnos, nos puedes brindar la marca y modelo de tu m…" at bounding box center [217, 323] width 224 height 29
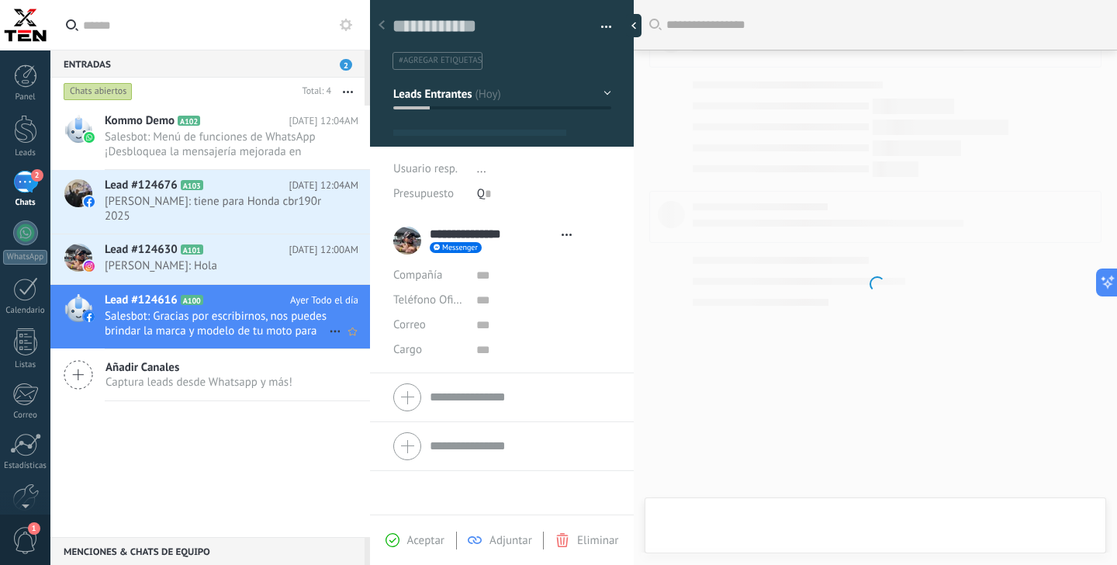
type textarea "**********"
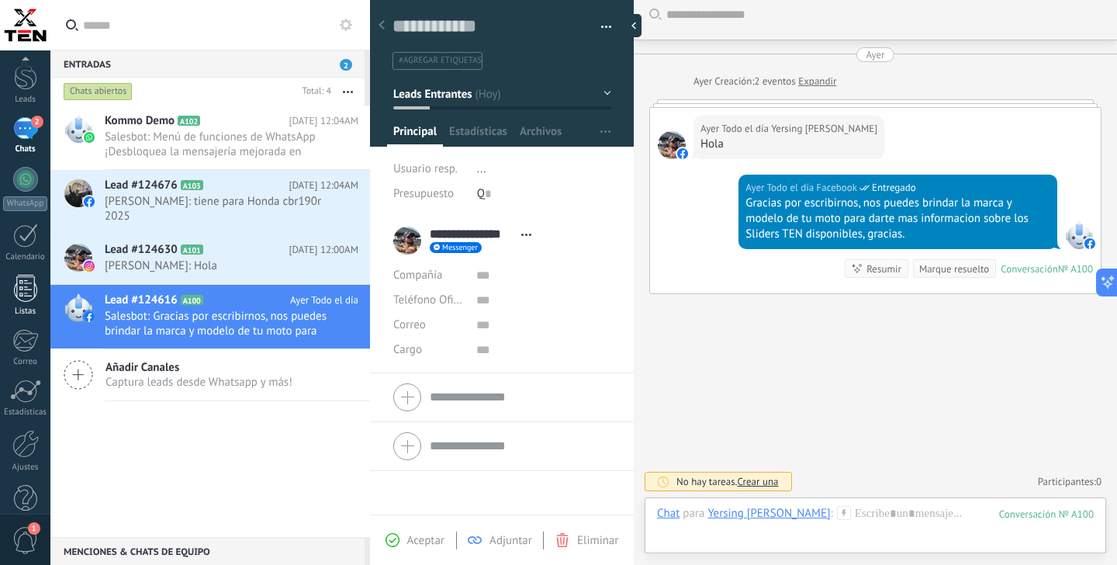
scroll to position [82, 0]
click at [26, 434] on div "Ajustes" at bounding box center [25, 439] width 45 height 10
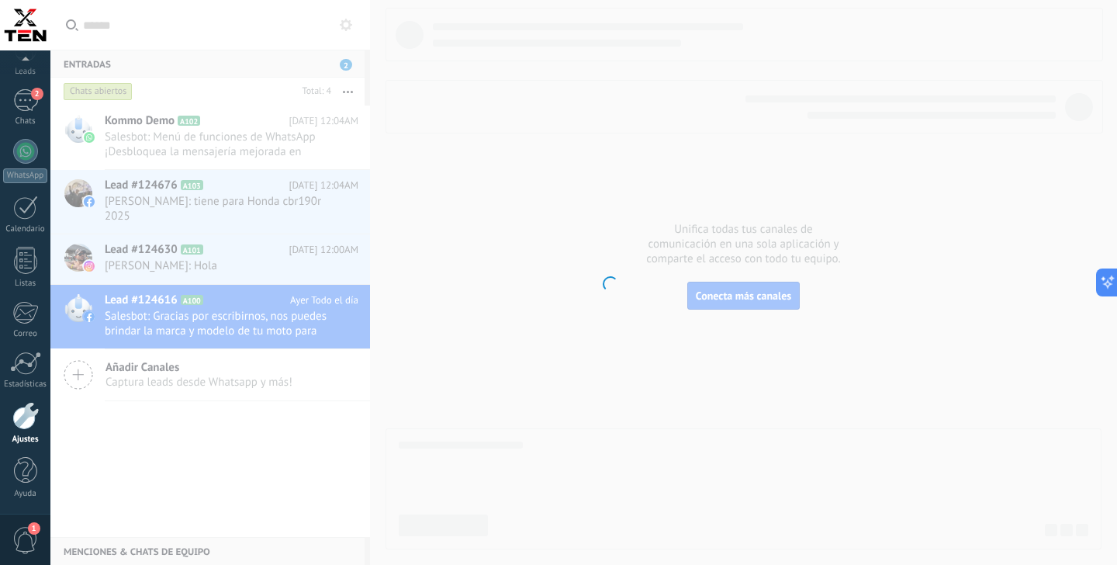
scroll to position [82, 0]
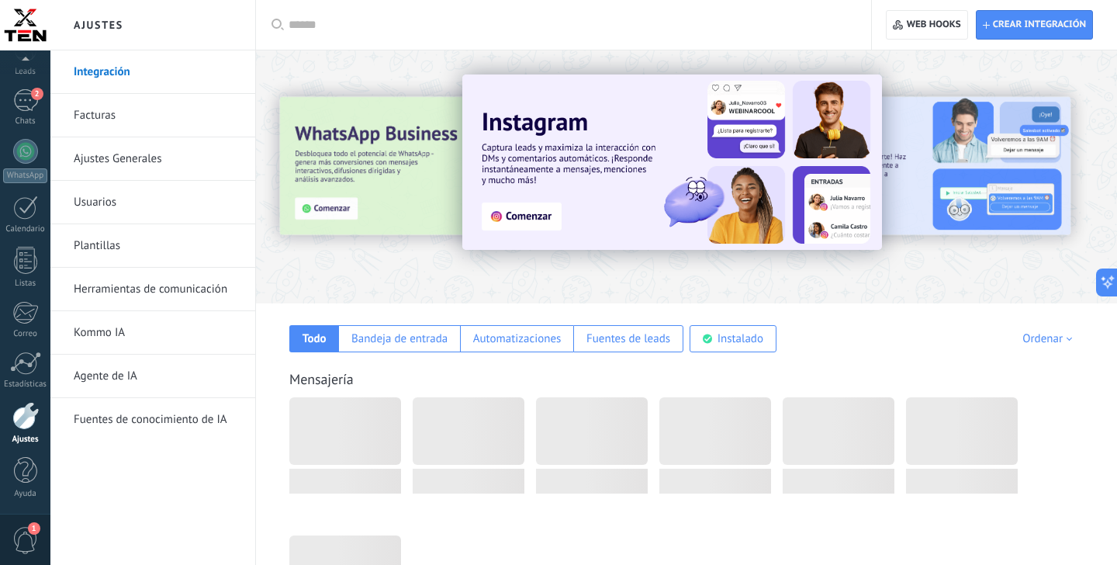
click at [138, 377] on link "Agente de IA" at bounding box center [157, 375] width 166 height 43
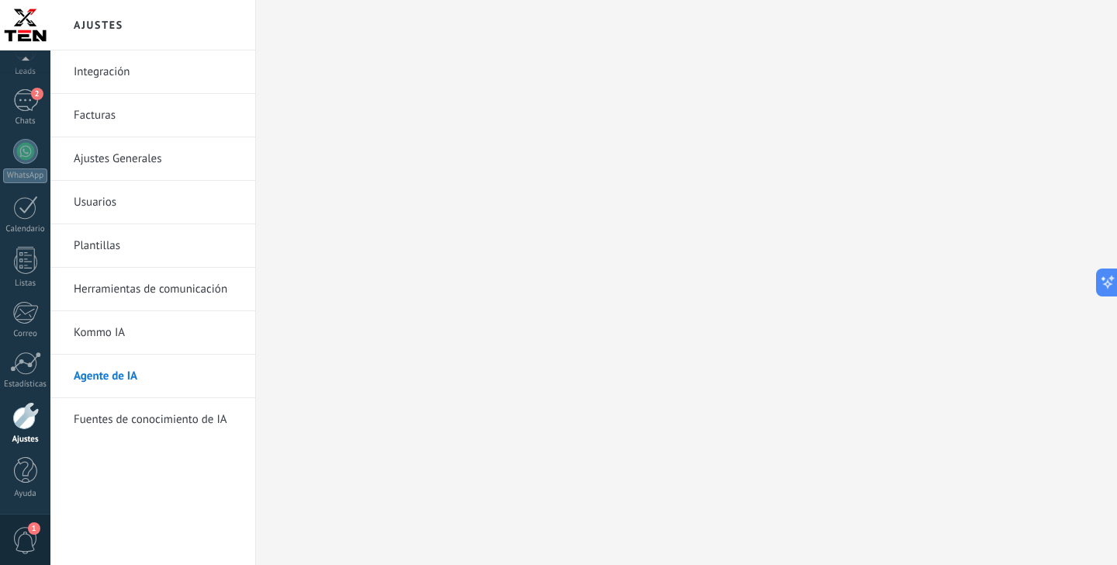
scroll to position [82, 0]
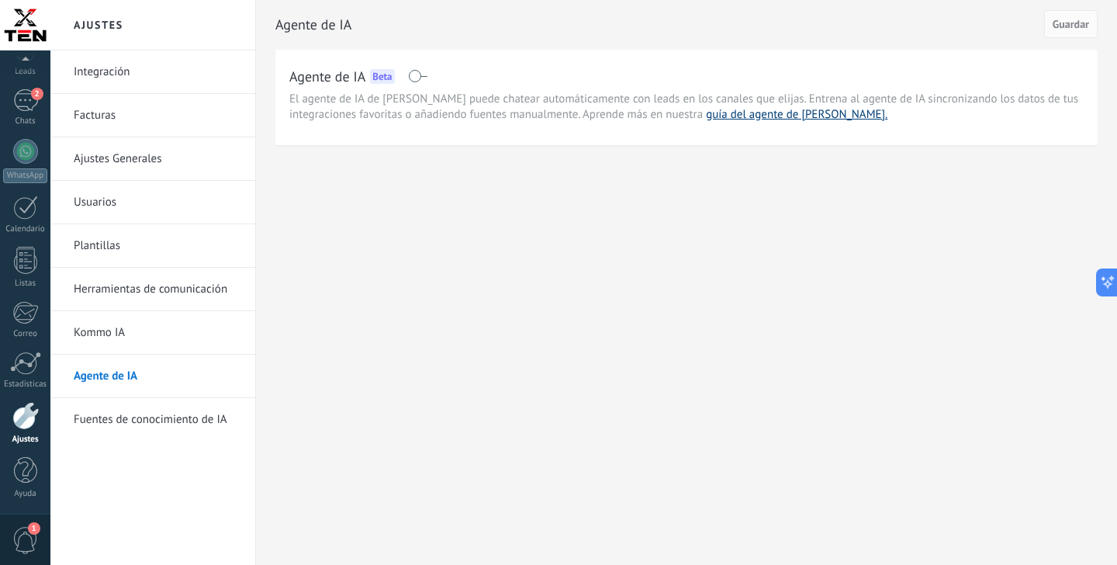
click at [768, 115] on link "guía del agente de [PERSON_NAME]." at bounding box center [796, 114] width 181 height 15
